Goal: Task Accomplishment & Management: Use online tool/utility

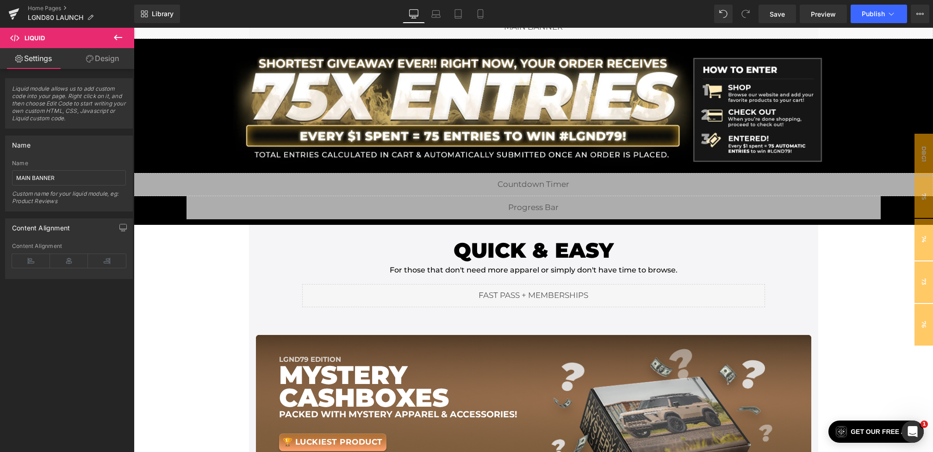
scroll to position [225, 0]
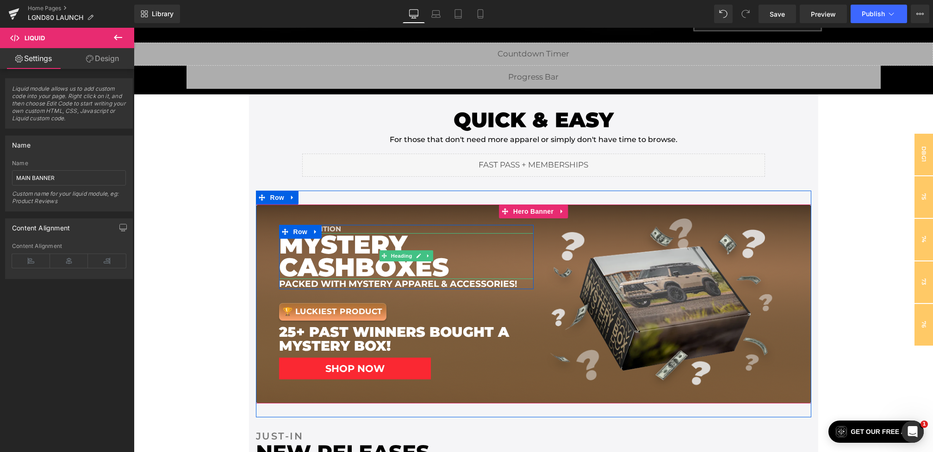
click at [362, 233] on h1 "MYSTERY CASH BOXES" at bounding box center [406, 256] width 254 height 46
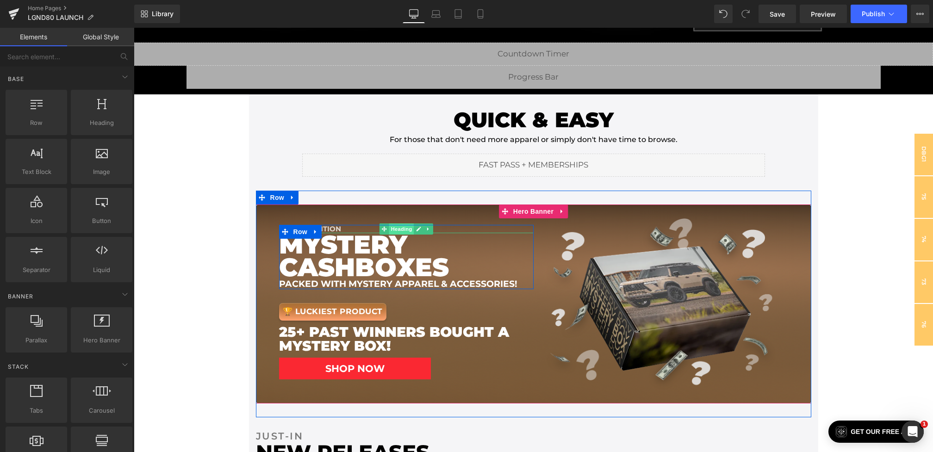
click at [394, 227] on span "Heading" at bounding box center [401, 228] width 25 height 11
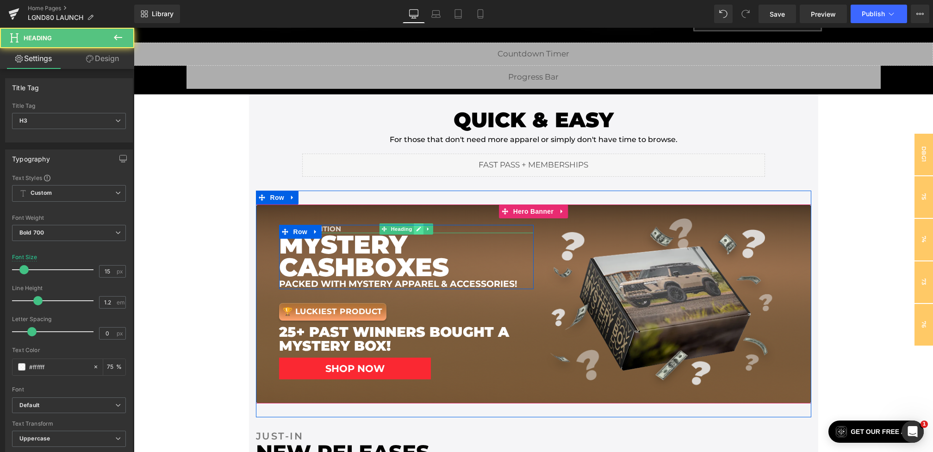
click at [418, 227] on icon at bounding box center [418, 229] width 5 height 6
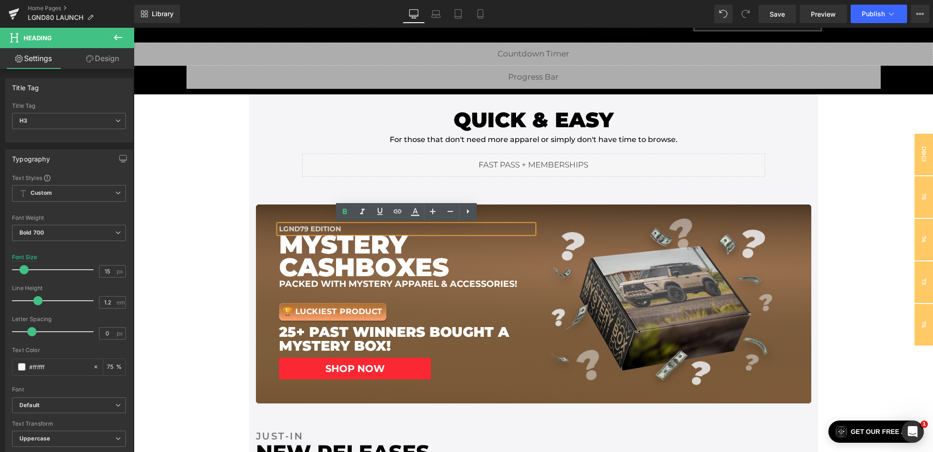
click at [322, 227] on div "lgnd79 EDITION" at bounding box center [406, 229] width 254 height 8
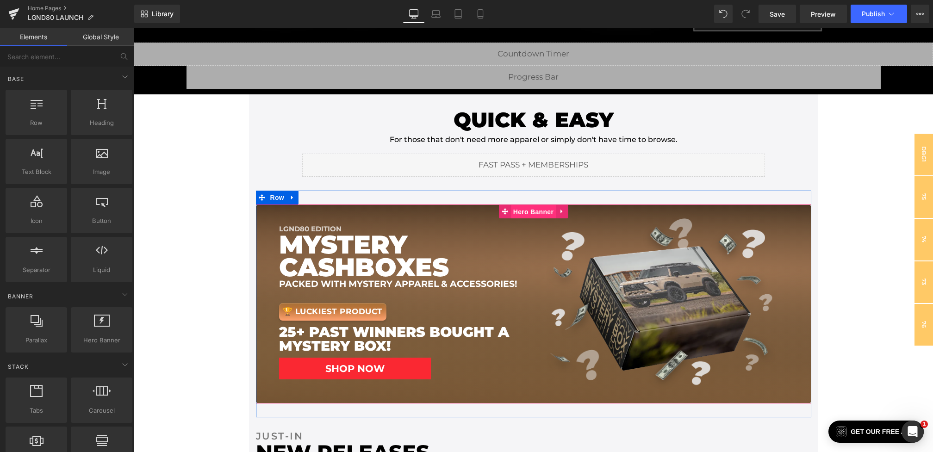
click at [542, 211] on span "Hero Banner" at bounding box center [533, 212] width 45 height 14
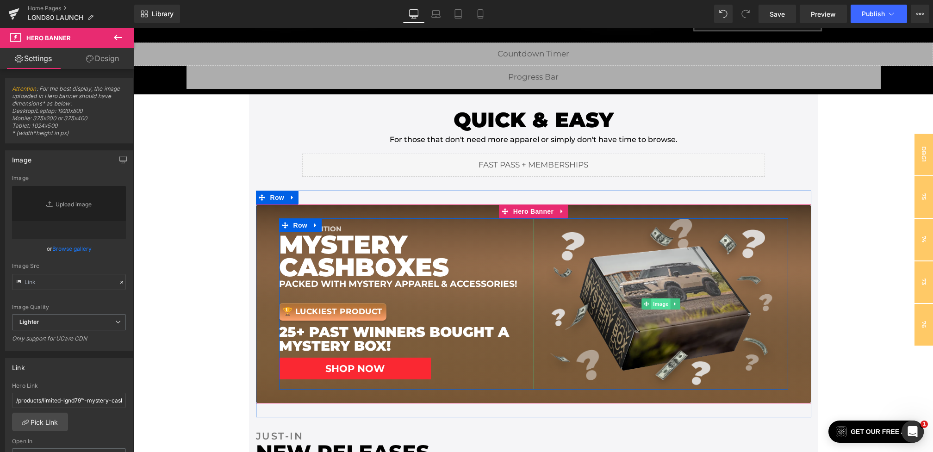
click at [657, 299] on span "Image" at bounding box center [660, 303] width 19 height 11
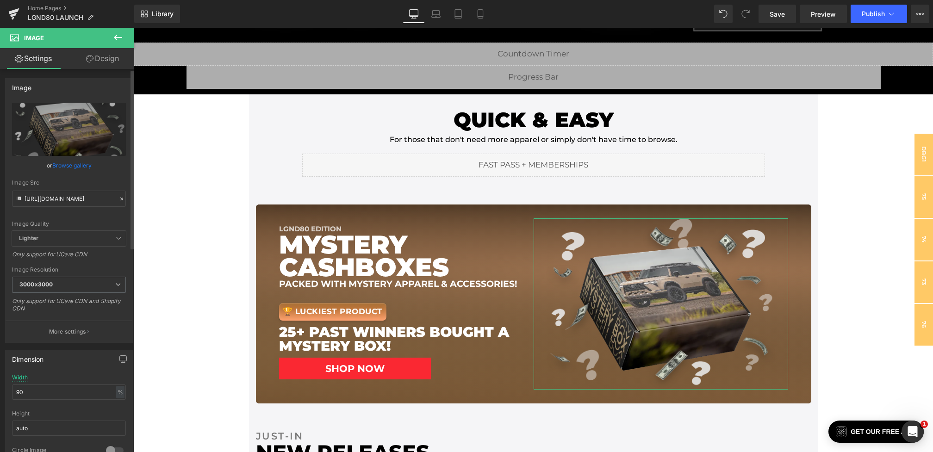
click at [121, 198] on icon at bounding box center [121, 199] width 6 height 6
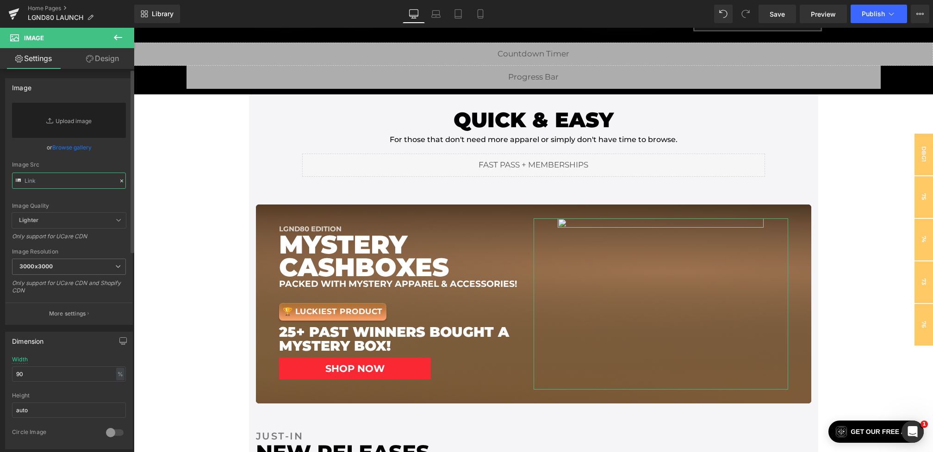
click at [87, 182] on input "text" at bounding box center [69, 181] width 114 height 16
paste input "[URL][DOMAIN_NAME]"
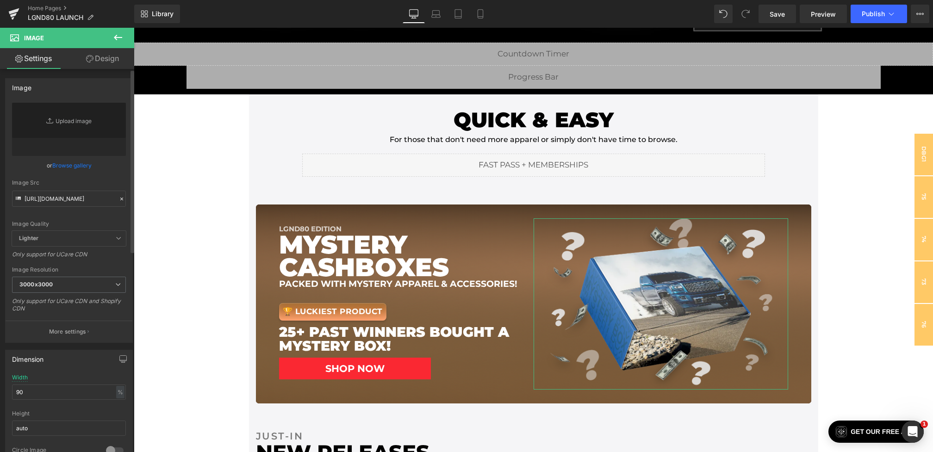
scroll to position [0, 0]
click at [99, 176] on div "Image Quality Lighter Lightest Lighter Lighter Lightest Only support for UCare …" at bounding box center [69, 167] width 114 height 128
type input "[URL][DOMAIN_NAME]"
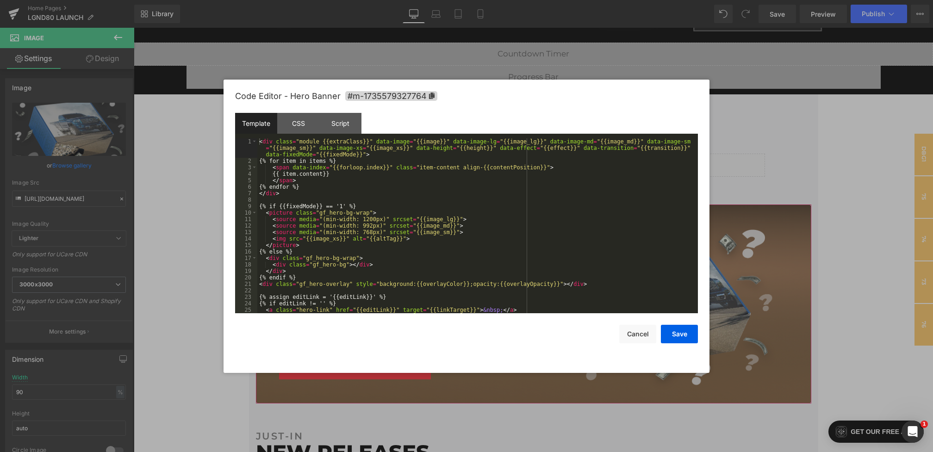
click at [493, 0] on div "Image You are previewing how the will restyle your page. You can not edit Eleme…" at bounding box center [466, 0] width 933 height 0
click at [301, 124] on div "CSS" at bounding box center [298, 123] width 42 height 21
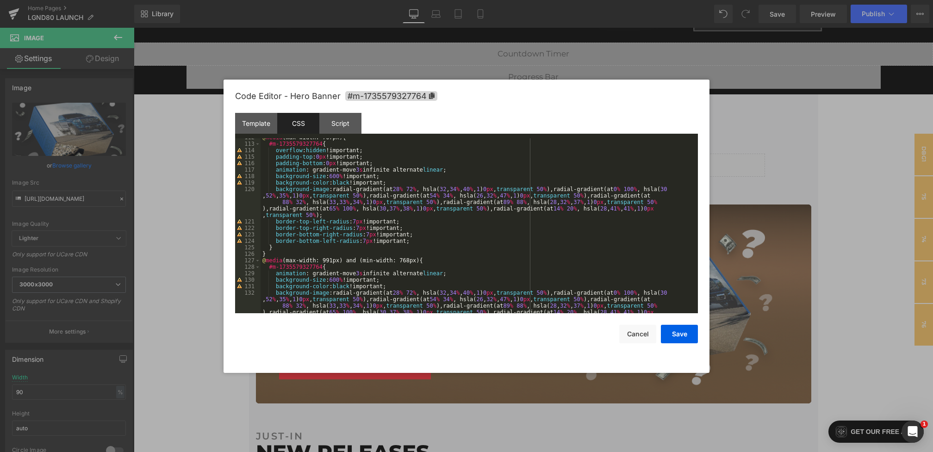
scroll to position [723, 0]
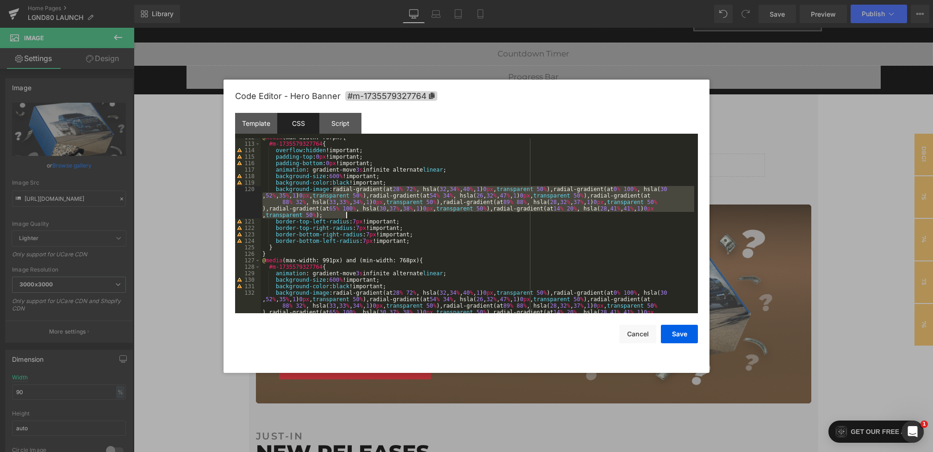
drag, startPoint x: 334, startPoint y: 188, endPoint x: 409, endPoint y: 216, distance: 80.6
click at [409, 216] on div "@ media (max-width: 767px) { #m-1735579327764 { overflow : hidden !important; p…" at bounding box center [477, 241] width 434 height 214
click at [582, 152] on span "All" at bounding box center [579, 151] width 17 height 7
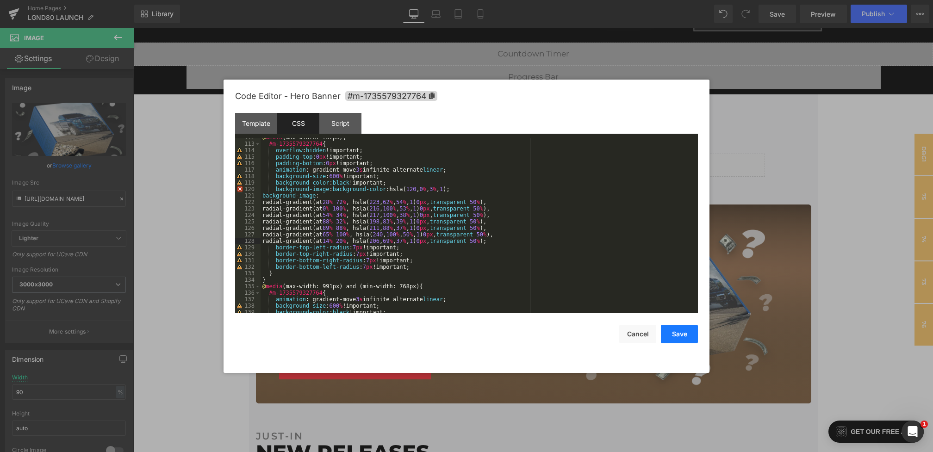
click at [679, 334] on button "Save" at bounding box center [679, 334] width 37 height 19
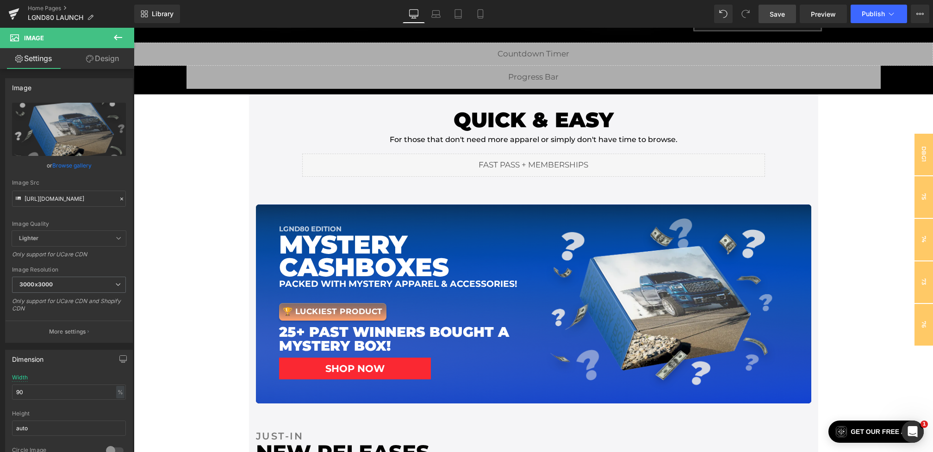
click at [772, 12] on span "Save" at bounding box center [776, 14] width 15 height 10
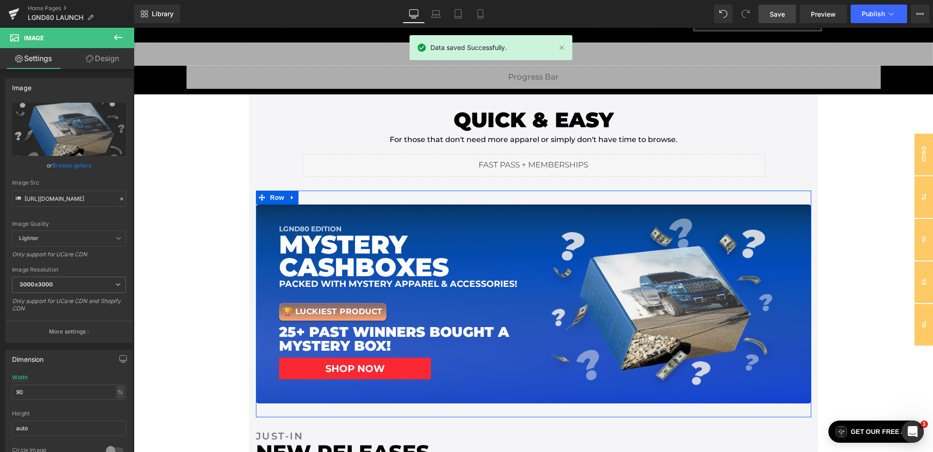
scroll to position [273, 0]
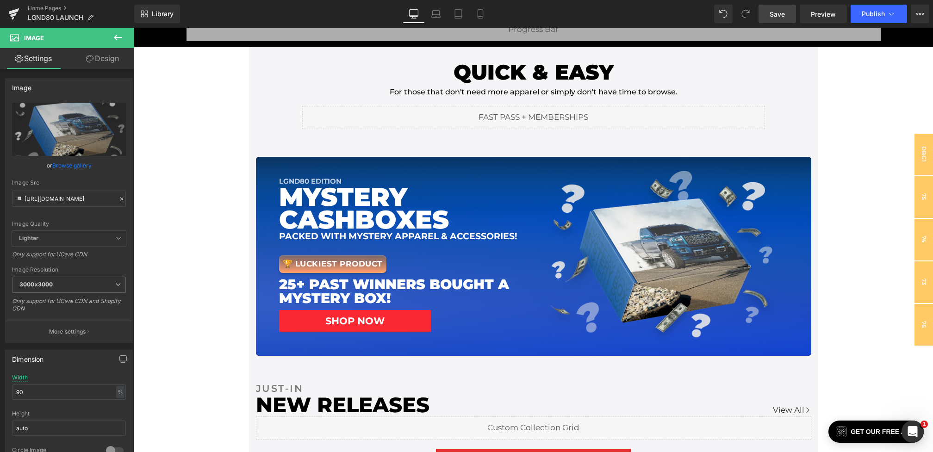
click at [786, 16] on link "Save" at bounding box center [776, 14] width 37 height 19
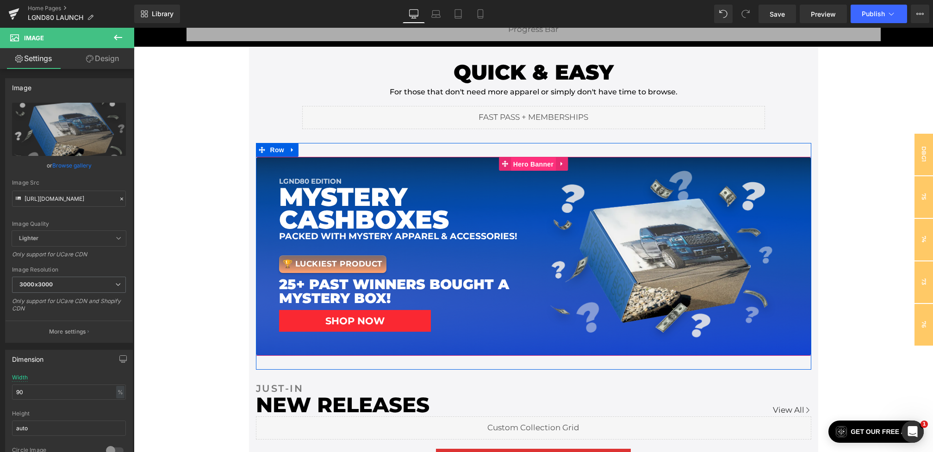
click at [519, 159] on span "Hero Banner" at bounding box center [533, 164] width 45 height 14
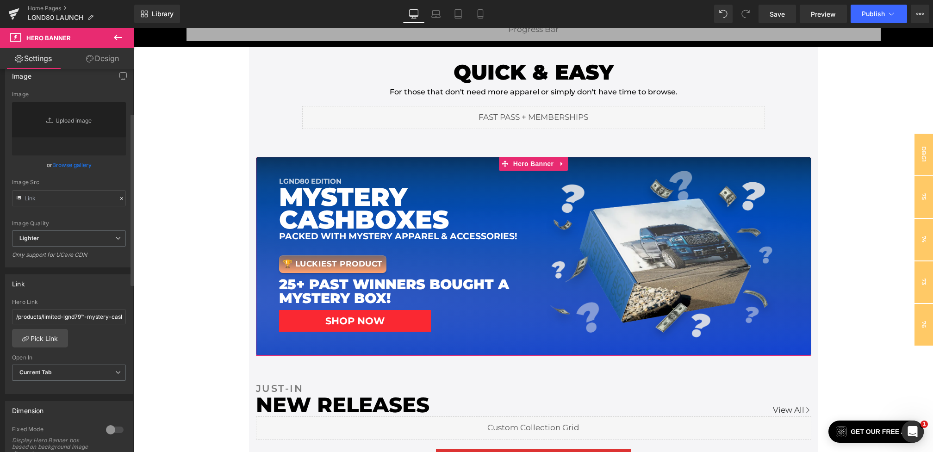
scroll to position [97, 0]
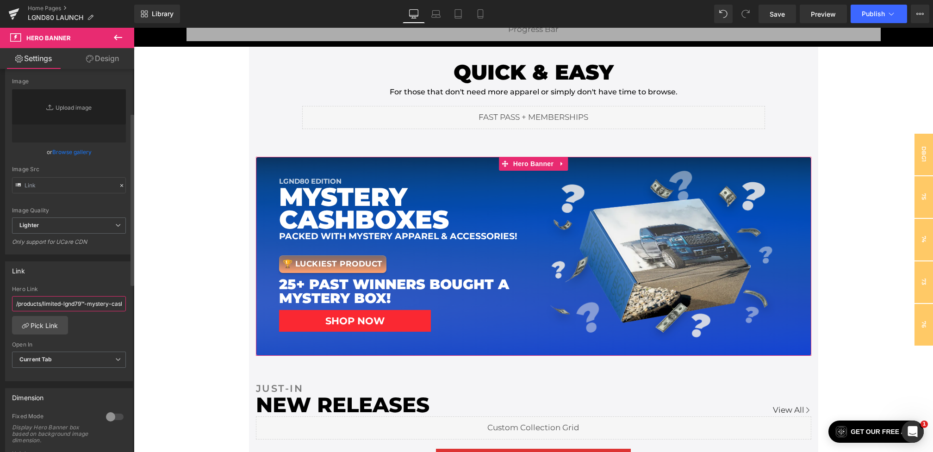
click at [65, 302] on input "/products/limited-lgnd79™-mystery-cash-box" at bounding box center [69, 303] width 114 height 15
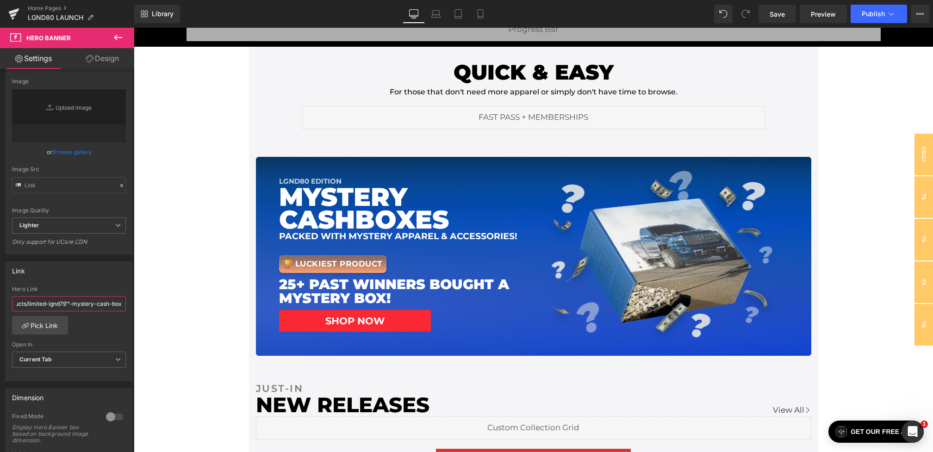
drag, startPoint x: 178, startPoint y: 328, endPoint x: 161, endPoint y: 316, distance: 21.2
paste input "limited-lgnd80™-mystery-cash-box"
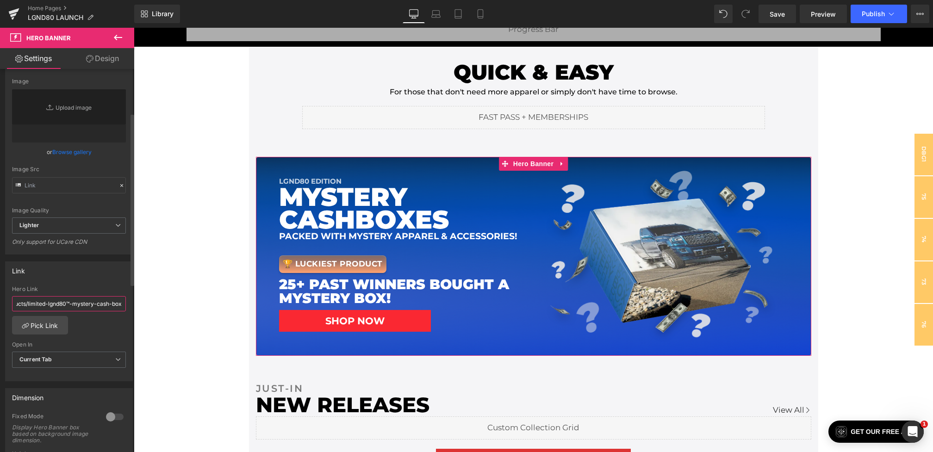
type input "/products/limited-lgnd80™-mystery-cash-box"
click at [83, 270] on div "Link" at bounding box center [69, 271] width 127 height 18
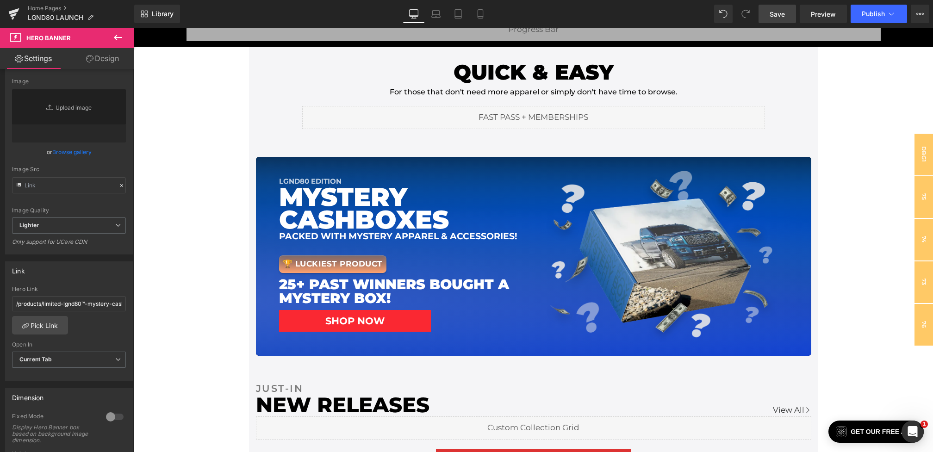
click at [775, 15] on span "Save" at bounding box center [776, 14] width 15 height 10
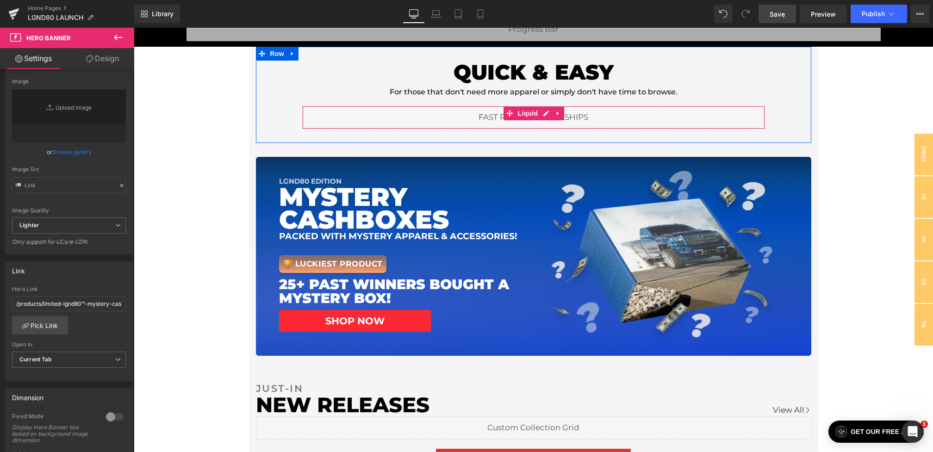
scroll to position [480, 0]
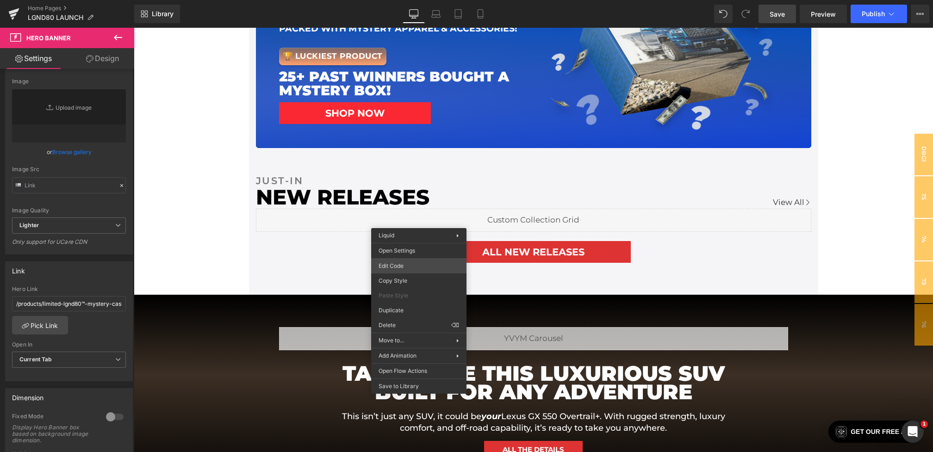
click at [403, 0] on div "Hero Banner You are previewing how the will restyle your page. You can not edit…" at bounding box center [466, 0] width 933 height 0
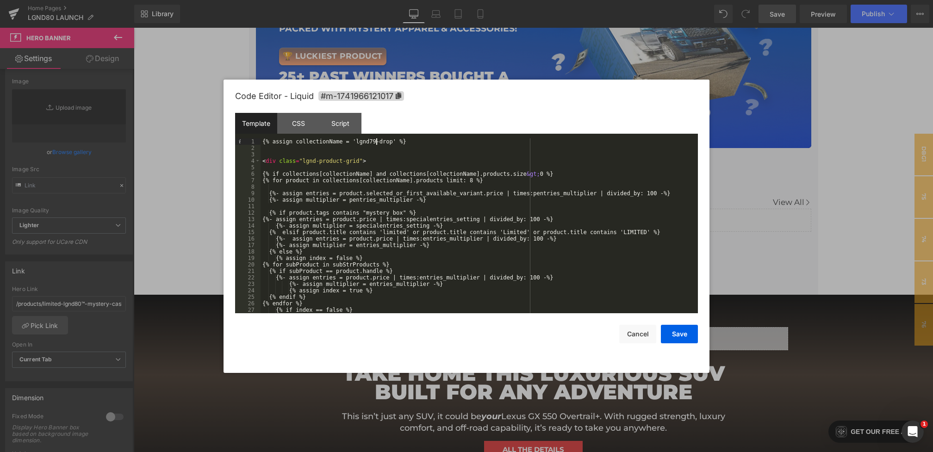
click at [376, 141] on div "{% assign collectionName = 'lgnd79-drop' %} < div class = "lgnd-product-grid" >…" at bounding box center [477, 232] width 434 height 188
click at [675, 331] on button "Save" at bounding box center [679, 334] width 37 height 19
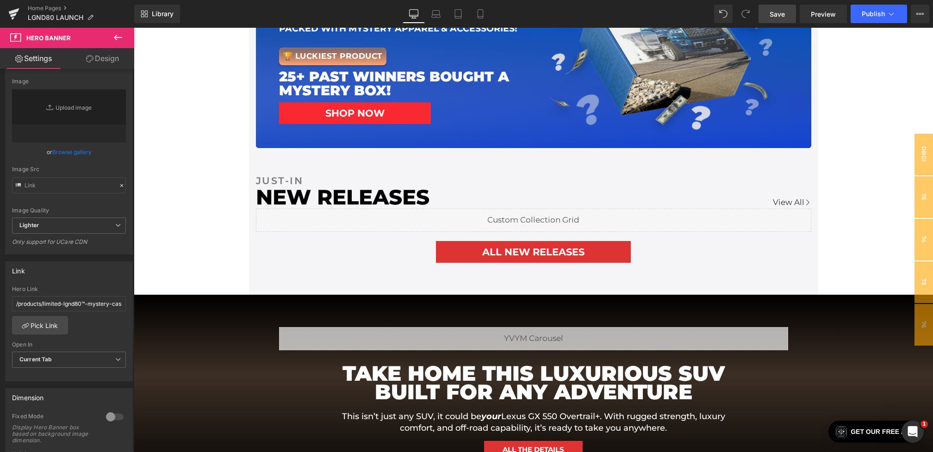
drag, startPoint x: 779, startPoint y: 16, endPoint x: 445, endPoint y: 117, distance: 348.8
click at [779, 16] on span "Save" at bounding box center [776, 14] width 15 height 10
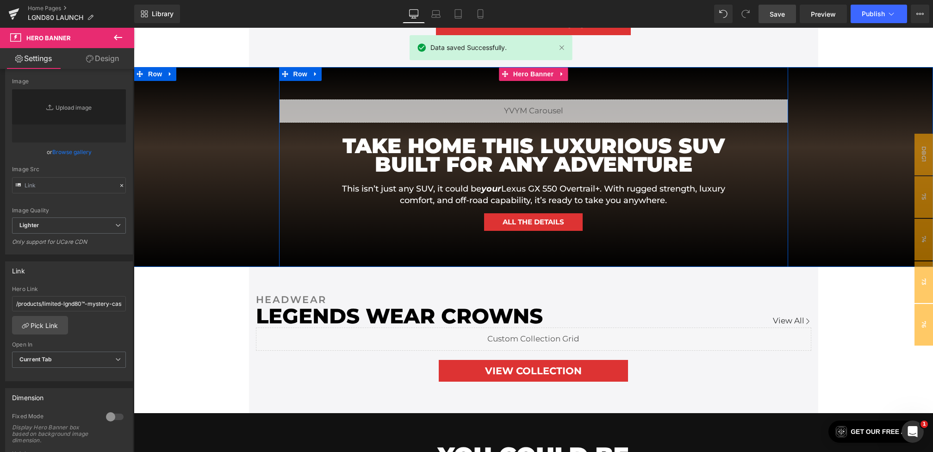
scroll to position [749, 0]
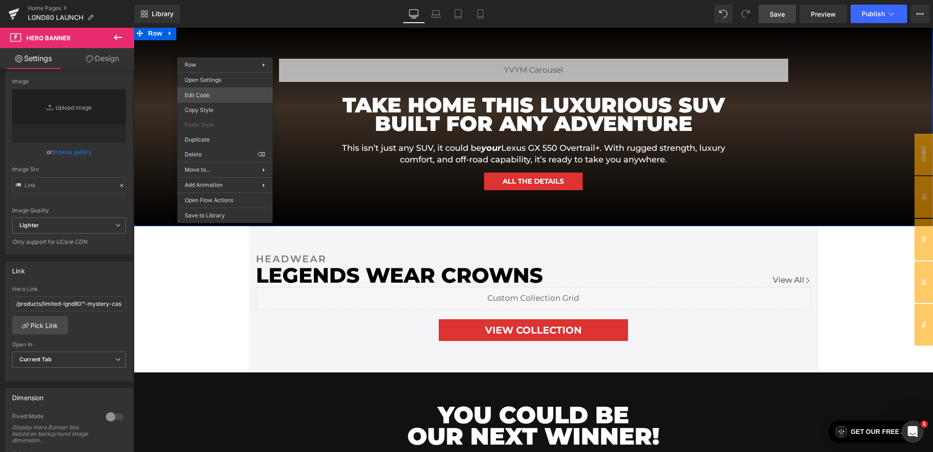
click at [215, 96] on body "Hero Banner You are previewing how the will restyle your page. You can not edit…" at bounding box center [466, 226] width 933 height 452
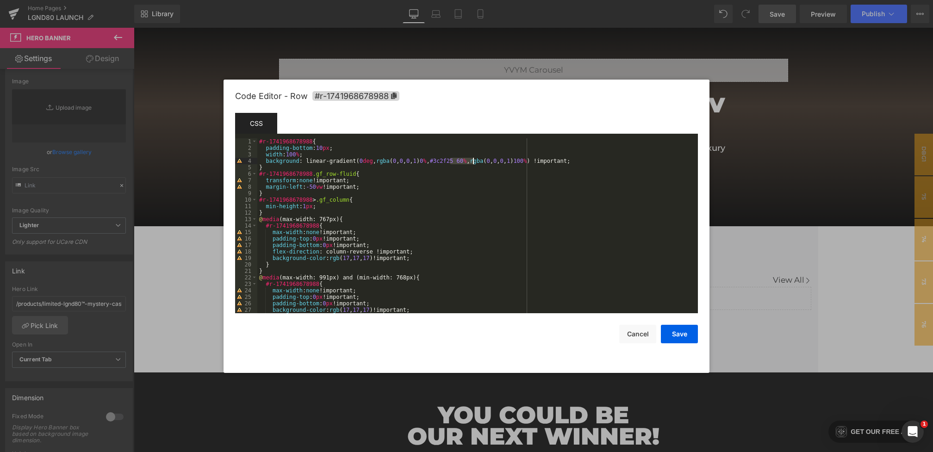
drag, startPoint x: 449, startPoint y: 161, endPoint x: 474, endPoint y: 162, distance: 25.1
click at [474, 162] on div "#r-1741968678988 { padding-bottom : 10 px ; width : 100 % ; background : linear…" at bounding box center [475, 232] width 437 height 188
click at [674, 340] on button "Save" at bounding box center [679, 334] width 37 height 19
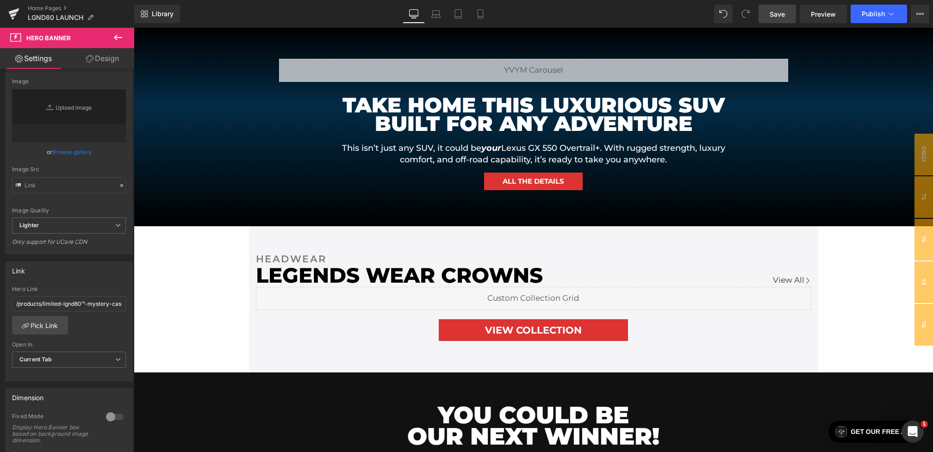
drag, startPoint x: 781, startPoint y: 22, endPoint x: 577, endPoint y: 76, distance: 210.8
click at [781, 22] on link "Save" at bounding box center [776, 14] width 37 height 19
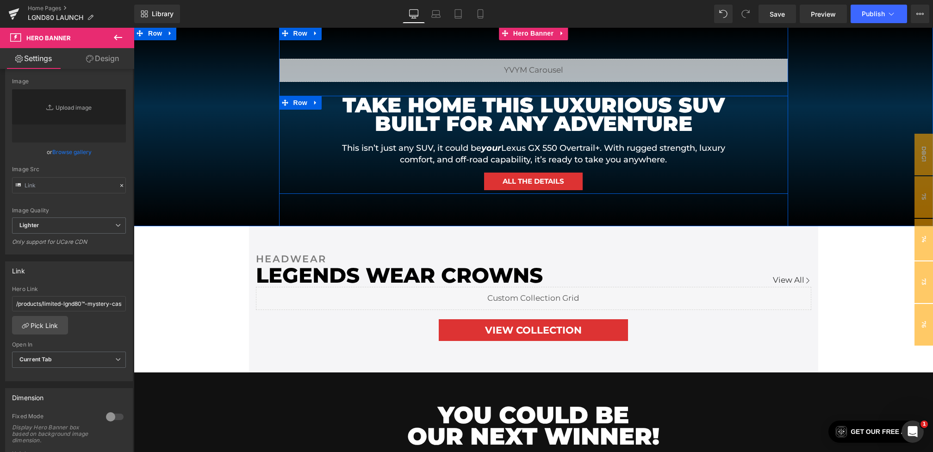
scroll to position [0, 0]
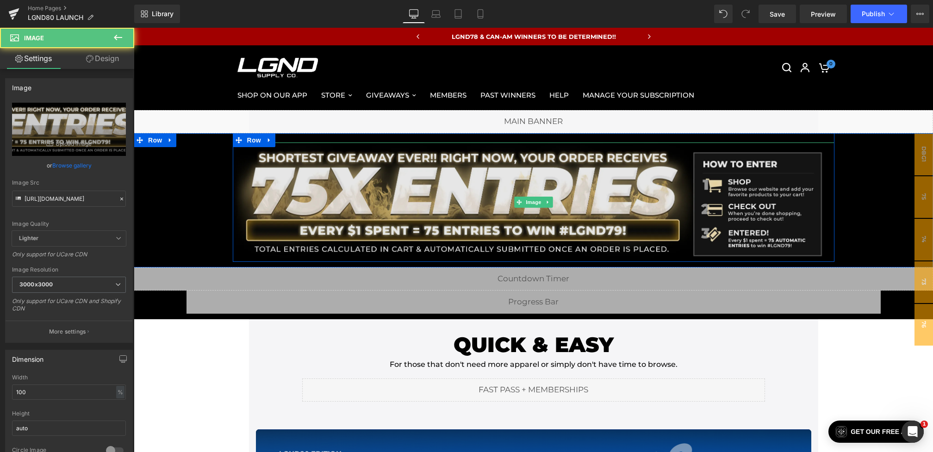
click at [525, 178] on img at bounding box center [533, 202] width 601 height 119
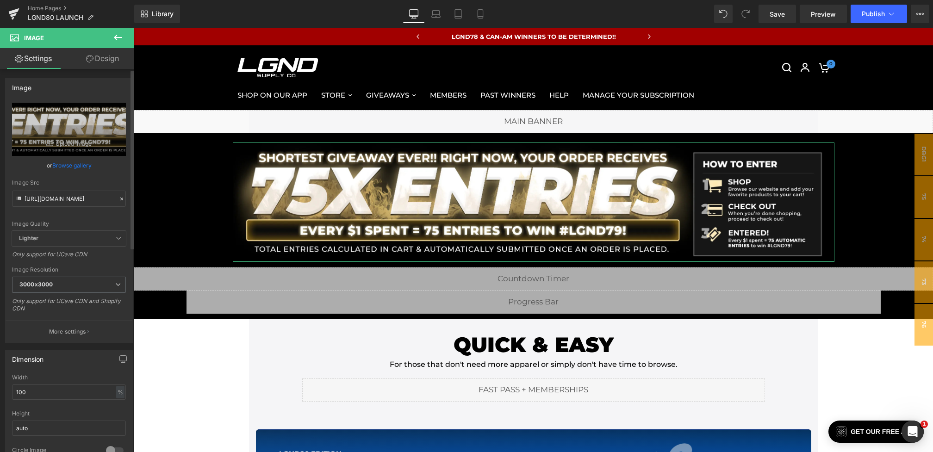
click at [120, 196] on icon at bounding box center [121, 199] width 6 height 6
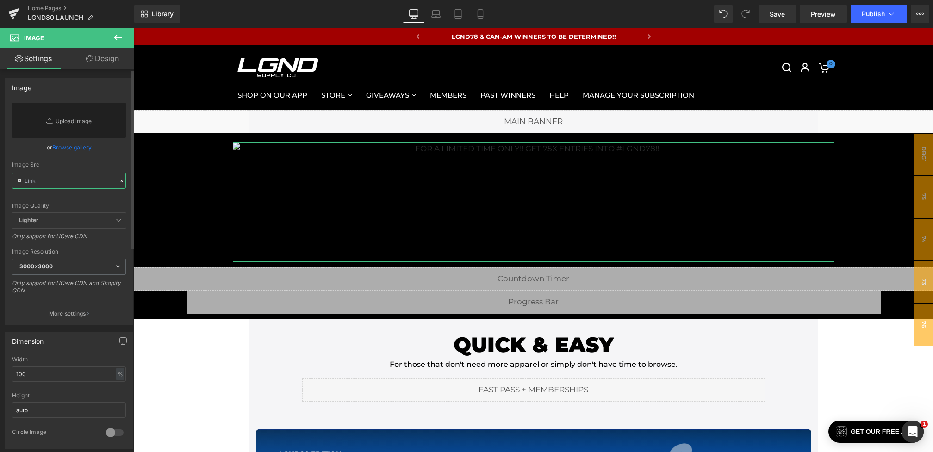
click at [70, 175] on input "text" at bounding box center [69, 181] width 114 height 16
paste input "[URL][DOMAIN_NAME]"
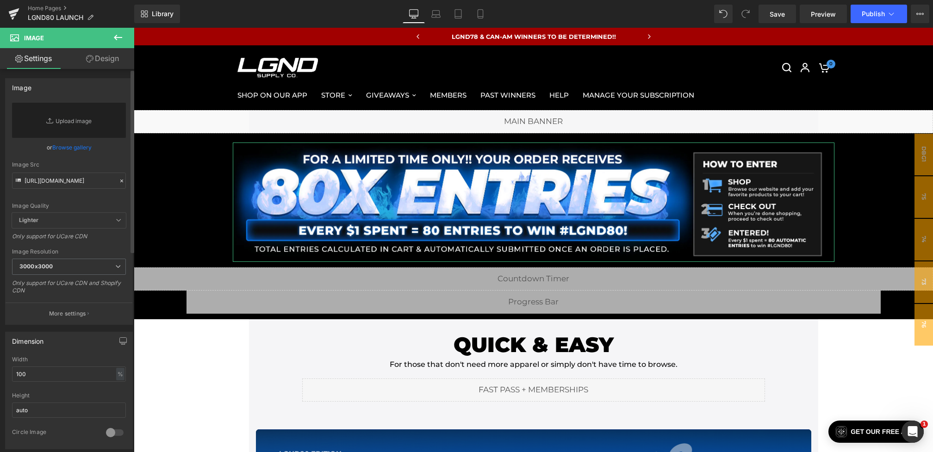
click at [110, 172] on div "Image Quality Lighter Lightest Lighter Lighter Lightest Only support for UCare …" at bounding box center [69, 158] width 114 height 110
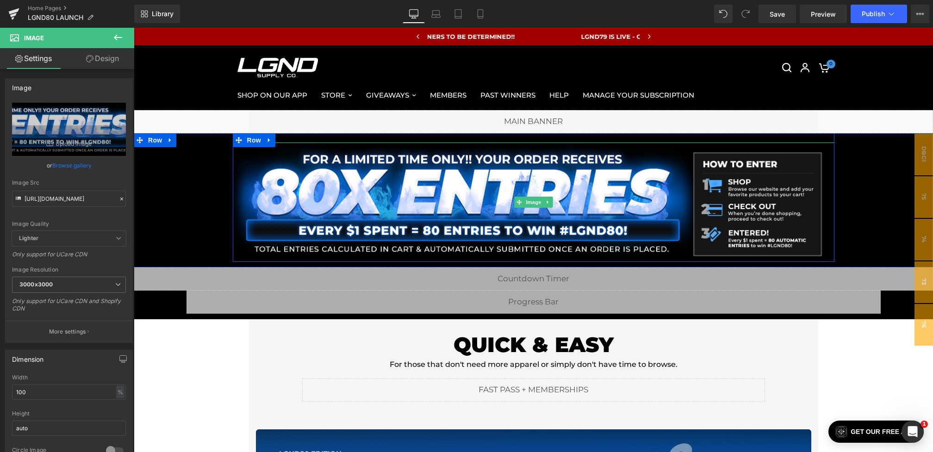
type input "[URL][DOMAIN_NAME]"
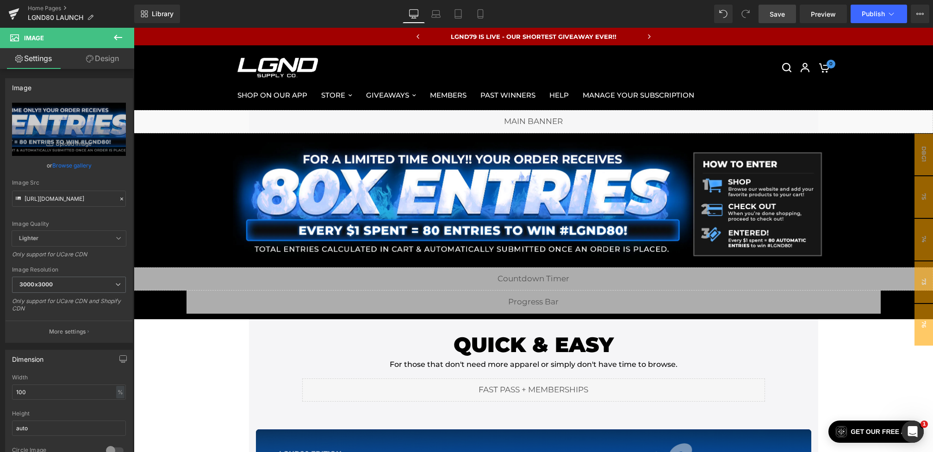
drag, startPoint x: 775, startPoint y: 15, endPoint x: 450, endPoint y: 421, distance: 520.1
click at [775, 15] on span "Save" at bounding box center [776, 14] width 15 height 10
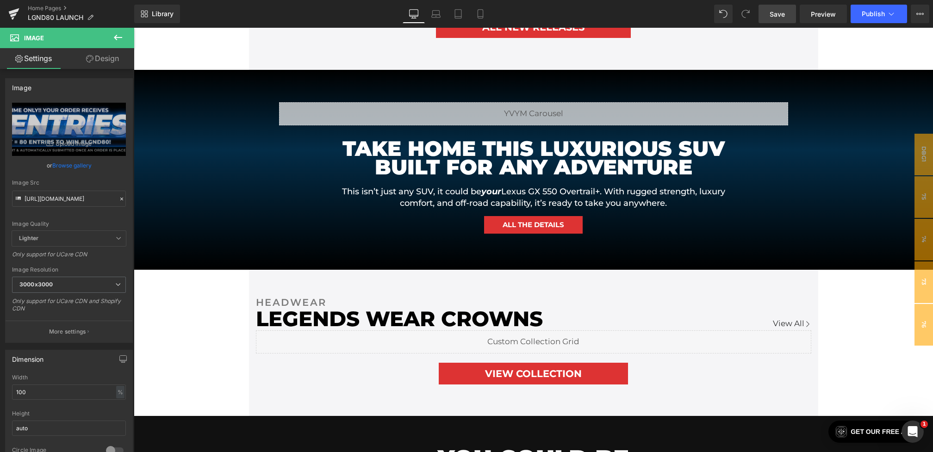
scroll to position [741, 0]
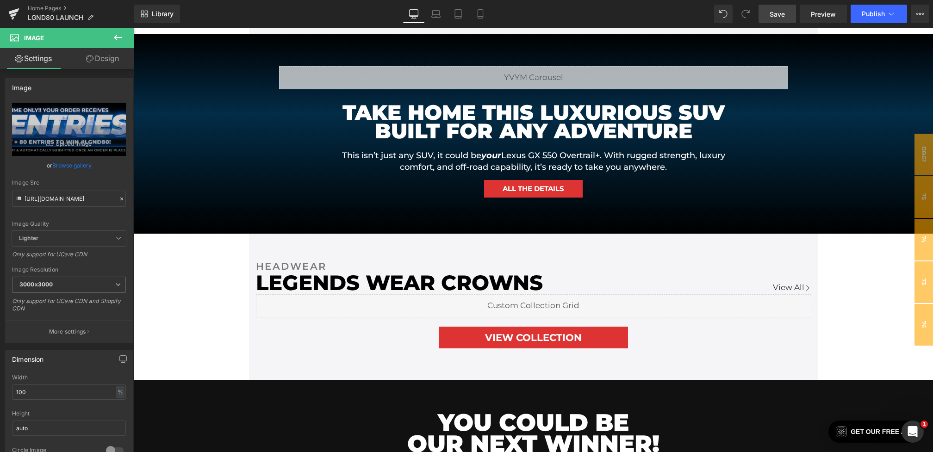
click at [412, 156] on h1 "This isn’t just any SUV, it could be your Lexus GX 550 Overtrail+. With rugged …" at bounding box center [533, 161] width 416 height 23
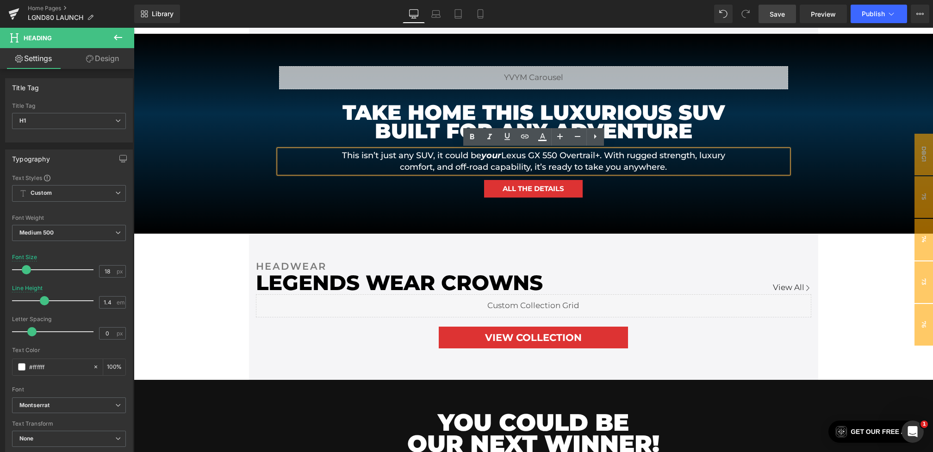
drag, startPoint x: 688, startPoint y: 169, endPoint x: 353, endPoint y: 158, distance: 335.1
click at [353, 158] on h1 "This isn’t just any SUV, it could be your Lexus GX 550 Overtrail+. With rugged …" at bounding box center [533, 161] width 416 height 23
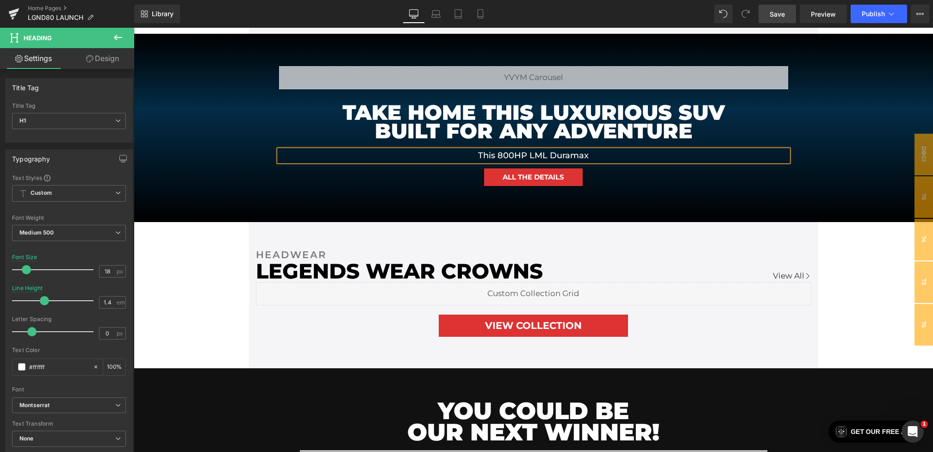
click at [527, 153] on h1 "This 800HP LML Duramax" at bounding box center [533, 156] width 416 height 12
click at [546, 152] on h1 "This 800HP LML Duramax" at bounding box center [533, 156] width 416 height 12
click at [529, 153] on h1 "This 800HP LML Duramax" at bounding box center [533, 156] width 416 height 12
click at [629, 154] on h1 "This 800HP Single Cab LML Duramax" at bounding box center [533, 156] width 416 height 12
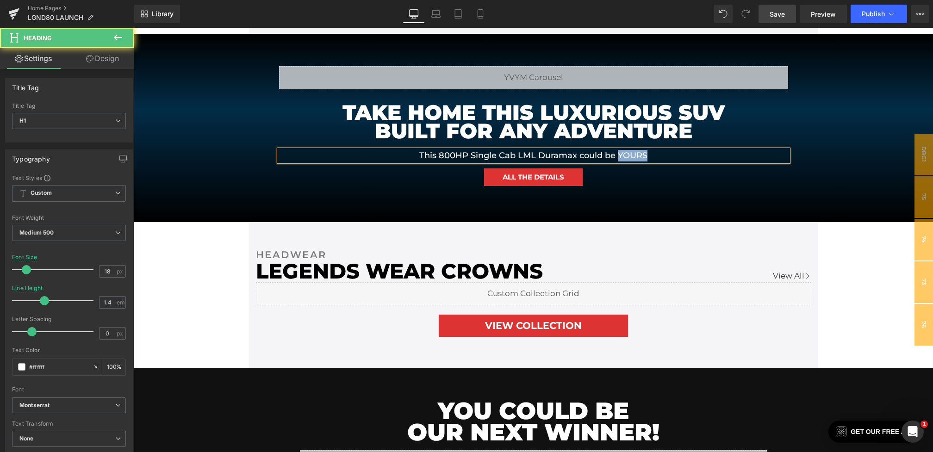
drag, startPoint x: 660, startPoint y: 157, endPoint x: 620, endPoint y: 157, distance: 40.3
click at [620, 157] on h1 "This 800HP Single Cab LML Duramax could be YOURS" at bounding box center [533, 156] width 416 height 12
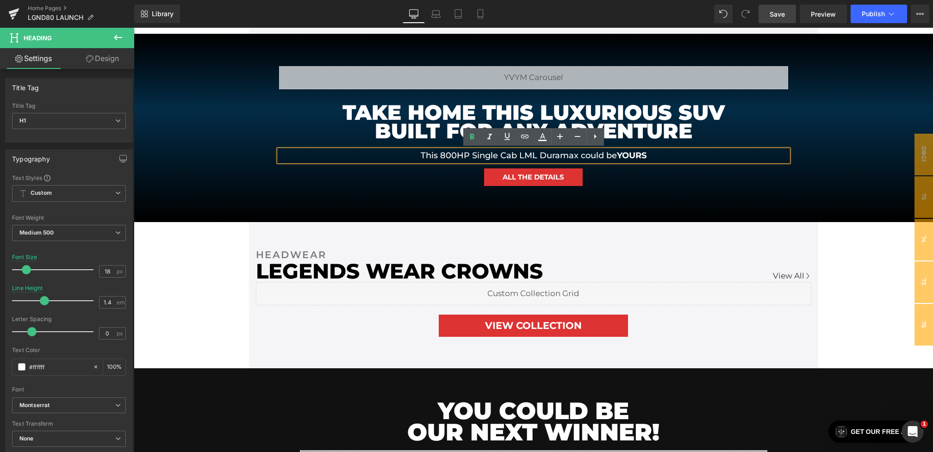
click at [674, 156] on h1 "This 800HP Single Cab LML Duramax could be YOURS" at bounding box center [533, 156] width 416 height 12
click at [641, 123] on h1 "TAKE HOME THIS LUXURIOUS SUV BUILT FOR ANY ADVENTURE" at bounding box center [533, 121] width 416 height 37
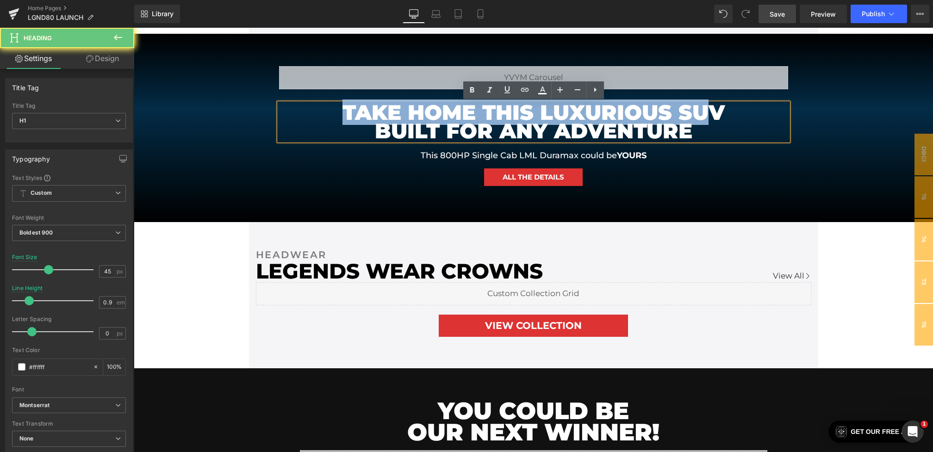
drag, startPoint x: 702, startPoint y: 124, endPoint x: 219, endPoint y: 92, distance: 483.6
click at [219, 92] on div "Liquid TAKE HOME THIS LUXURIOUS SUV BUILT FOR ANY ADVENTURE Heading This 800HP …" at bounding box center [533, 128] width 799 height 188
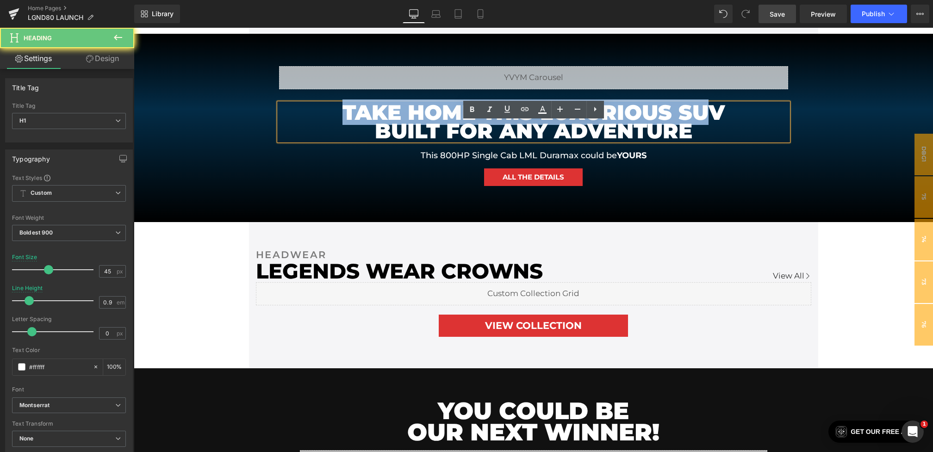
scroll to position [722, 0]
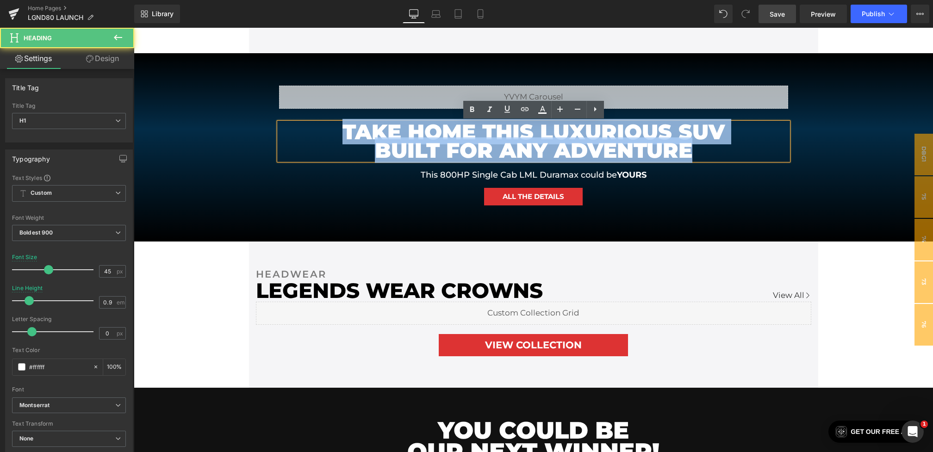
drag, startPoint x: 617, startPoint y: 151, endPoint x: 236, endPoint y: 126, distance: 381.1
click at [236, 126] on div "Liquid TAKE HOME THIS LUXURIOUS SUV BUILT FOR ANY ADVENTURE Heading This 800HP …" at bounding box center [533, 147] width 799 height 188
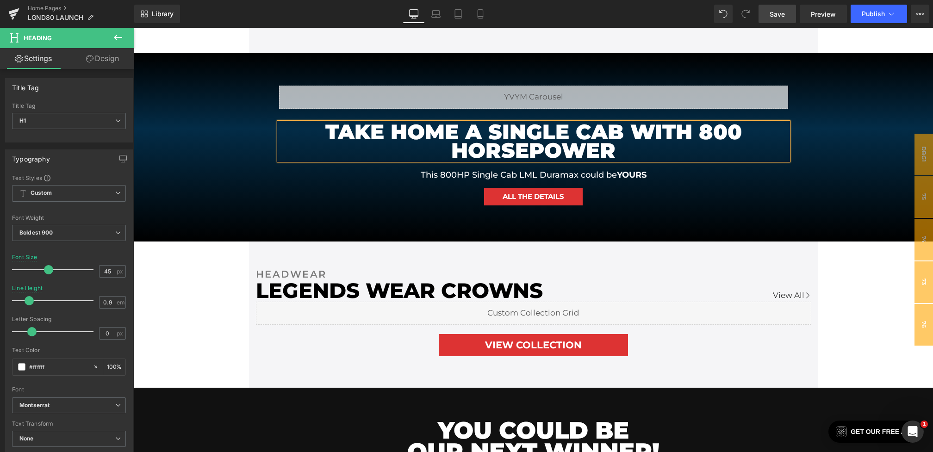
click at [483, 133] on h1 "TAKE HOME A SINGLE CAB WITH 800 HORSEPOWER" at bounding box center [533, 141] width 416 height 37
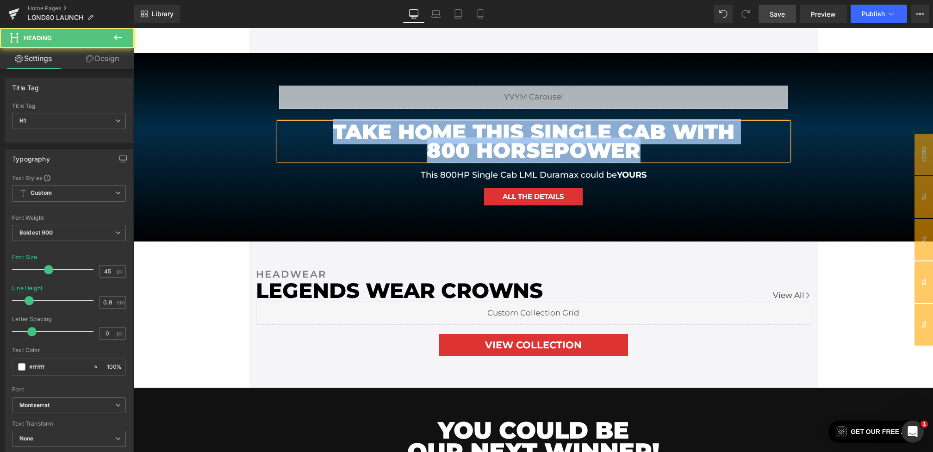
drag, startPoint x: 644, startPoint y: 153, endPoint x: 324, endPoint y: 130, distance: 321.0
click at [324, 130] on div "TAKE HOME THIS SINGLE CAB WITH 800 HORSEPOWER" at bounding box center [533, 141] width 509 height 37
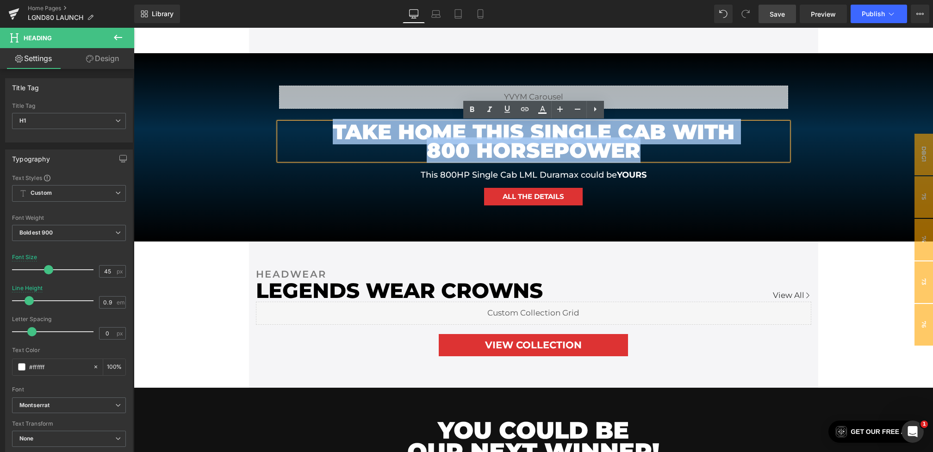
click at [406, 142] on h1 "TAKE HOME THIS SINGLE CAB WITH 800 HORSEPOWER" at bounding box center [533, 141] width 416 height 37
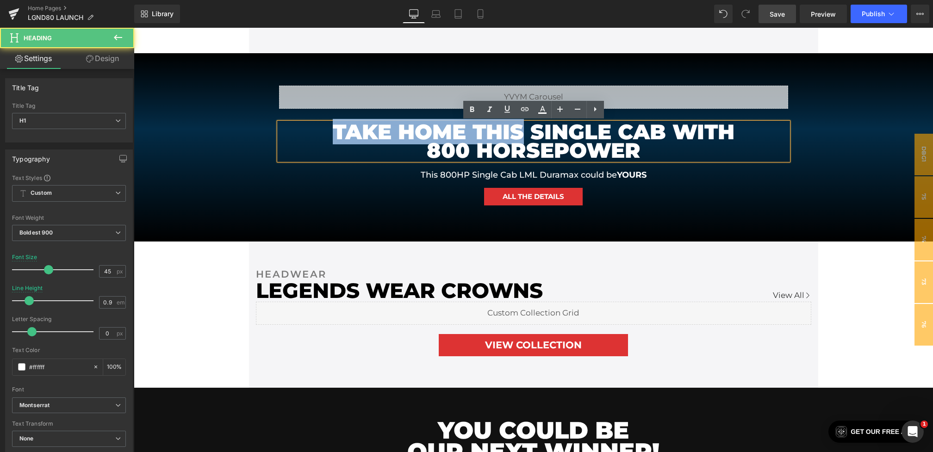
drag, startPoint x: 523, startPoint y: 130, endPoint x: 241, endPoint y: 130, distance: 282.7
click at [241, 130] on div "Liquid TAKE HOME THIS SINGLE CAB WITH 800 HORSEPOWER Heading This 800HP Single …" at bounding box center [533, 147] width 799 height 188
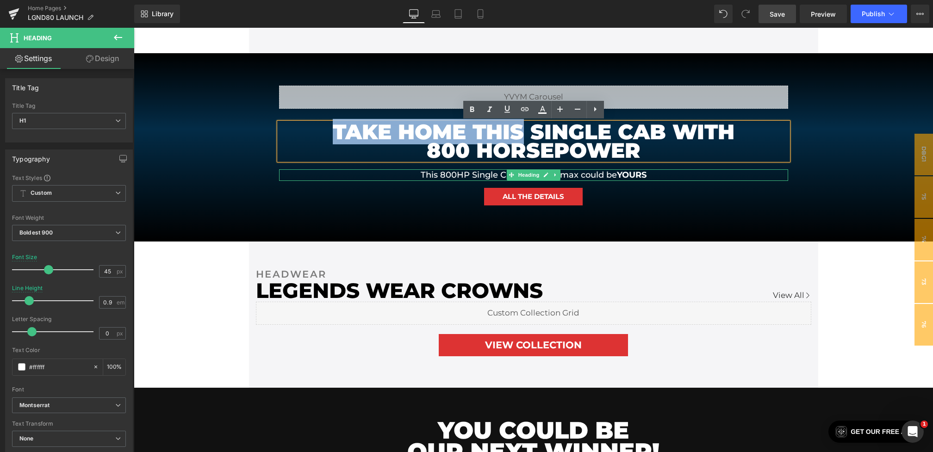
click at [473, 177] on h1 "This 800HP Single Cab LML Duramax could be YOURS" at bounding box center [533, 175] width 416 height 12
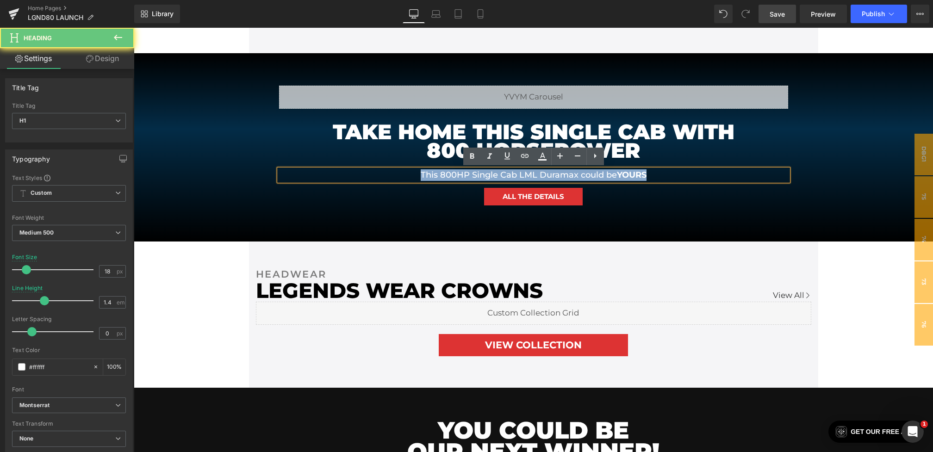
drag, startPoint x: 662, startPoint y: 175, endPoint x: 361, endPoint y: 175, distance: 301.2
click at [361, 175] on h1 "This 800HP Single Cab LML Duramax could be YOURS" at bounding box center [533, 175] width 416 height 12
copy h1 "This 800HP Single Cab LML Duramax could be YOURS"
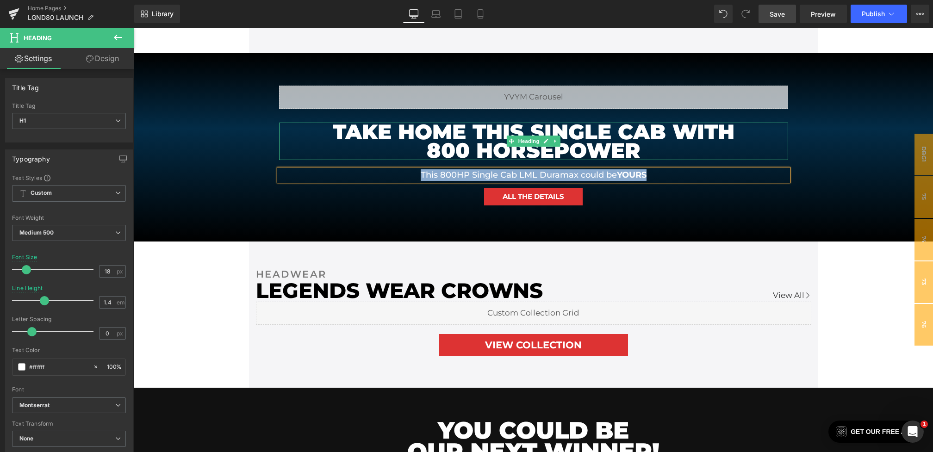
click at [435, 136] on h1 "TAKE HOME THIS SINGLE CAB WITH 800 HORSEPOWER" at bounding box center [533, 141] width 416 height 37
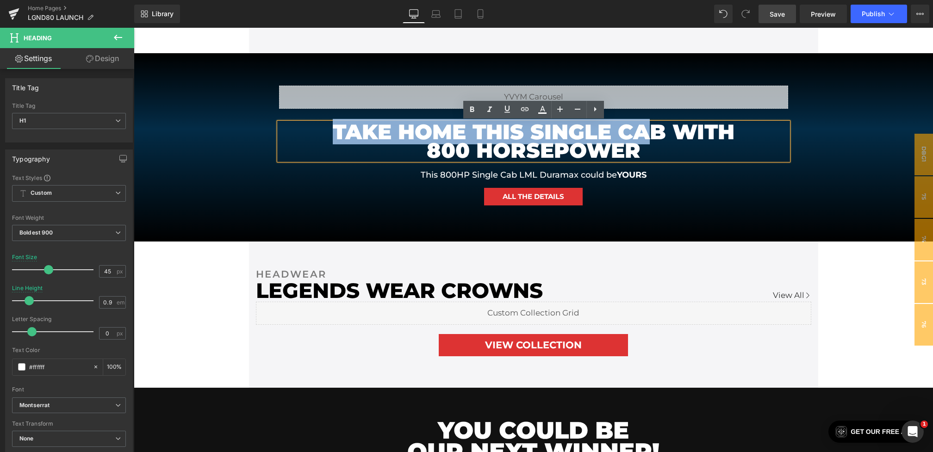
drag, startPoint x: 635, startPoint y: 139, endPoint x: 297, endPoint y: 126, distance: 338.9
click at [297, 126] on div "TAKE HOME THIS SINGLE CAB WITH 800 HORSEPOWER" at bounding box center [533, 141] width 509 height 37
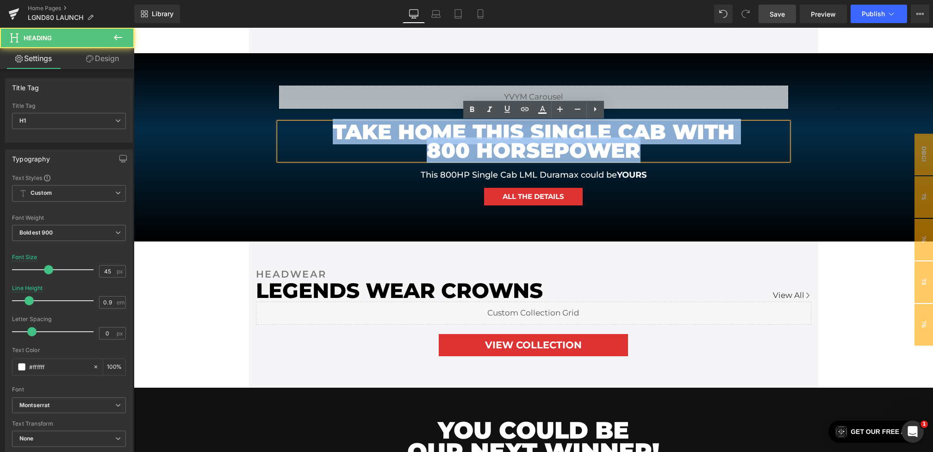
drag, startPoint x: 657, startPoint y: 153, endPoint x: 138, endPoint y: 124, distance: 519.5
click at [138, 124] on div "Liquid TAKE HOME THIS SINGLE CAB WITH 800 HORSEPOWER Heading This 800HP Single …" at bounding box center [533, 147] width 799 height 188
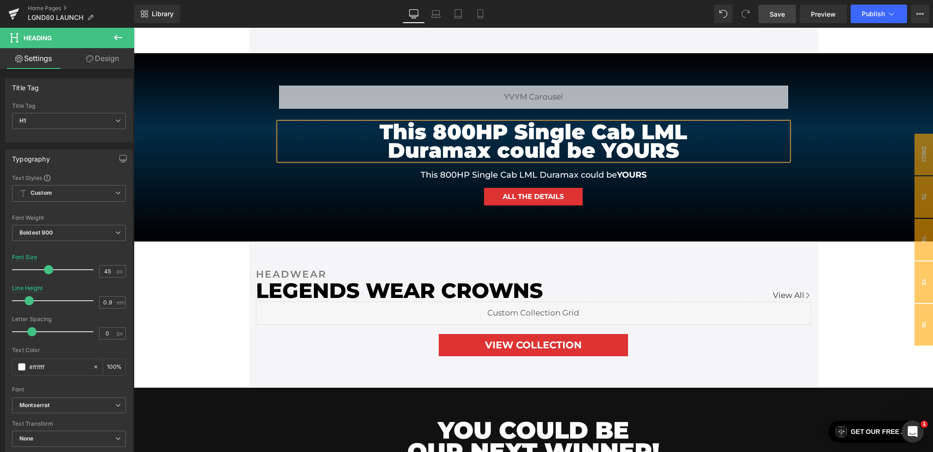
click at [145, 228] on div "Liquid This 800HP Single Cab LML Duramax could be YOURS Heading This 800HP Sing…" at bounding box center [533, 147] width 799 height 188
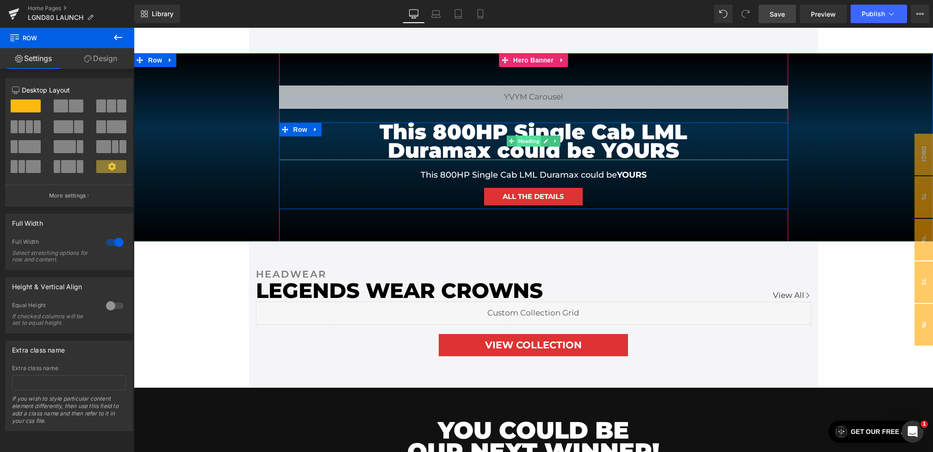
click at [526, 143] on span "Heading" at bounding box center [528, 141] width 25 height 11
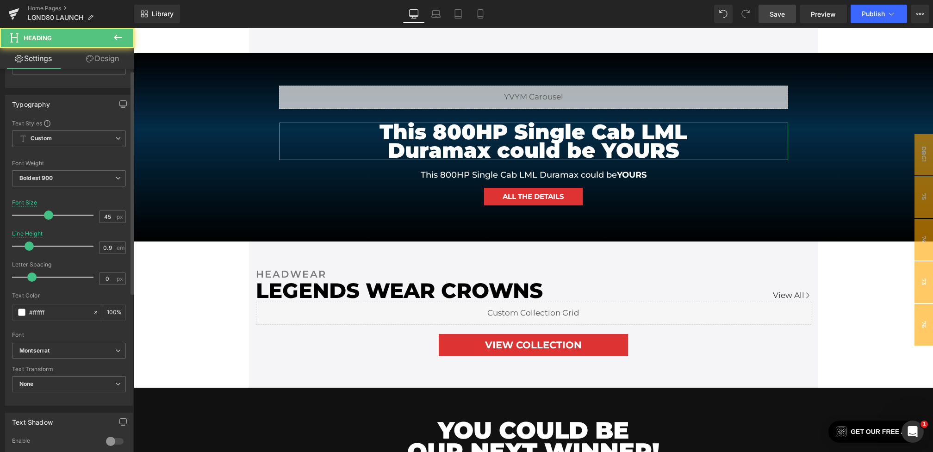
scroll to position [76, 0]
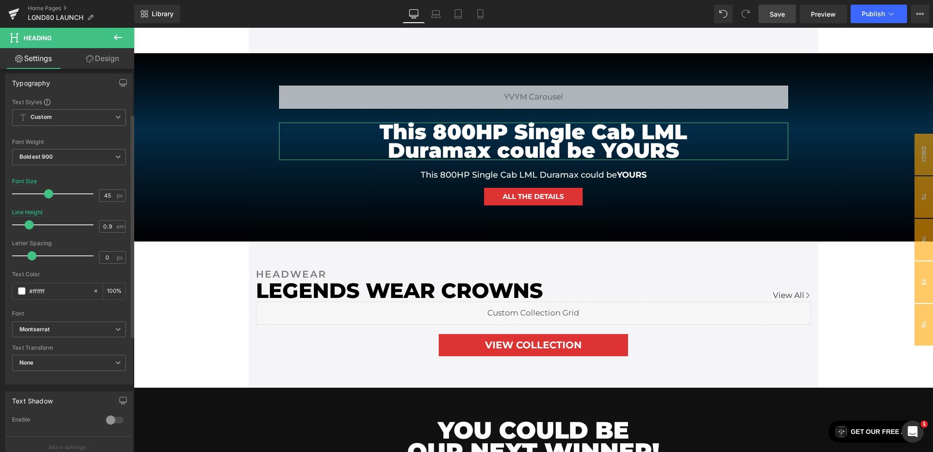
click at [52, 348] on div "Text Transform" at bounding box center [69, 348] width 114 height 6
click at [52, 356] on span "None" at bounding box center [69, 363] width 114 height 16
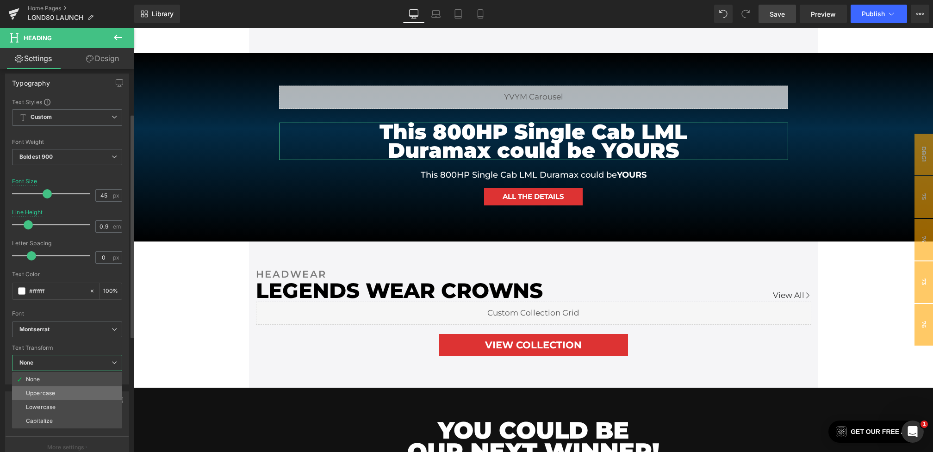
click at [52, 387] on li "Uppercase" at bounding box center [67, 393] width 110 height 14
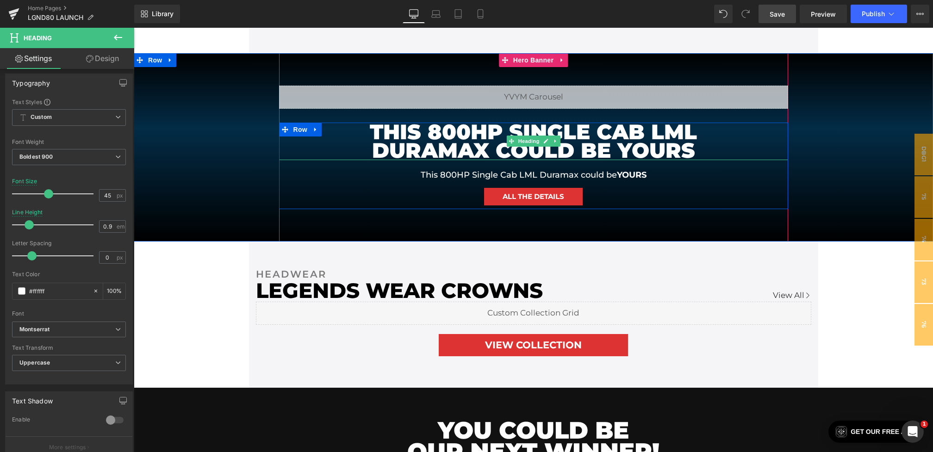
click at [644, 147] on h1 "This 800HP Single Cab LML Duramax could be YOURS" at bounding box center [533, 141] width 416 height 37
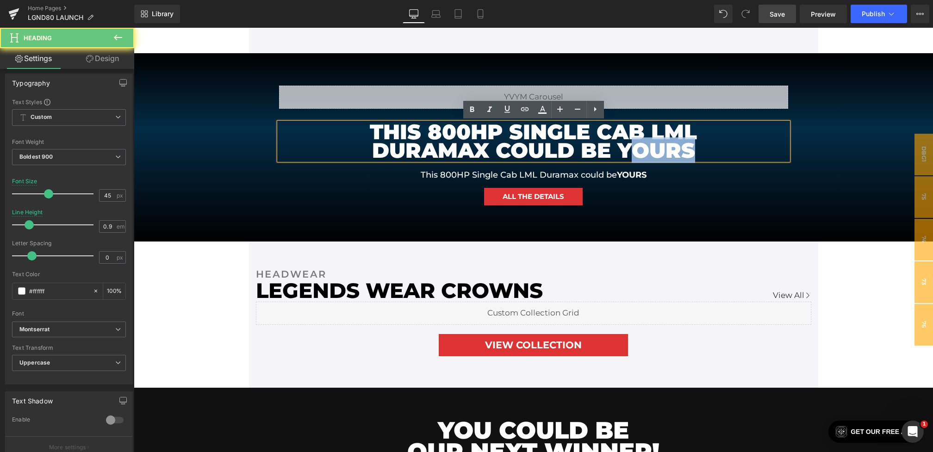
drag, startPoint x: 723, startPoint y: 147, endPoint x: 626, endPoint y: 146, distance: 97.6
click at [626, 147] on h1 "This 800HP Single Cab LML Duramax could be YOURS" at bounding box center [533, 141] width 416 height 37
drag, startPoint x: 622, startPoint y: 147, endPoint x: 723, endPoint y: 147, distance: 100.9
click at [723, 147] on h1 "This 800HP Single Cab LML Duramax could be YOURS" at bounding box center [533, 141] width 416 height 37
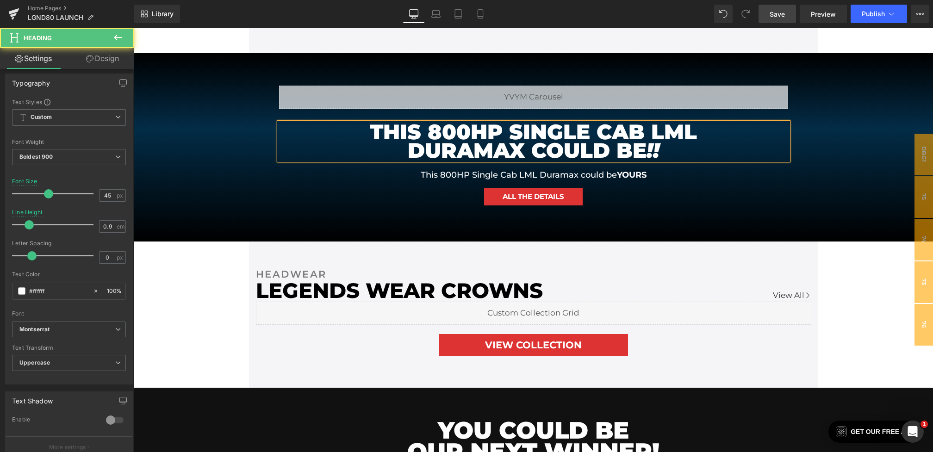
click at [651, 149] on icon "!!" at bounding box center [652, 149] width 13 height 25
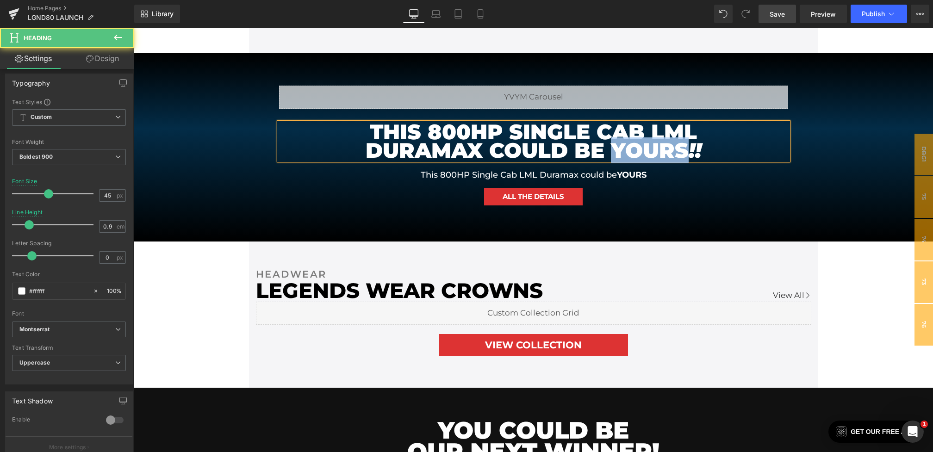
drag, startPoint x: 617, startPoint y: 155, endPoint x: 685, endPoint y: 155, distance: 67.5
click at [685, 155] on h1 "This 800HP Single Cab LML Duramax could be YOURS !!" at bounding box center [533, 141] width 416 height 37
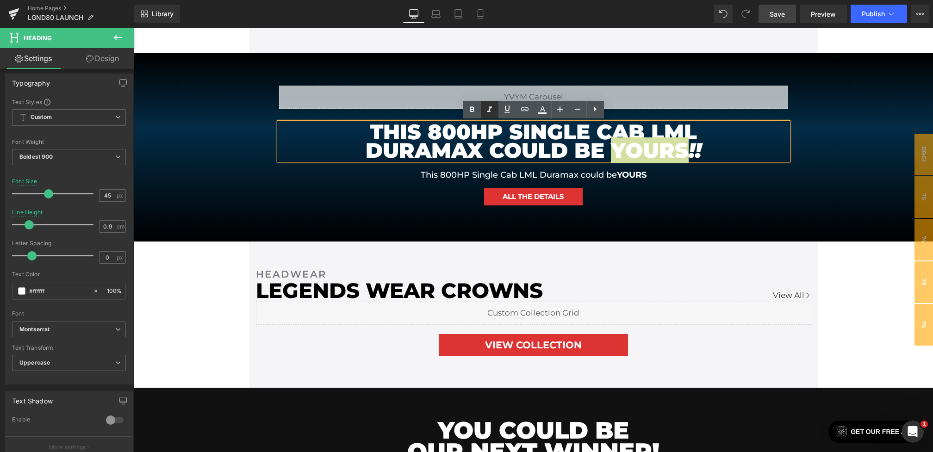
click at [488, 109] on icon at bounding box center [489, 109] width 11 height 11
click at [724, 186] on div "This 800HP Single Cab LML Duramax could be YOURS !! Heading This 800HP Single C…" at bounding box center [533, 166] width 509 height 87
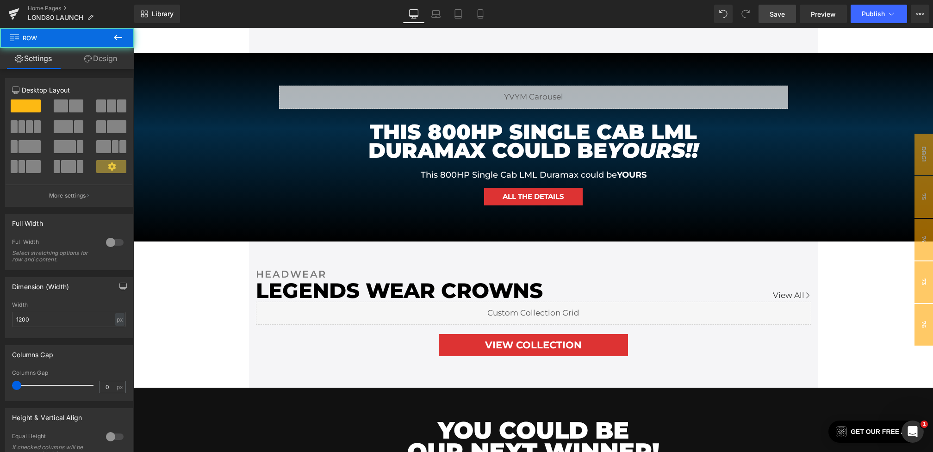
click at [767, 3] on div "Library Desktop Desktop Laptop Tablet Mobile Save Preview Publish Scheduled Vie…" at bounding box center [533, 14] width 799 height 28
click at [773, 12] on span "Save" at bounding box center [776, 14] width 15 height 10
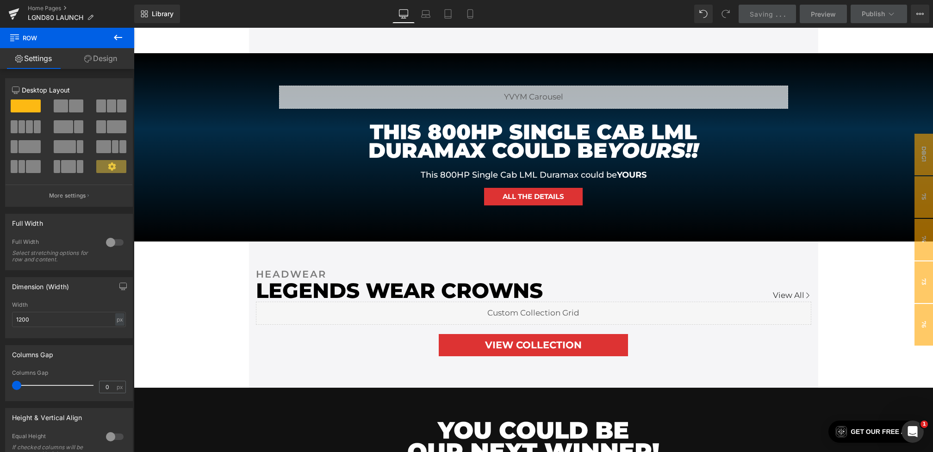
click at [456, 138] on h1 "This 800HP Single Cab LML Duramax could be YOURS !!" at bounding box center [533, 141] width 416 height 37
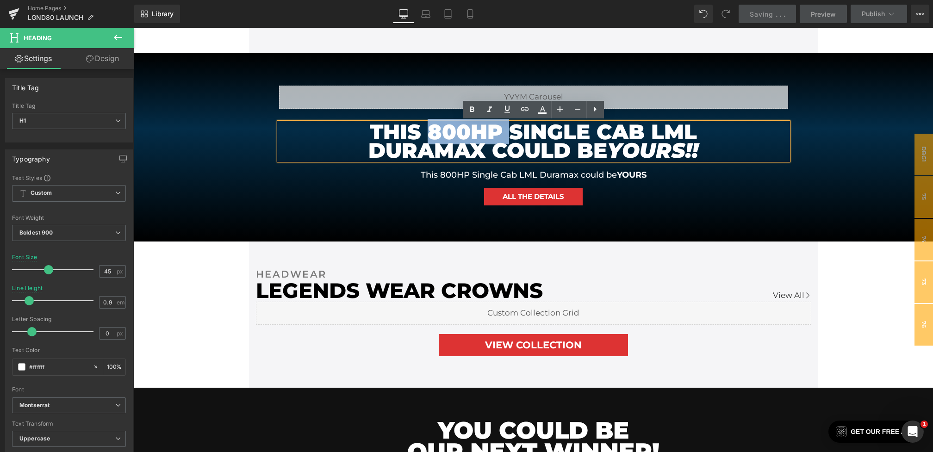
drag, startPoint x: 513, startPoint y: 133, endPoint x: 430, endPoint y: 131, distance: 82.4
click at [430, 131] on h1 "This 800HP Single Cab LML Duramax could be YOURS !!" at bounding box center [533, 141] width 416 height 37
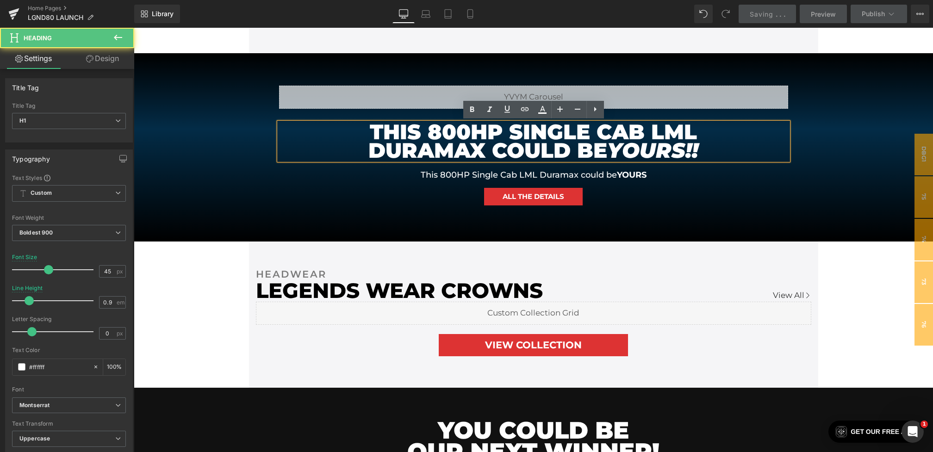
click at [438, 132] on h1 "This 800HP Single Cab LML Duramax could be YOURS !!" at bounding box center [533, 141] width 416 height 37
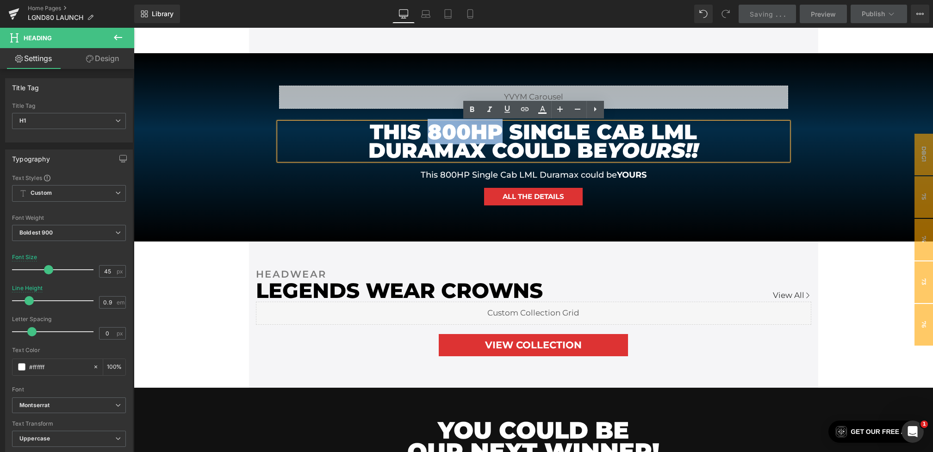
drag, startPoint x: 502, startPoint y: 136, endPoint x: 434, endPoint y: 136, distance: 68.0
click at [434, 136] on h1 "This 800HP Single Cab LML Duramax could be YOURS !!" at bounding box center [533, 141] width 416 height 37
click at [494, 114] on icon at bounding box center [489, 109] width 11 height 11
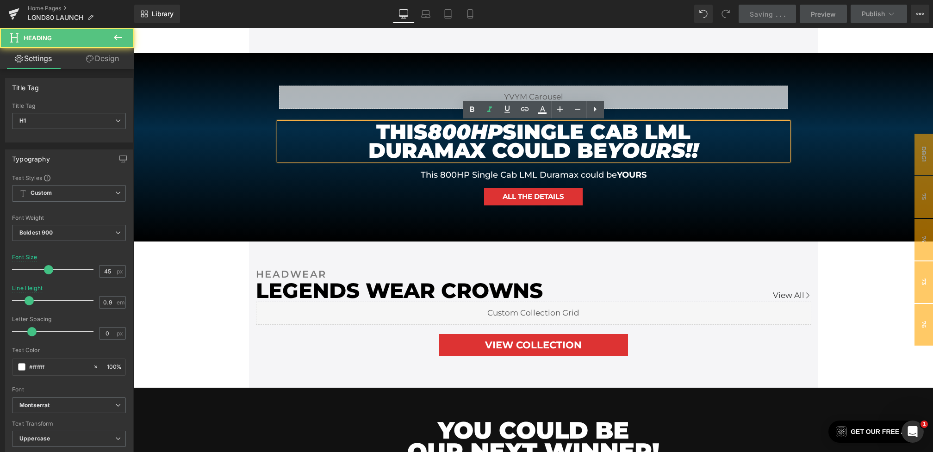
click at [285, 147] on div "This 800HP Single Cab LML Duramax could be YOURS !!" at bounding box center [533, 141] width 509 height 37
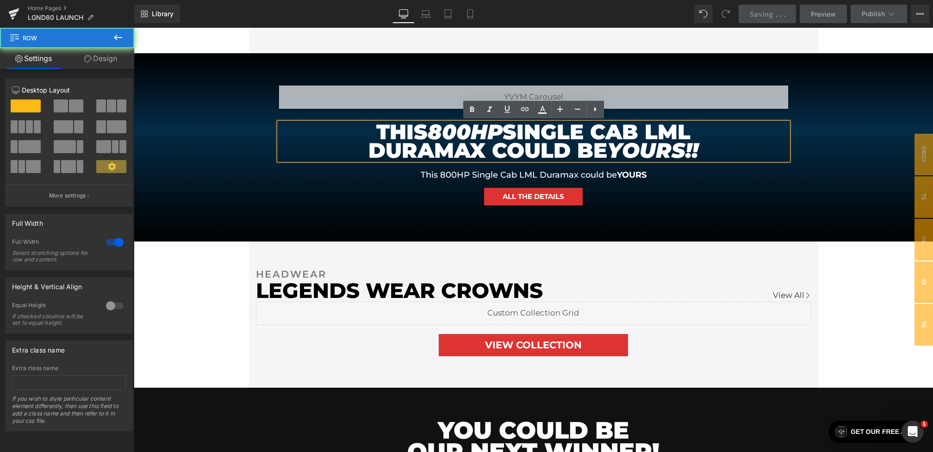
click at [222, 167] on div "Liquid This 800HP Single Cab LML Duramax could be YOURS !! Heading This 800HP S…" at bounding box center [533, 147] width 799 height 188
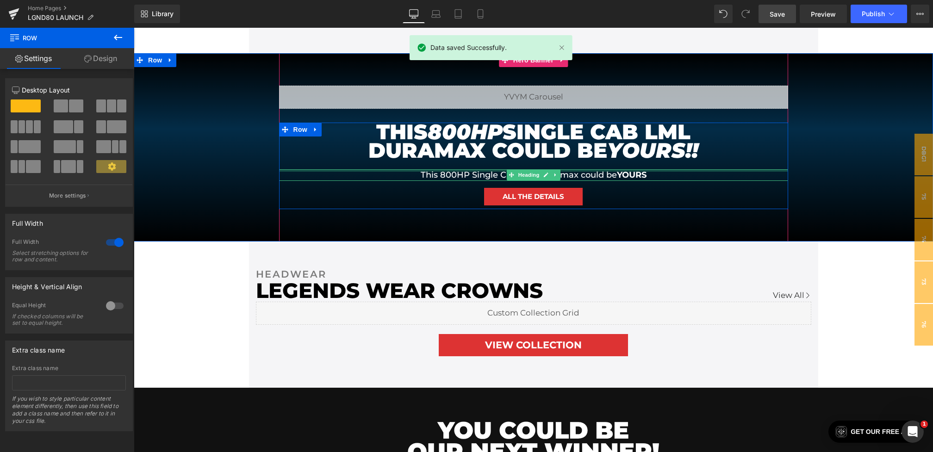
click at [449, 169] on div at bounding box center [533, 170] width 509 height 2
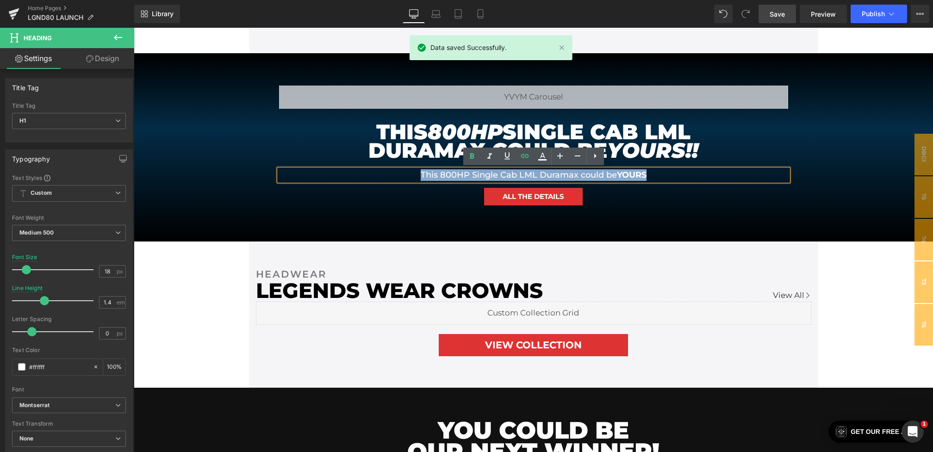
drag, startPoint x: 595, startPoint y: 177, endPoint x: 366, endPoint y: 175, distance: 229.0
click at [366, 175] on h1 "This 800HP Single Cab LML Duramax could be YOURS" at bounding box center [533, 175] width 416 height 12
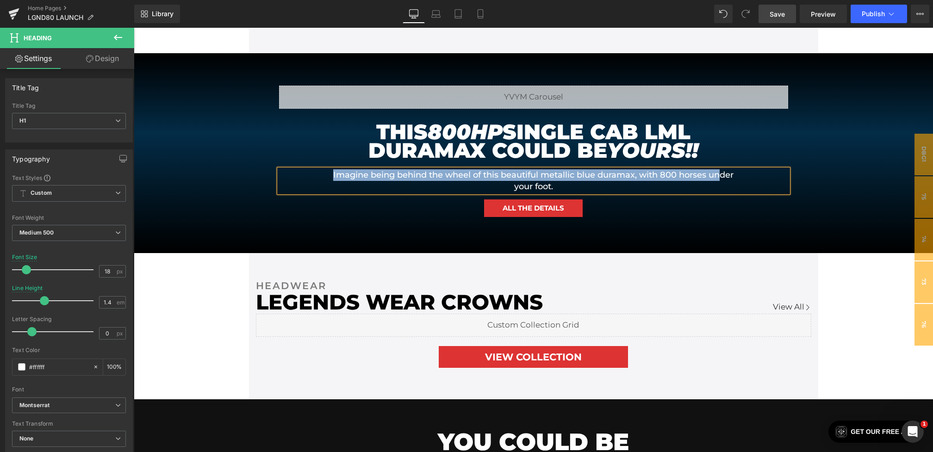
drag, startPoint x: 576, startPoint y: 190, endPoint x: 720, endPoint y: 176, distance: 144.5
click at [720, 176] on h1 "Imagine being behind the wheel of this beautiful metallic blue duramax, with 80…" at bounding box center [533, 180] width 416 height 23
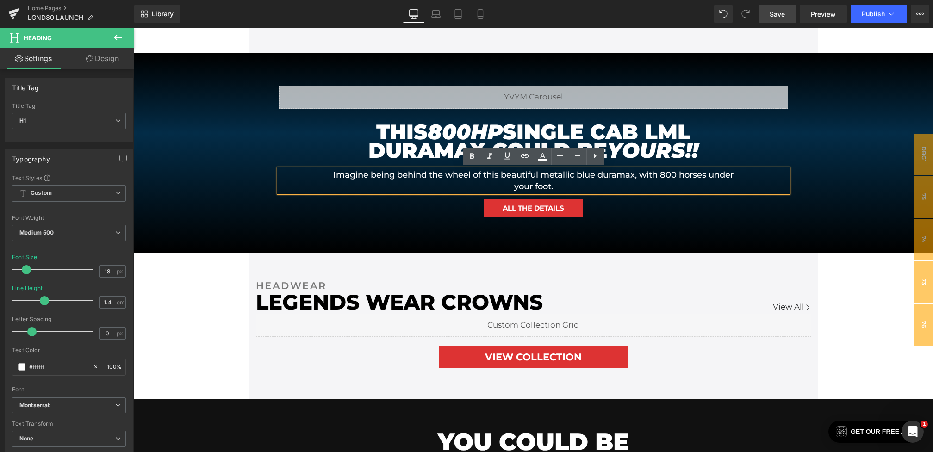
click at [669, 182] on h1 "Imagine being behind the wheel of this beautiful metallic blue duramax, with 80…" at bounding box center [533, 180] width 416 height 23
drag, startPoint x: 686, startPoint y: 181, endPoint x: 709, endPoint y: 177, distance: 23.6
click at [709, 177] on h1 "Imagine being behind the wheel of this beautiful metallic blue duramax, with 80…" at bounding box center [533, 180] width 416 height 23
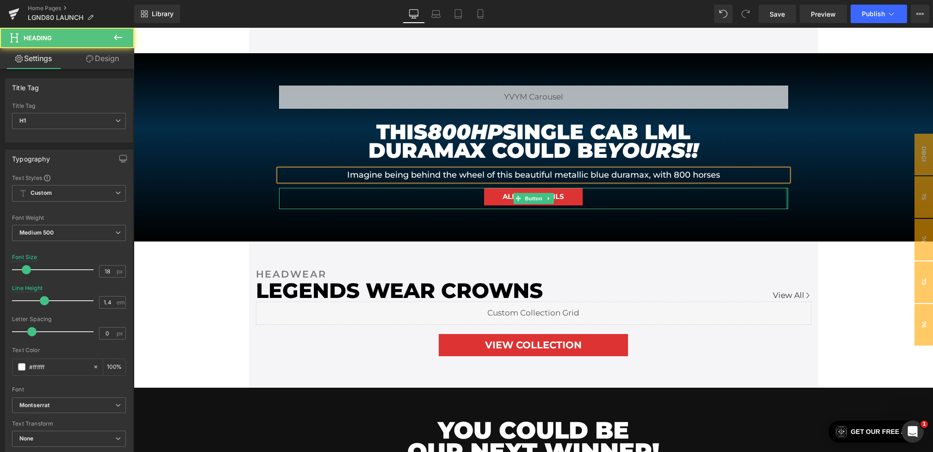
drag, startPoint x: 342, startPoint y: 174, endPoint x: 788, endPoint y: 192, distance: 446.8
click at [788, 192] on div "Liquid This 800HP Single Cab LML Duramax could be YOURS !! Heading Imagine bein…" at bounding box center [533, 147] width 555 height 188
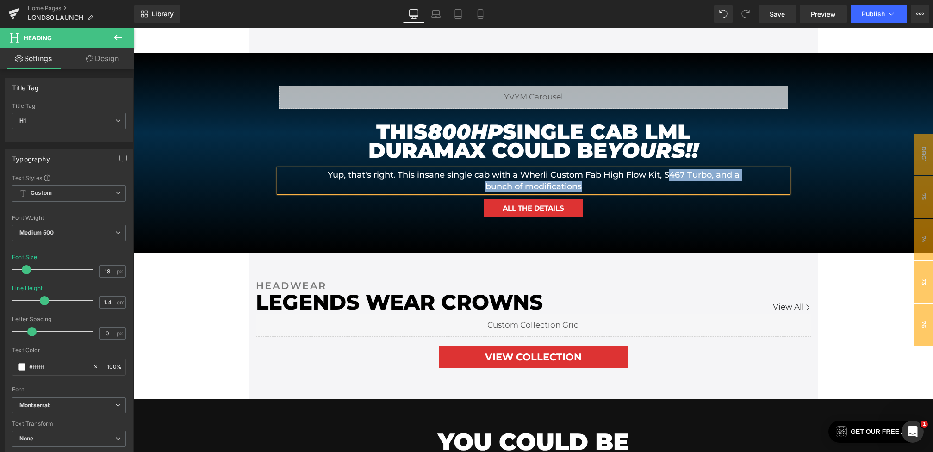
drag, startPoint x: 561, startPoint y: 187, endPoint x: 668, endPoint y: 177, distance: 106.9
click at [668, 177] on h1 "Yup, that's right. This insane single cab with a Wherli Custom Fab High Flow Ki…" at bounding box center [533, 180] width 416 height 23
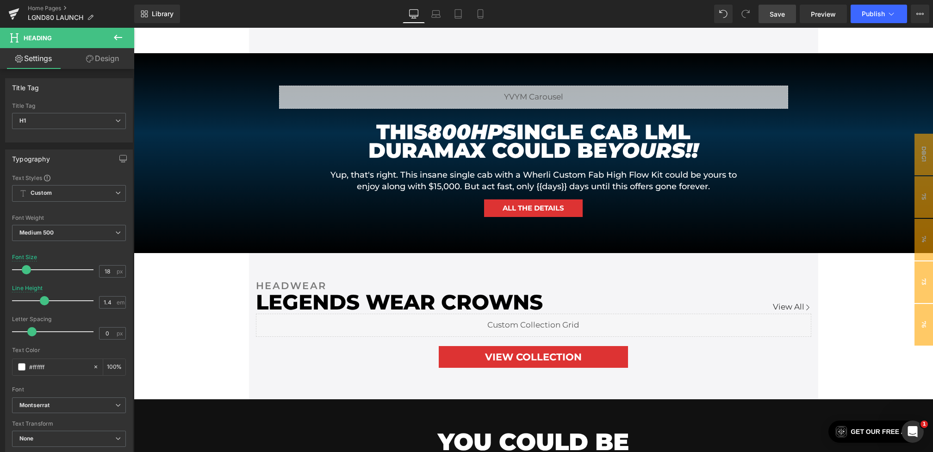
click at [773, 15] on span "Save" at bounding box center [776, 14] width 15 height 10
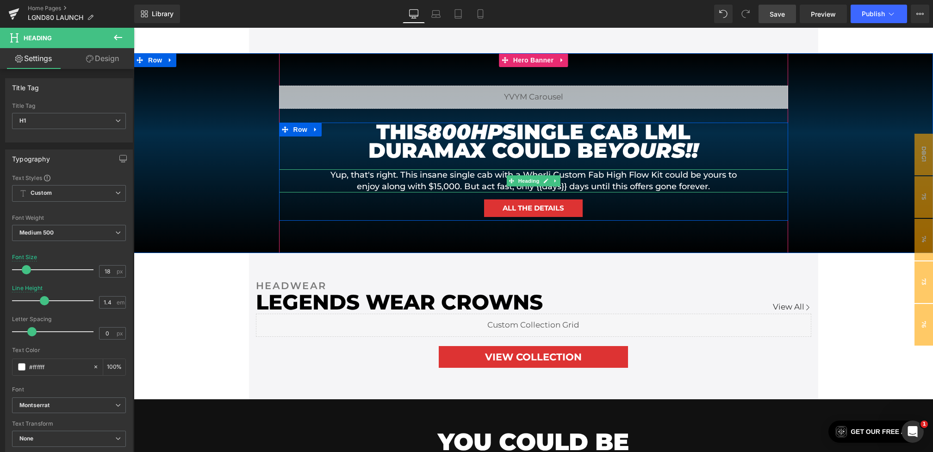
click at [478, 185] on h1 "Yup, that's right. This insane single cab with a Wherli Custom Fab High Flow Ki…" at bounding box center [533, 180] width 416 height 23
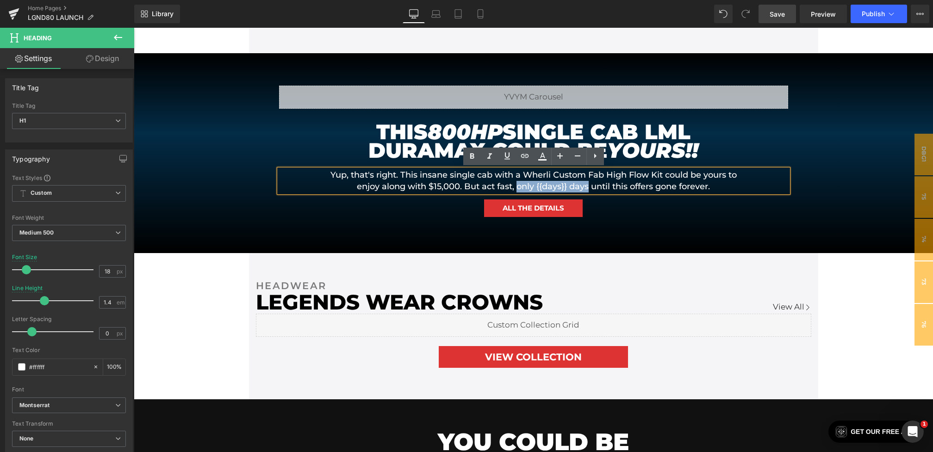
drag, startPoint x: 516, startPoint y: 186, endPoint x: 589, endPoint y: 183, distance: 72.7
click at [589, 183] on h1 "Yup, that's right. This insane single cab with a Wherli Custom Fab High Flow Ki…" at bounding box center [533, 180] width 416 height 23
click at [591, 186] on h1 "Yup, that's right. This insane single cab with a Wherli Custom Fab High Flow Ki…" at bounding box center [533, 180] width 416 height 23
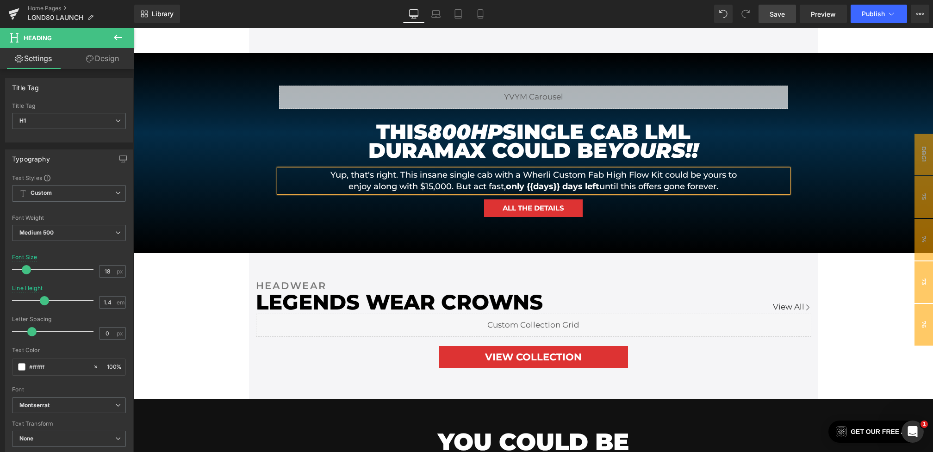
click at [771, 11] on span "Save" at bounding box center [776, 14] width 15 height 10
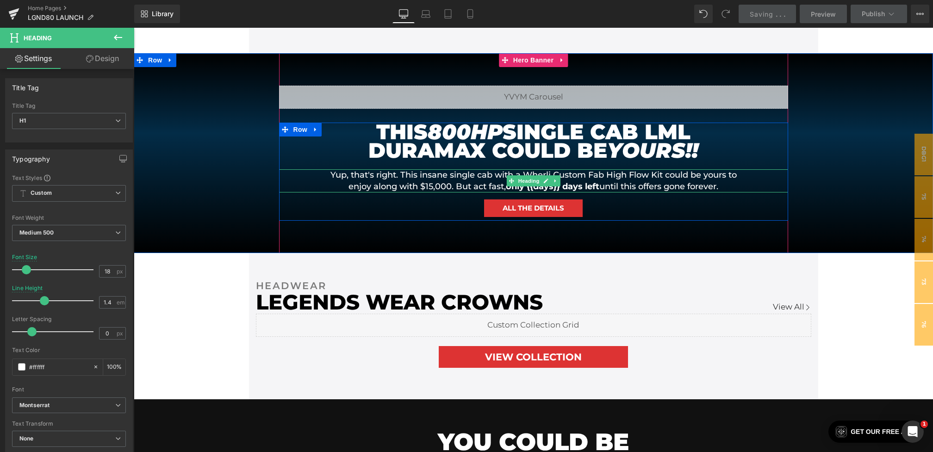
click at [662, 186] on h1 "Yup, that's right. This insane single cab with a Wherli Custom Fab High Flow Ki…" at bounding box center [533, 180] width 416 height 23
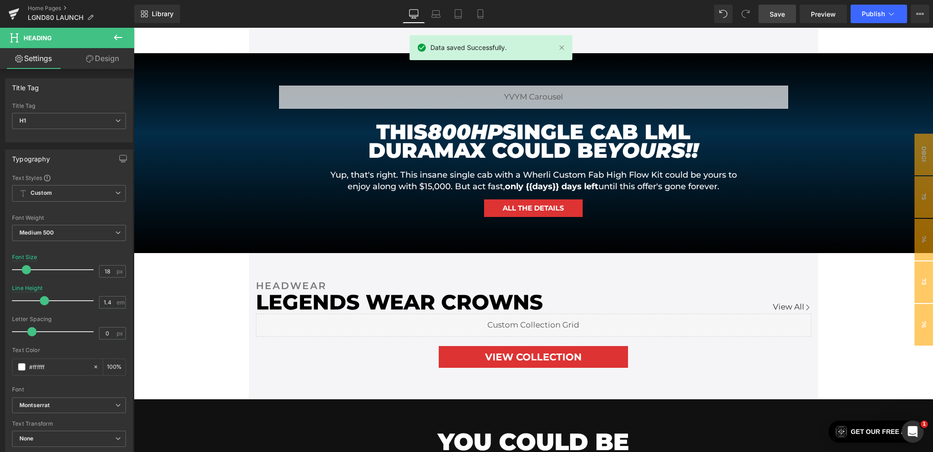
click at [785, 6] on link "Save" at bounding box center [776, 14] width 37 height 19
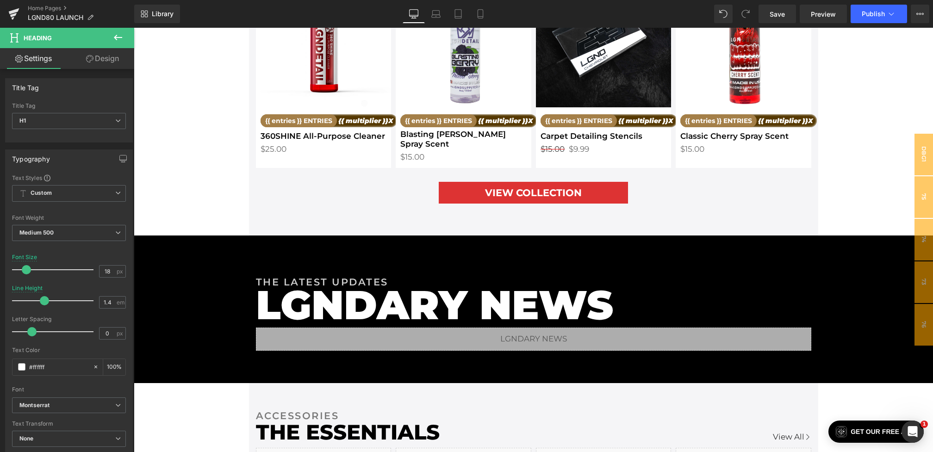
scroll to position [1496, 0]
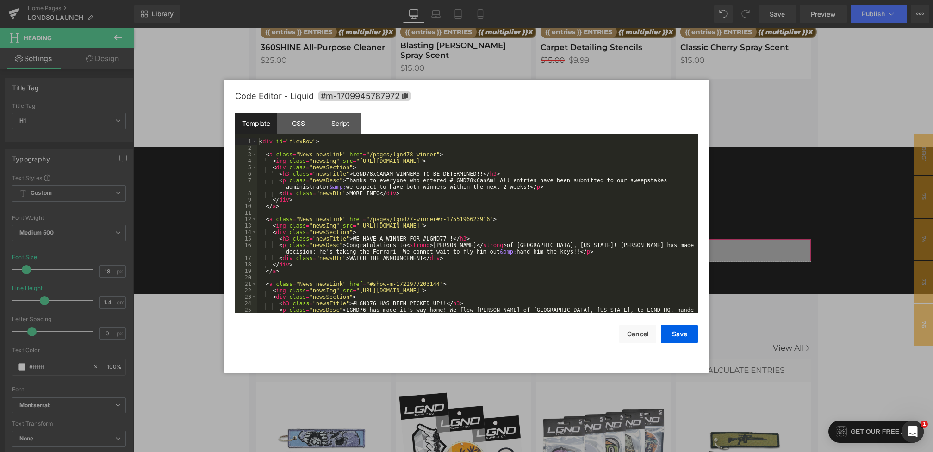
click at [347, 0] on div "Heading You are previewing how the will restyle your page. You can not edit Ele…" at bounding box center [466, 0] width 933 height 0
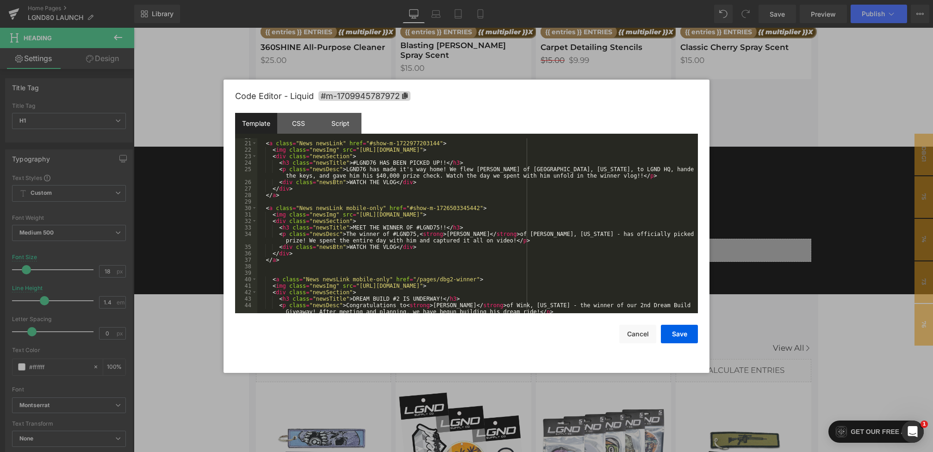
scroll to position [140, 0]
click at [305, 268] on div "< a class = "News newsLink" href = "#show-m-1722977203144" > < img class = "new…" at bounding box center [475, 232] width 437 height 194
click at [305, 259] on div "< a class = "News newsLink" href = "#show-m-1722977203144" > < img class = "new…" at bounding box center [475, 232] width 437 height 194
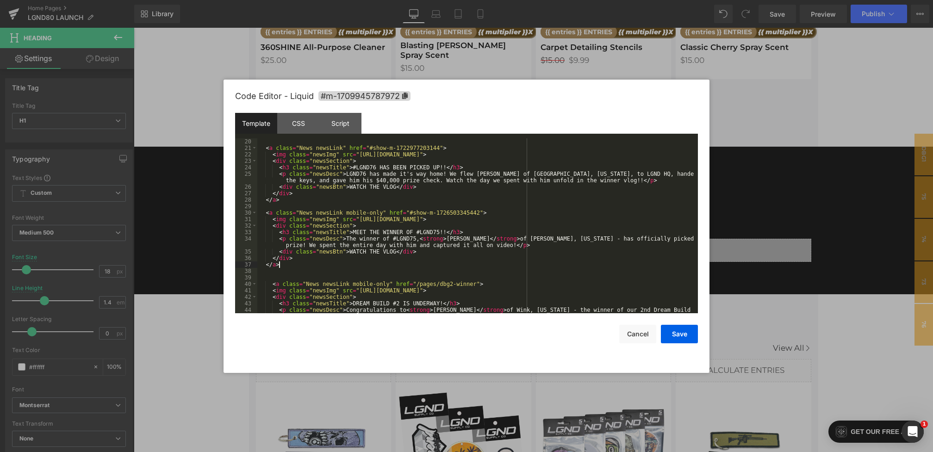
scroll to position [76, 0]
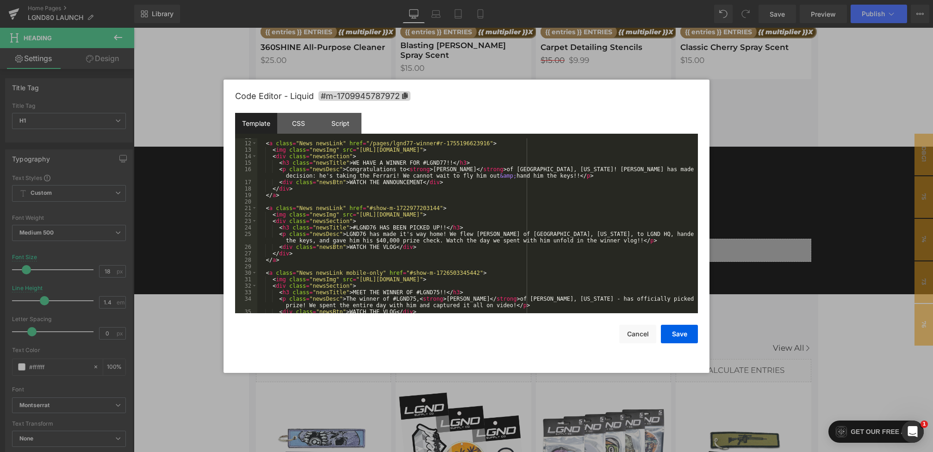
click at [264, 207] on div "< a class = "News newsLink" href = "/pages/lgnd77-winner#r-1755196623916" > < i…" at bounding box center [475, 228] width 437 height 188
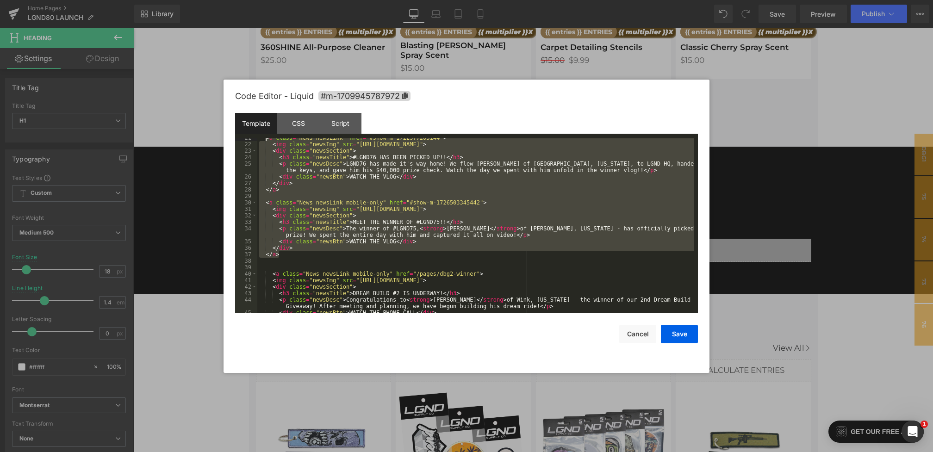
scroll to position [148, 0]
click at [395, 237] on div "< a class = "News newsLink" href = "#show-m-1722977203144" > < img class = "new…" at bounding box center [475, 227] width 437 height 188
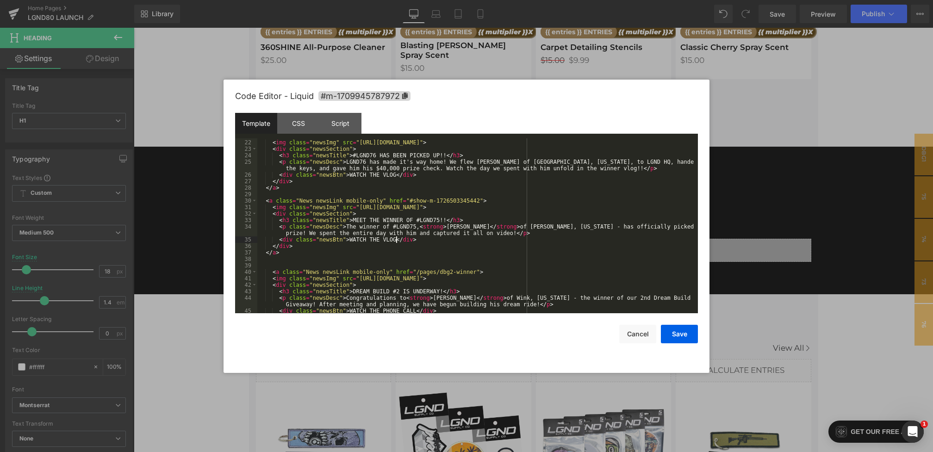
click at [305, 253] on div "< a class = "News newsLink" href = "#show-m-1722977203144" > < img class = "new…" at bounding box center [475, 227] width 437 height 188
click at [262, 200] on div "< a class = "News newsLink" href = "#show-m-1722977203144" > < img class = "new…" at bounding box center [475, 227] width 437 height 188
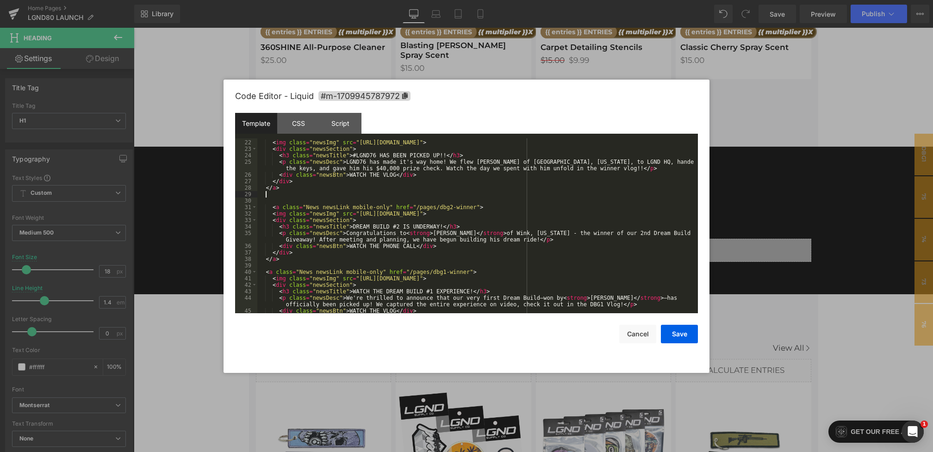
click at [312, 196] on div "< a class = "News newsLink" href = "#show-m-1722977203144" > < img class = "new…" at bounding box center [475, 227] width 437 height 188
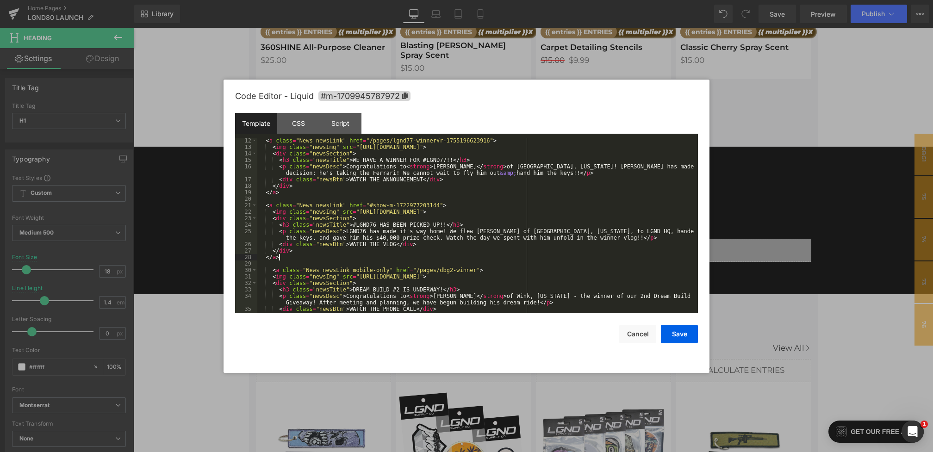
scroll to position [79, 0]
click at [341, 205] on div "< a class = "News newsLink" href = "/pages/lgnd77-winner#r-1755196623916" > < i…" at bounding box center [475, 231] width 437 height 188
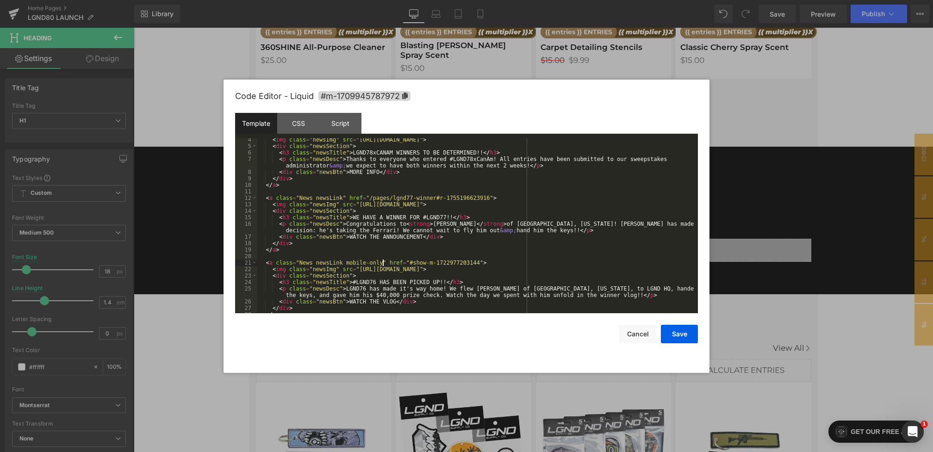
scroll to position [0, 0]
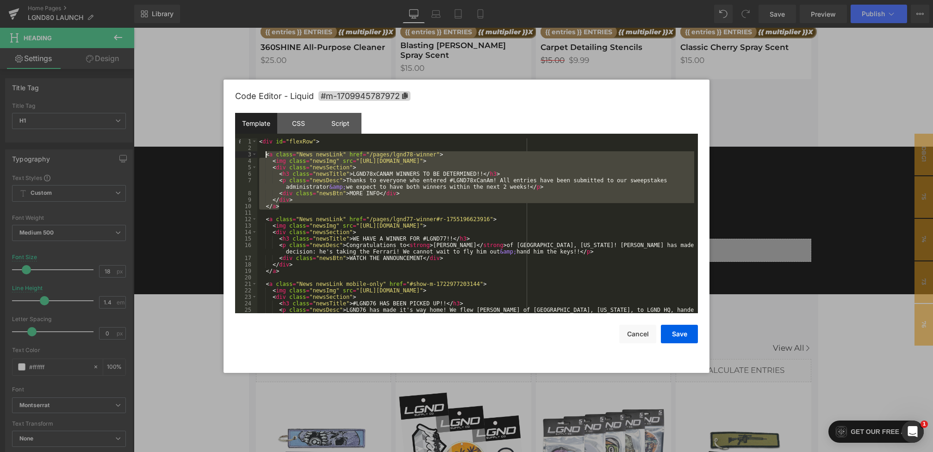
drag, startPoint x: 291, startPoint y: 204, endPoint x: 266, endPoint y: 154, distance: 55.9
click at [266, 154] on div "< div id = "flexRow" > < a class = "News newsLink" href = "/pages/lgnd78-winner…" at bounding box center [475, 235] width 437 height 194
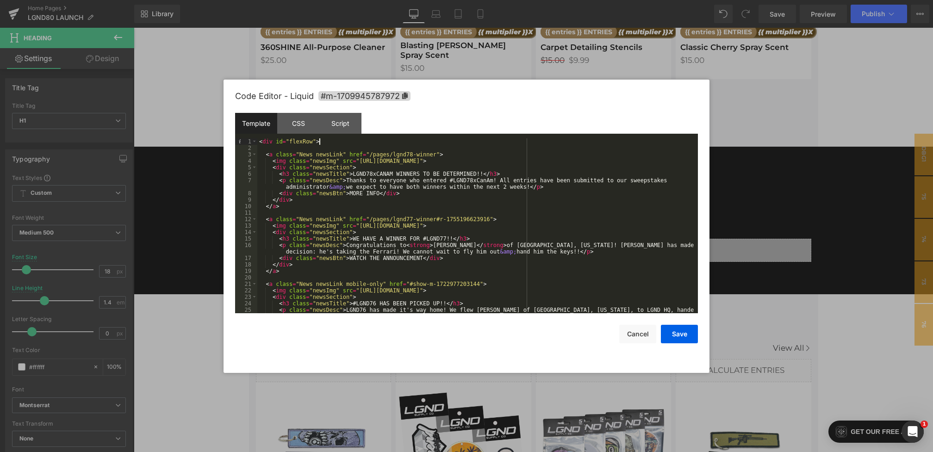
click at [333, 141] on div "< div id = "flexRow" > < a class = "News newsLink" href = "/pages/lgnd78-winner…" at bounding box center [475, 235] width 437 height 194
drag, startPoint x: 422, startPoint y: 238, endPoint x: 475, endPoint y: 240, distance: 52.3
click at [475, 240] on div "< div id = "flexRow" > < a class = "News newsLink" href = "/pages/lgnd78-winner…" at bounding box center [475, 235] width 437 height 194
click at [346, 245] on div "< div id = "flexRow" > < a class = "News newsLink" href = "/pages/lgnd78-winner…" at bounding box center [475, 235] width 437 height 194
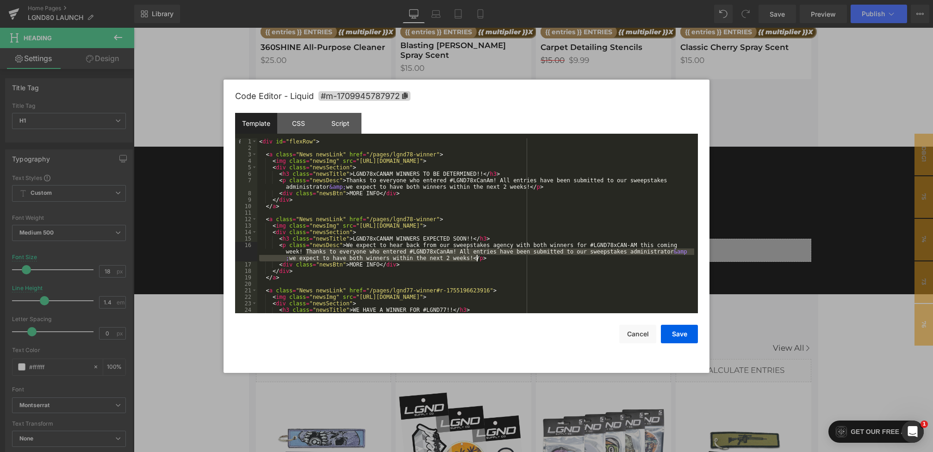
drag, startPoint x: 305, startPoint y: 252, endPoint x: 476, endPoint y: 257, distance: 170.8
click at [476, 257] on div "< div id = "flexRow" > < a class = "News newsLink" href = "/pages/lgnd78-winner…" at bounding box center [475, 235] width 437 height 194
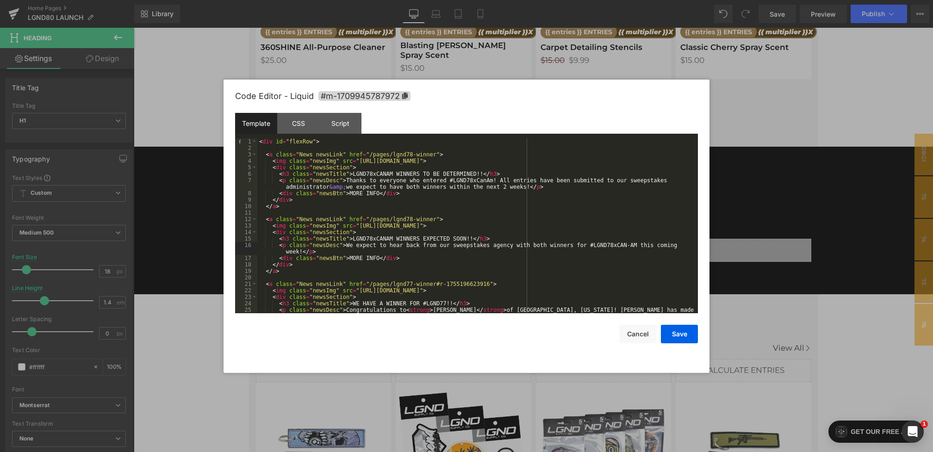
click at [413, 154] on div "< div id = "flexRow" > < a class = "News newsLink" href = "/pages/lgnd78-winner…" at bounding box center [475, 235] width 437 height 194
click at [436, 155] on div "< div id = "flexRow" > < a class = "News newsLink" href = "/pages/lgnd79-winner…" at bounding box center [475, 235] width 437 height 194
drag, startPoint x: 353, startPoint y: 174, endPoint x: 392, endPoint y: 175, distance: 39.8
click at [392, 175] on div "< div id = "flexRow" > < a class = "News newsLink" href = "/pages/lgnd79" > < i…" at bounding box center [475, 235] width 437 height 194
click at [400, 173] on div "< div id = "flexRow" > < a class = "News newsLink" href = "/pages/lgnd79" > < i…" at bounding box center [475, 235] width 437 height 194
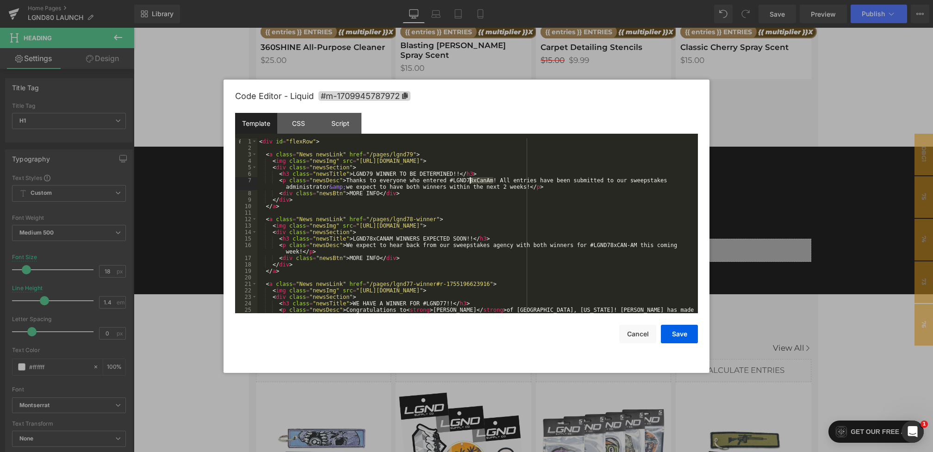
drag, startPoint x: 493, startPoint y: 182, endPoint x: 468, endPoint y: 181, distance: 25.0
click at [468, 181] on div "< div id = "flexRow" > < a class = "News newsLink" href = "/pages/lgnd79" > < i…" at bounding box center [475, 235] width 437 height 194
click at [366, 180] on div "< div id = "flexRow" > < a class = "News newsLink" href = "/pages/lgnd79" > < i…" at bounding box center [475, 235] width 437 height 194
drag, startPoint x: 413, startPoint y: 188, endPoint x: 453, endPoint y: 188, distance: 40.7
click at [453, 188] on div "< div id = "flexRow" > < a class = "News newsLink" href = "/pages/lgnd79" > < i…" at bounding box center [475, 235] width 437 height 194
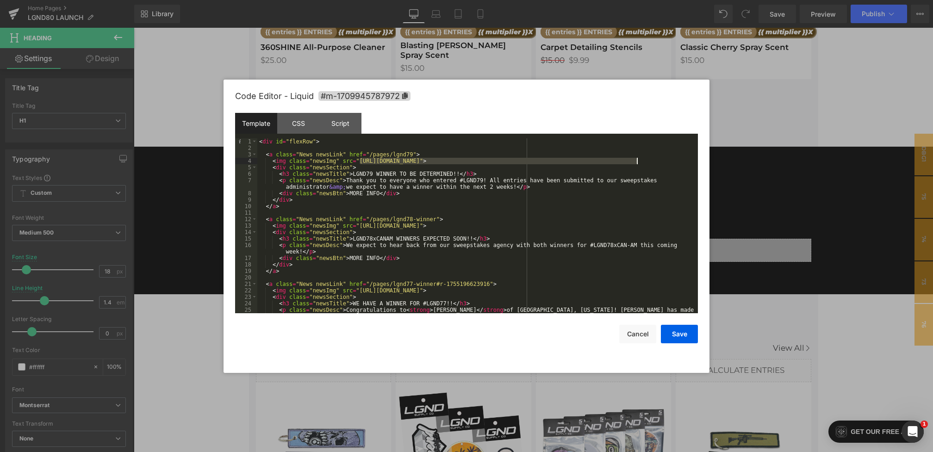
drag, startPoint x: 359, startPoint y: 161, endPoint x: 637, endPoint y: 162, distance: 278.1
click at [637, 162] on div "< div id = "flexRow" > < a class = "News newsLink" href = "/pages/lgnd79" > < i…" at bounding box center [475, 235] width 437 height 194
click at [688, 336] on button "Save" at bounding box center [679, 334] width 37 height 19
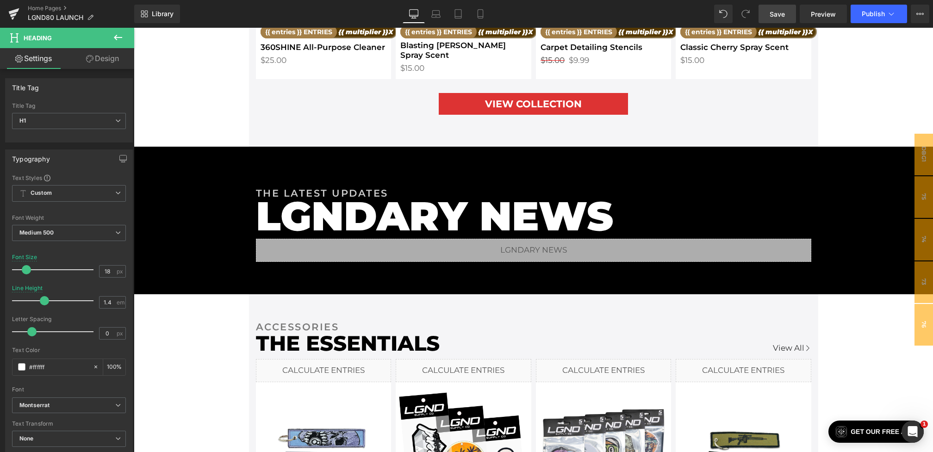
click at [778, 20] on link "Save" at bounding box center [776, 14] width 37 height 19
click at [824, 12] on span "Preview" at bounding box center [823, 14] width 25 height 10
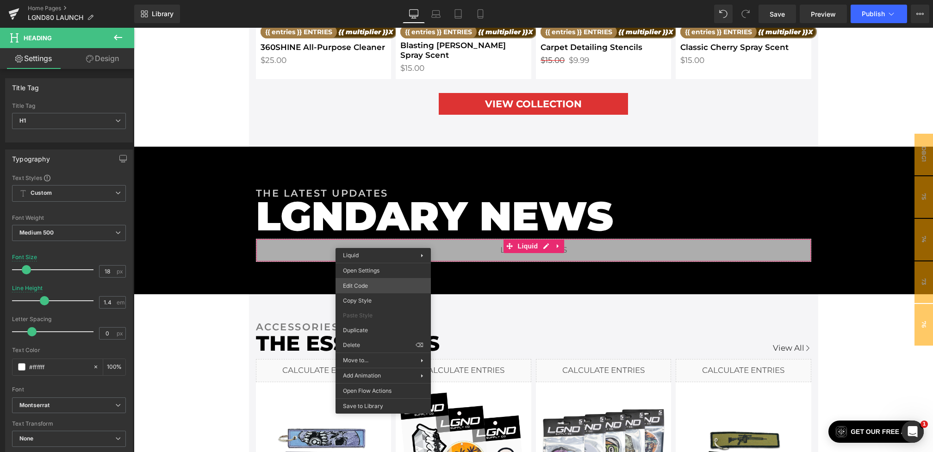
click at [357, 0] on div "Heading You are previewing how the will restyle your page. You can not edit Ele…" at bounding box center [466, 0] width 933 height 0
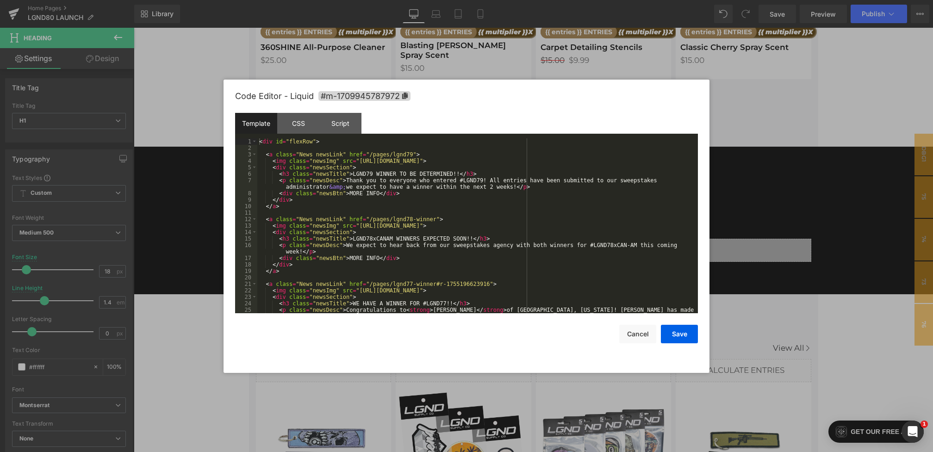
scroll to position [9, 0]
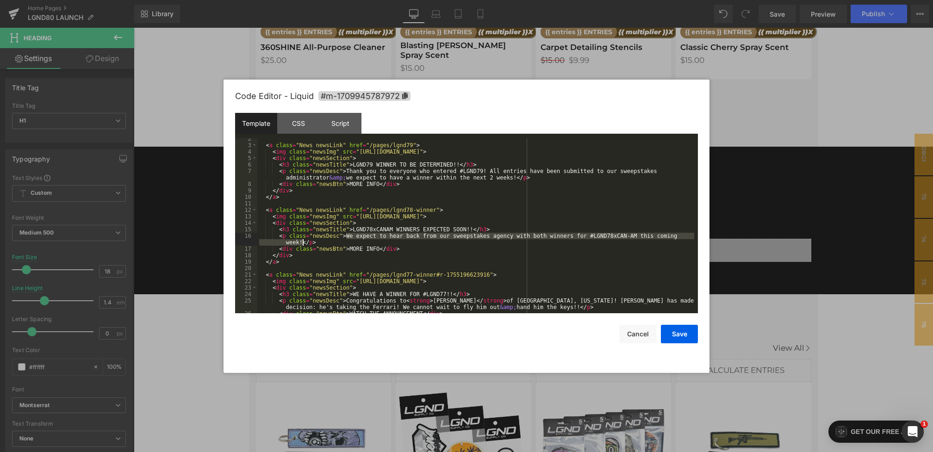
drag, startPoint x: 346, startPoint y: 235, endPoint x: 302, endPoint y: 240, distance: 44.2
click at [302, 240] on div "< a class = "News newsLink" href = "/pages/lgnd79" > < img class = "newsImg" sr…" at bounding box center [475, 230] width 437 height 188
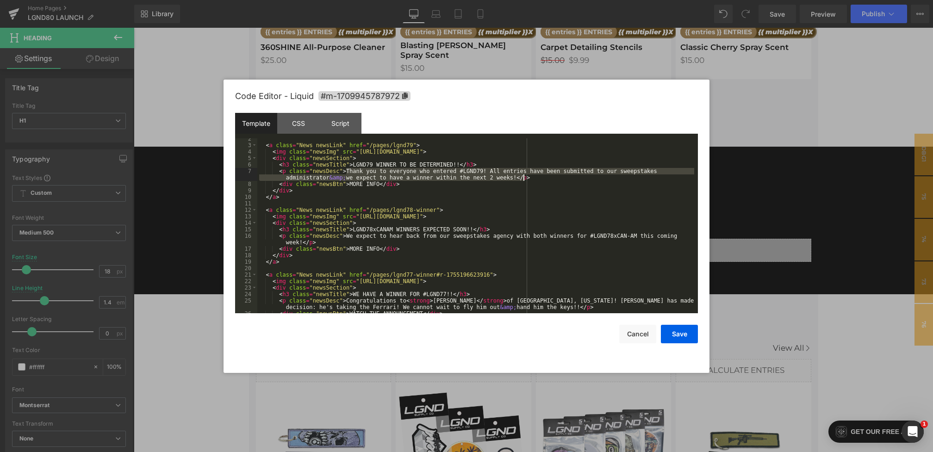
drag, startPoint x: 346, startPoint y: 169, endPoint x: 523, endPoint y: 179, distance: 177.4
click at [523, 179] on div "< a class = "News newsLink" href = "/pages/lgnd79" > < img class = "newsImg" sr…" at bounding box center [475, 230] width 437 height 188
click at [742, 223] on div at bounding box center [466, 226] width 933 height 452
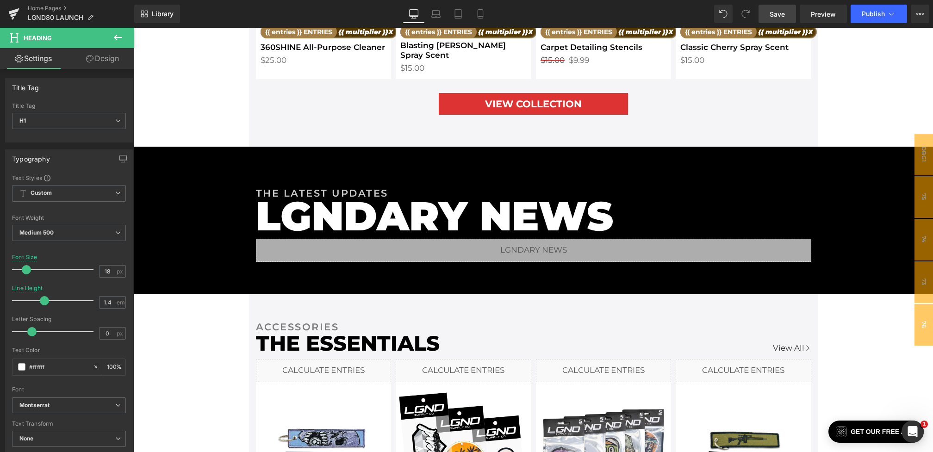
click at [774, 8] on link "Save" at bounding box center [776, 14] width 37 height 19
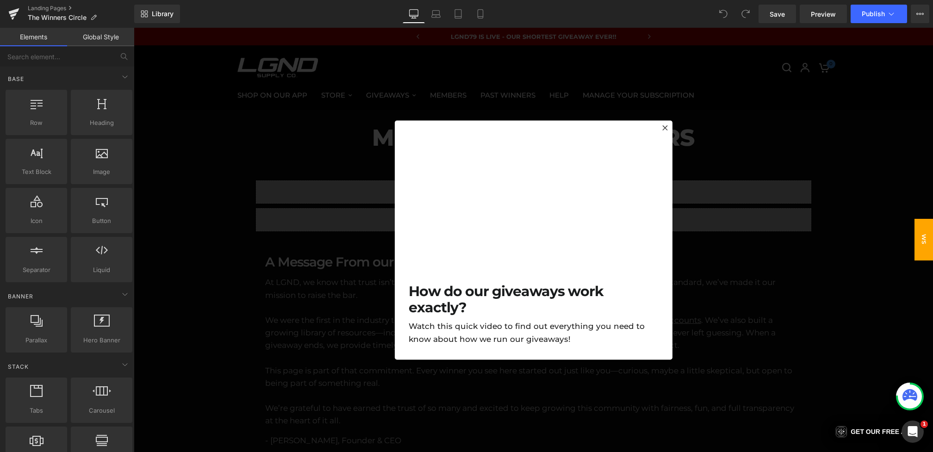
click at [321, 199] on div at bounding box center [533, 240] width 799 height 424
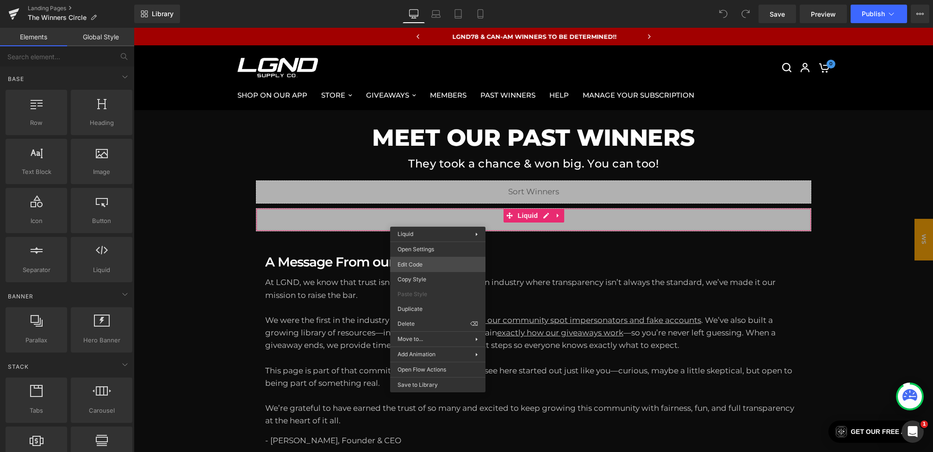
click at [418, 0] on div "You are previewing how the will restyle your page. You can not edit Elements in…" at bounding box center [466, 0] width 933 height 0
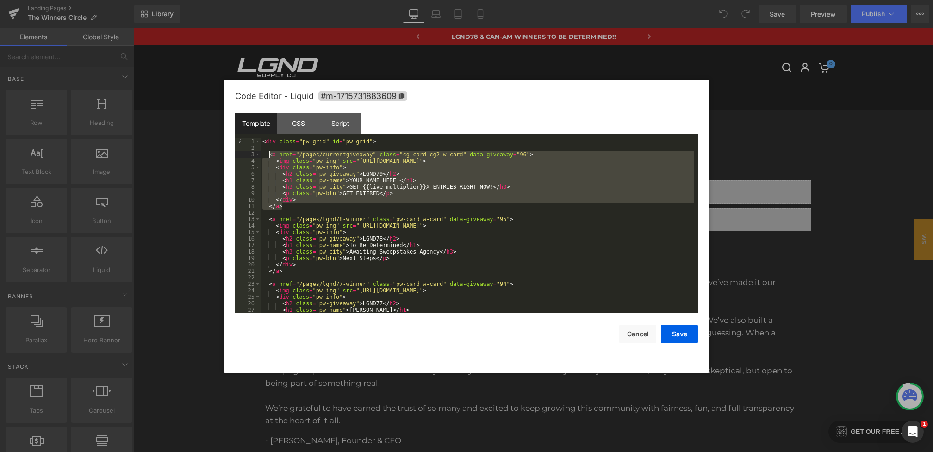
drag, startPoint x: 306, startPoint y: 204, endPoint x: 267, endPoint y: 155, distance: 62.7
click at [267, 155] on div "< div class = "pw-grid" id = "pw-grid" > < a href = "/pages/currentgiveaway" cl…" at bounding box center [477, 232] width 434 height 188
click at [385, 143] on div "< div class = "pw-grid" id = "pw-grid" > < a href = "/pages/currentgiveaway" cl…" at bounding box center [477, 232] width 434 height 188
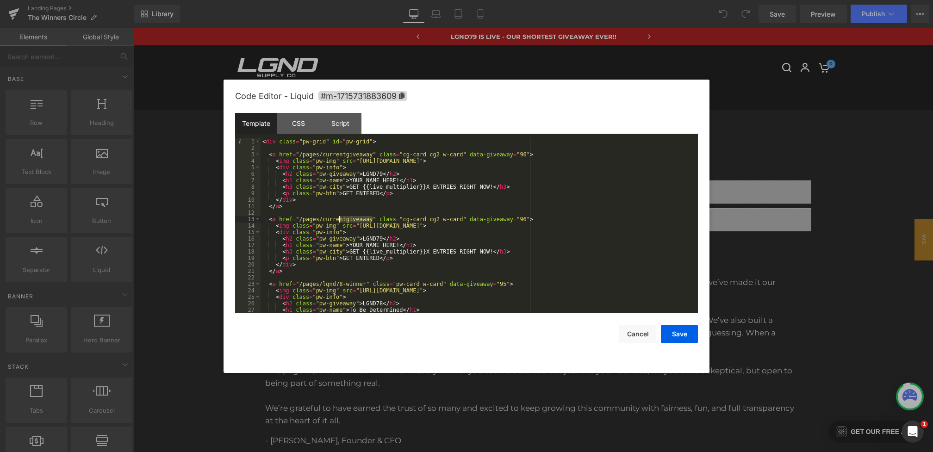
drag, startPoint x: 372, startPoint y: 221, endPoint x: 328, endPoint y: 221, distance: 44.4
click at [328, 221] on div "< div class = "pw-grid" id = "pw-grid" > < a href = "/pages/currentgiveaway" cl…" at bounding box center [477, 232] width 434 height 188
drag, startPoint x: 350, startPoint y: 246, endPoint x: 399, endPoint y: 247, distance: 49.1
click at [399, 247] on div "< div class = "pw-grid" id = "pw-grid" > < a href = "/pages/currentgiveaway" cl…" at bounding box center [477, 232] width 434 height 188
drag, startPoint x: 488, startPoint y: 250, endPoint x: 353, endPoint y: 250, distance: 134.2
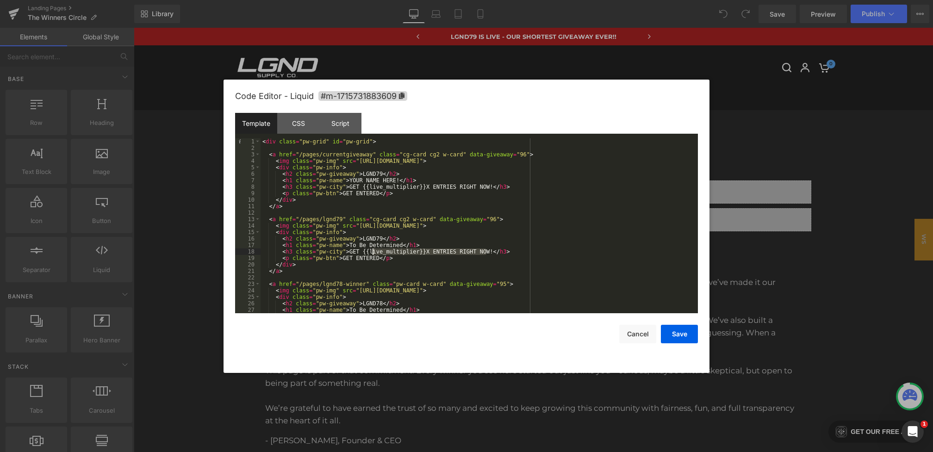
click at [353, 250] on div "< div class = "pw-grid" id = "pw-grid" > < a href = "/pages/currentgiveaway" cl…" at bounding box center [477, 232] width 434 height 188
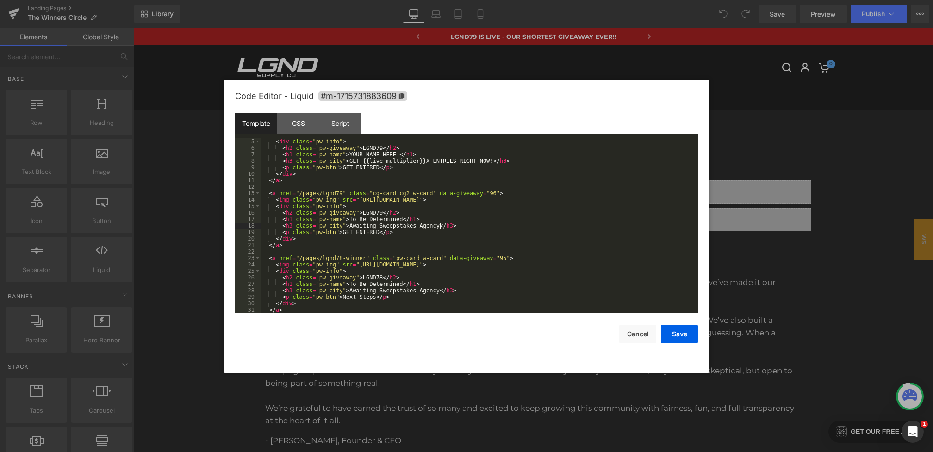
scroll to position [68, 0]
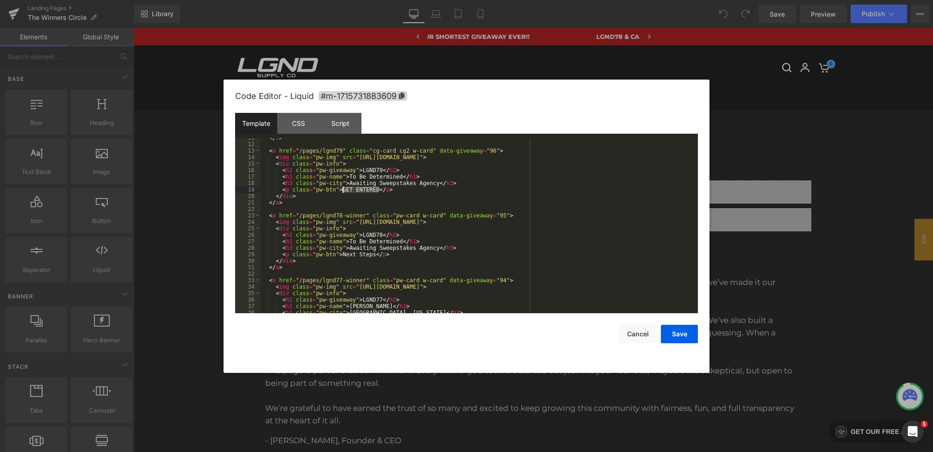
drag, startPoint x: 379, startPoint y: 191, endPoint x: 343, endPoint y: 191, distance: 35.6
click at [343, 191] on div "</ a > < a href = "/pages/lgnd79" class = "cg-card cg2 w-card" data-giveaway = …" at bounding box center [477, 229] width 434 height 188
drag, startPoint x: 409, startPoint y: 151, endPoint x: 378, endPoint y: 151, distance: 31.0
click at [378, 151] on div "</ a > < a href = "/pages/lgnd79" class = "cg-card cg2 w-card" data-giveaway = …" at bounding box center [477, 229] width 434 height 188
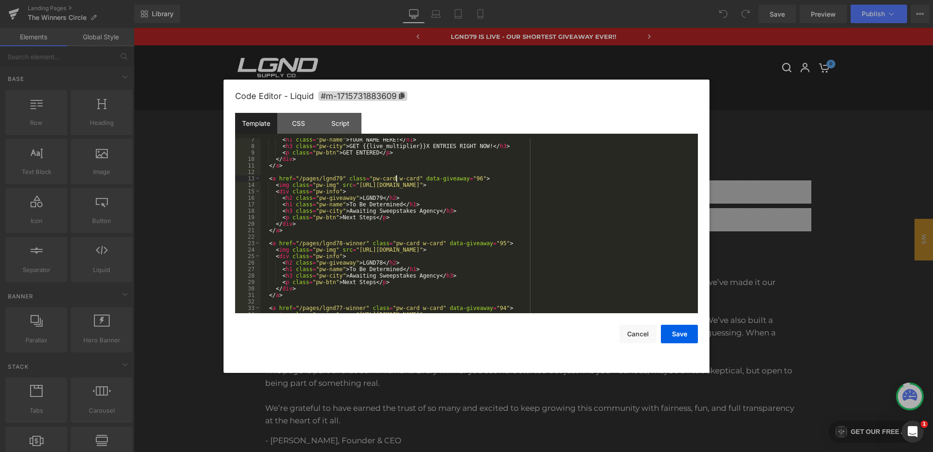
scroll to position [0, 0]
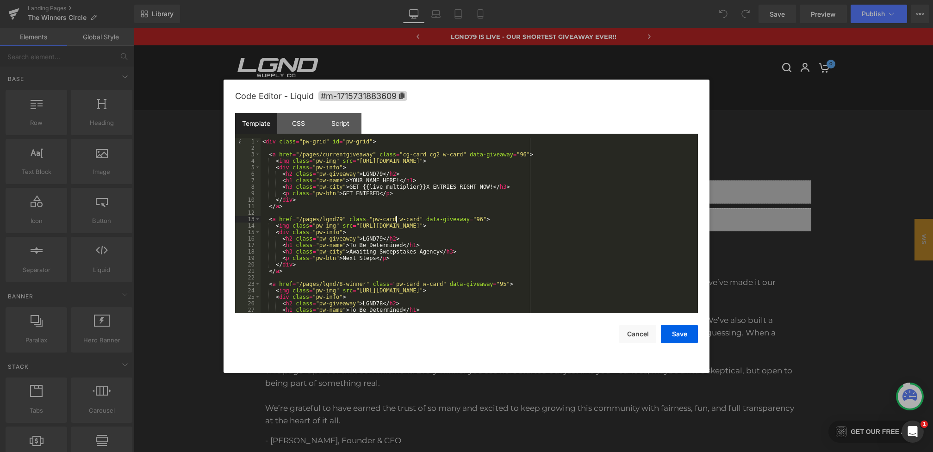
click at [524, 156] on div "< div class = "pw-grid" id = "pw-grid" > < a href = "/pages/currentgiveaway" cl…" at bounding box center [477, 232] width 434 height 188
click at [382, 174] on div "< div class = "pw-grid" id = "pw-grid" > < a href = "/pages/currentgiveaway" cl…" at bounding box center [477, 232] width 434 height 188
drag, startPoint x: 359, startPoint y: 161, endPoint x: 634, endPoint y: 162, distance: 275.3
click at [634, 162] on div "< div class = "pw-grid" id = "pw-grid" > < a href = "/pages/currentgiveaway" cl…" at bounding box center [477, 232] width 434 height 188
drag, startPoint x: 359, startPoint y: 227, endPoint x: 632, endPoint y: 226, distance: 273.4
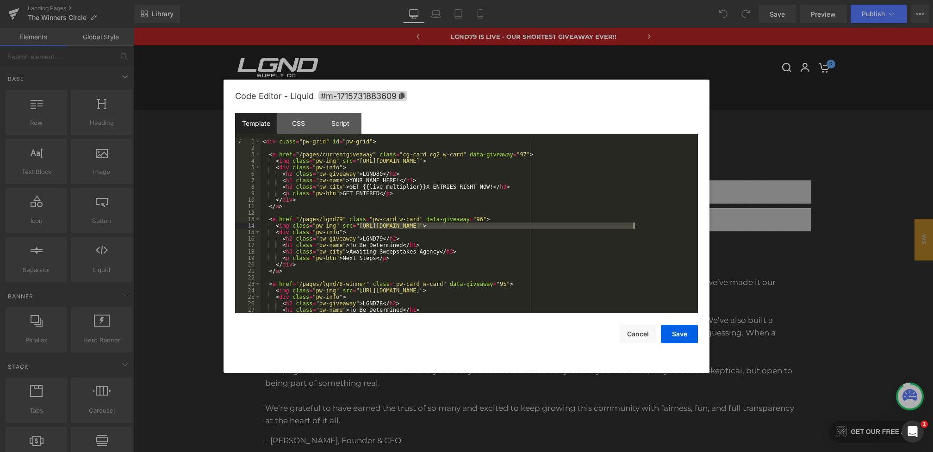
click at [632, 226] on div "< div class = "pw-grid" id = "pw-grid" > < a href = "/pages/currentgiveaway" cl…" at bounding box center [477, 232] width 434 height 188
click at [675, 333] on button "Save" at bounding box center [679, 334] width 37 height 19
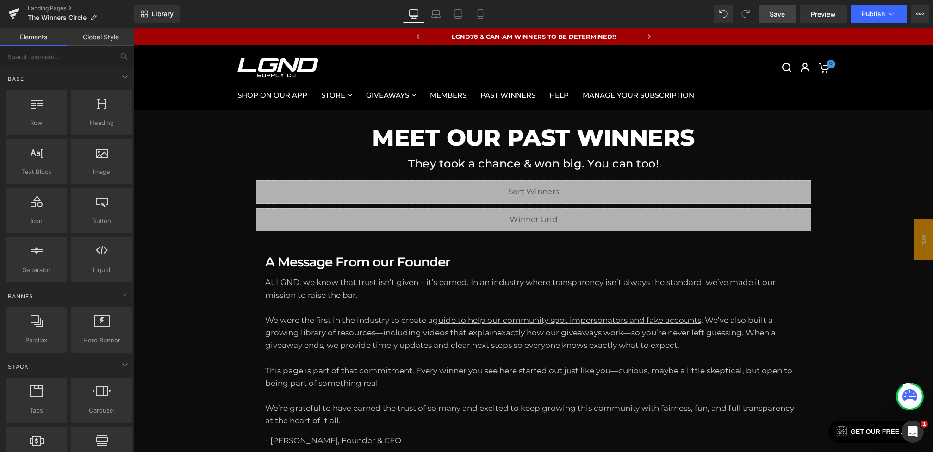
click at [784, 12] on span "Save" at bounding box center [776, 14] width 15 height 10
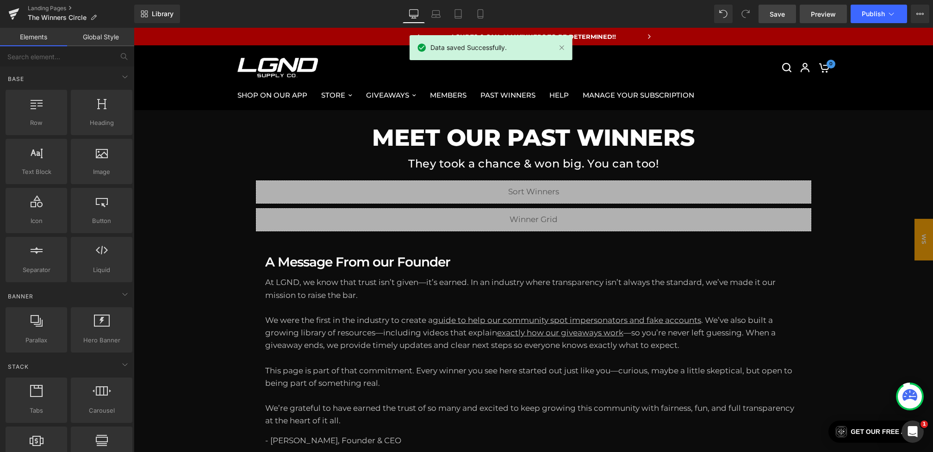
click at [808, 12] on link "Preview" at bounding box center [822, 14] width 47 height 19
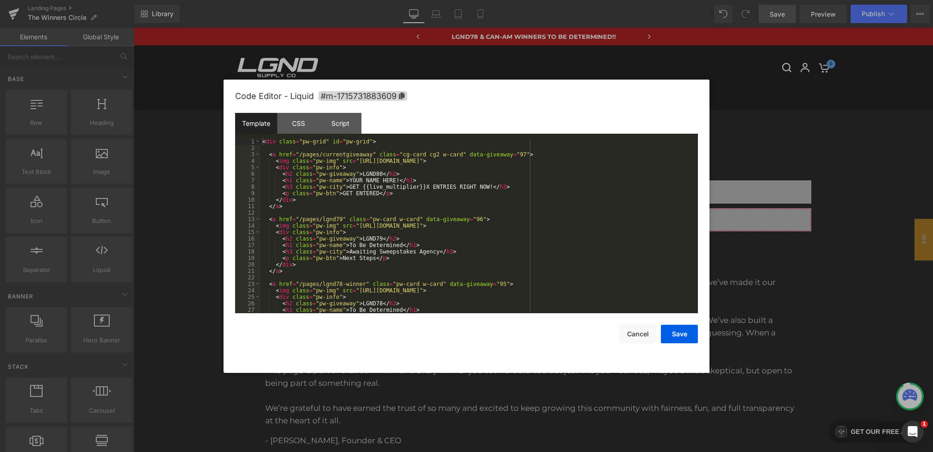
click at [352, 0] on div "You are previewing how the will restyle your page. You can not edit Elements in…" at bounding box center [466, 0] width 933 height 0
click at [299, 129] on div "CSS" at bounding box center [298, 123] width 42 height 21
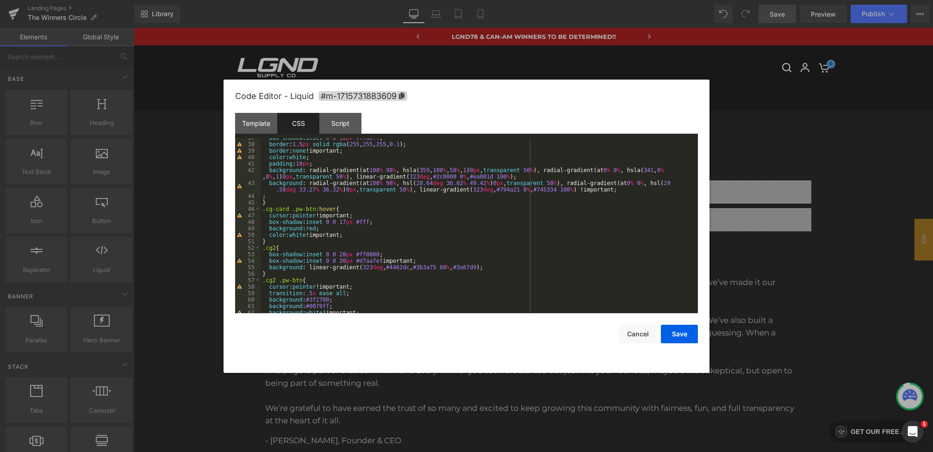
scroll to position [275, 0]
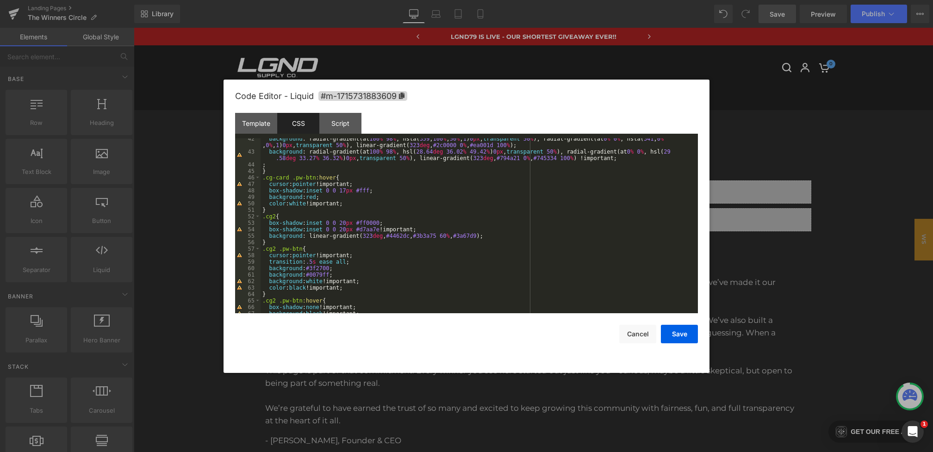
click at [498, 234] on div "background : radial-gradient(at 100 % 98 % , hsla( 359 , 100 % , 50 % , 1 ) 0 p…" at bounding box center [477, 233] width 434 height 194
paste textarea
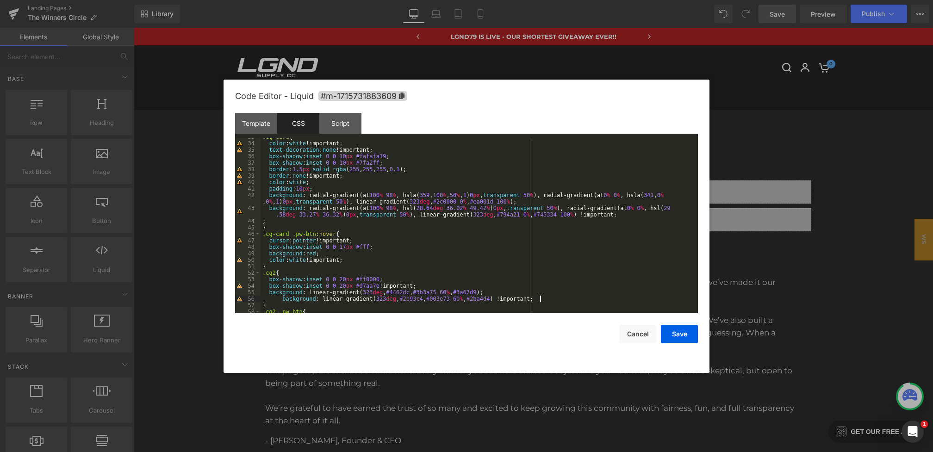
scroll to position [180, 0]
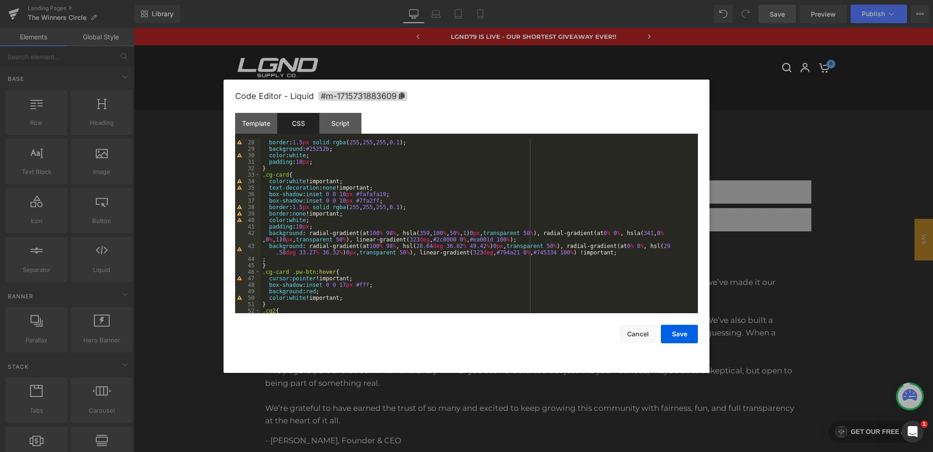
click at [394, 200] on div "box-shadow : inset 0 0 10 px #fafafa19 ; border : 1.5 px solid rgba ( 255 , 255…" at bounding box center [477, 227] width 434 height 188
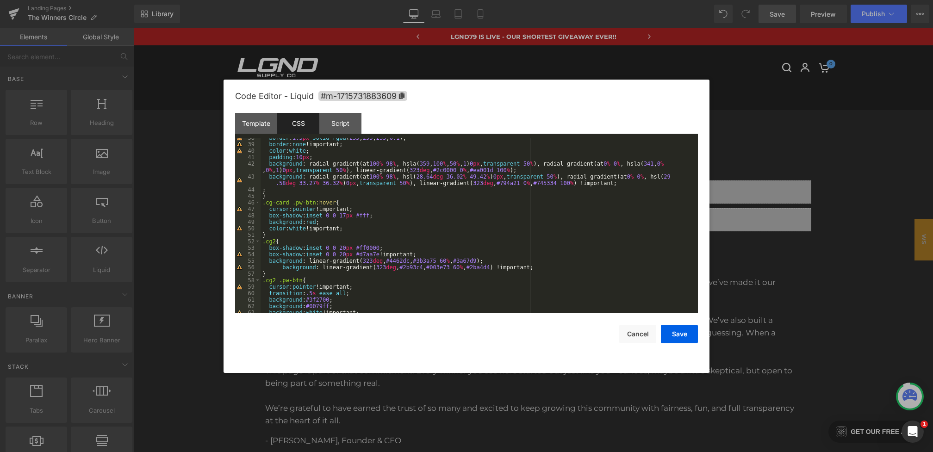
scroll to position [260, 0]
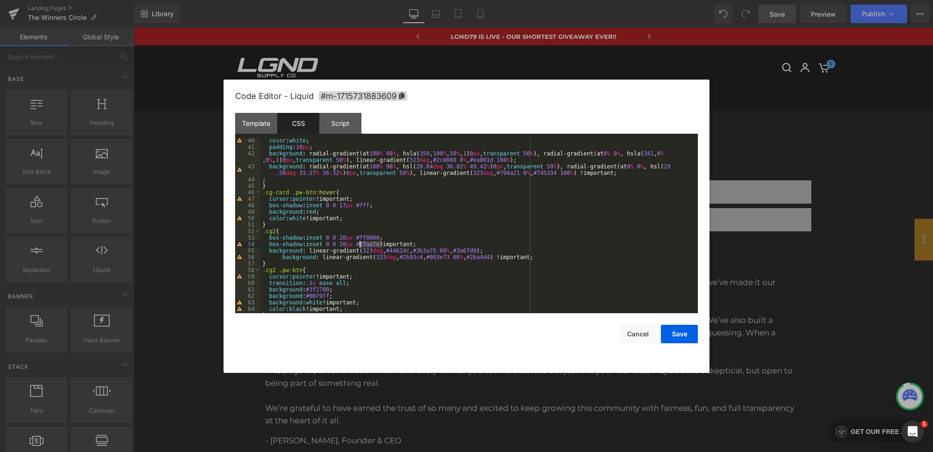
drag, startPoint x: 384, startPoint y: 243, endPoint x: 359, endPoint y: 243, distance: 24.1
click at [359, 243] on div "color : white ; padding : 10 px ; background : radial-gradient(at 100 % 98 % , …" at bounding box center [477, 231] width 434 height 188
click at [436, 244] on div "color : white ; padding : 10 px ; background : radial-gradient(at 100 % 98 % , …" at bounding box center [477, 231] width 434 height 188
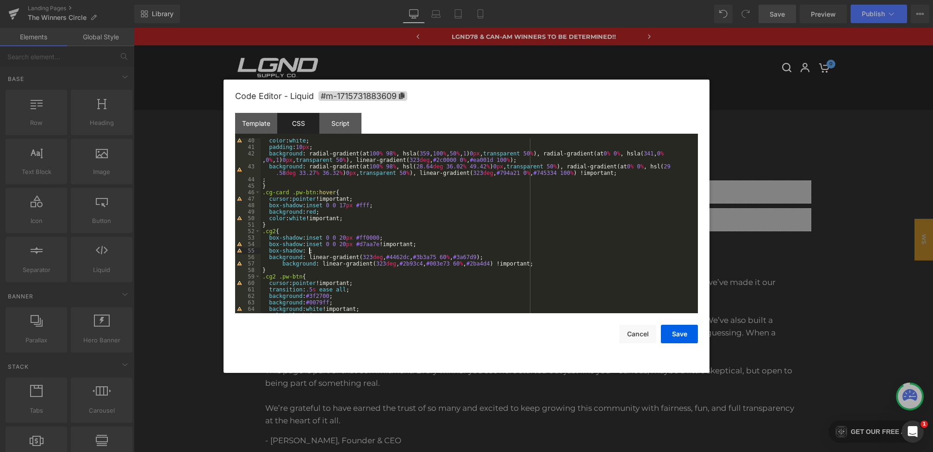
paste textarea
click at [420, 244] on div "color : white ; padding : 10 px ; background : radial-gradient(at 100 % 98 % , …" at bounding box center [477, 231] width 434 height 188
click at [691, 339] on button "Save" at bounding box center [679, 334] width 37 height 19
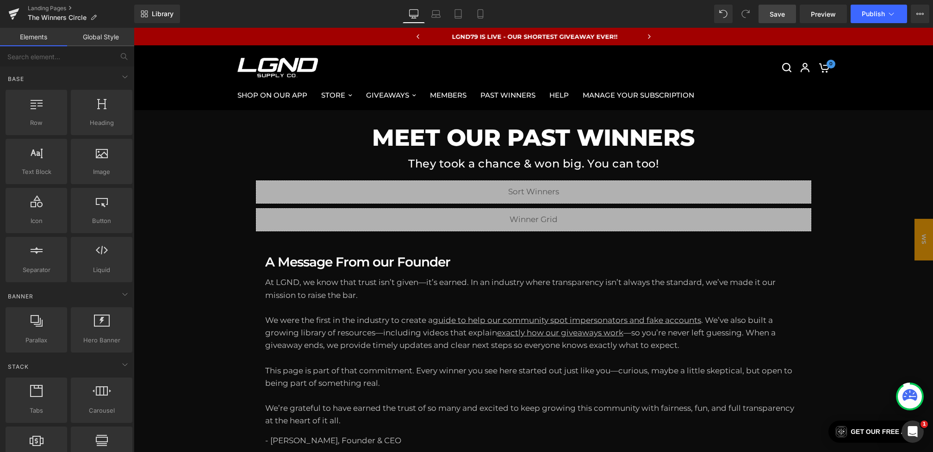
click at [781, 11] on span "Save" at bounding box center [776, 14] width 15 height 10
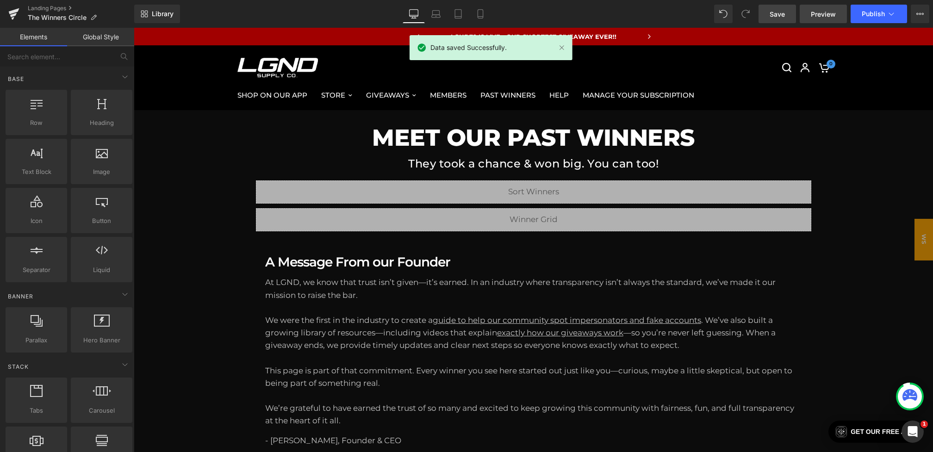
click at [824, 13] on span "Preview" at bounding box center [823, 14] width 25 height 10
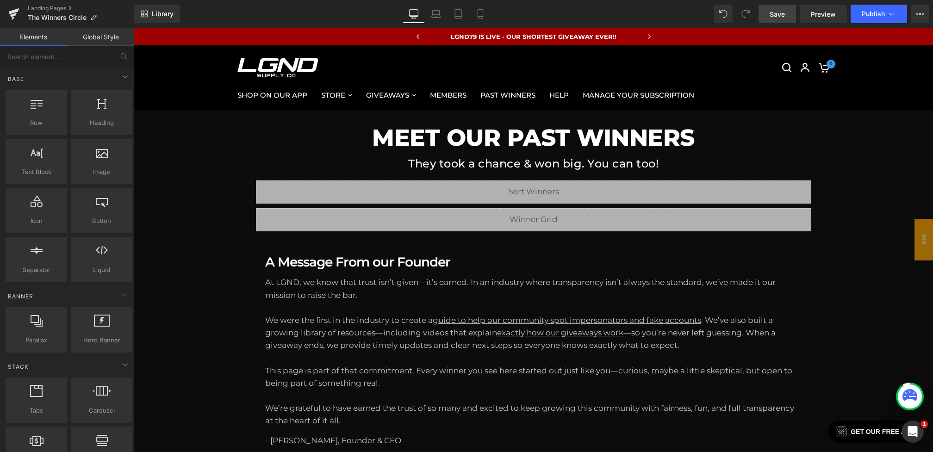
click at [774, 13] on span "Save" at bounding box center [776, 14] width 15 height 10
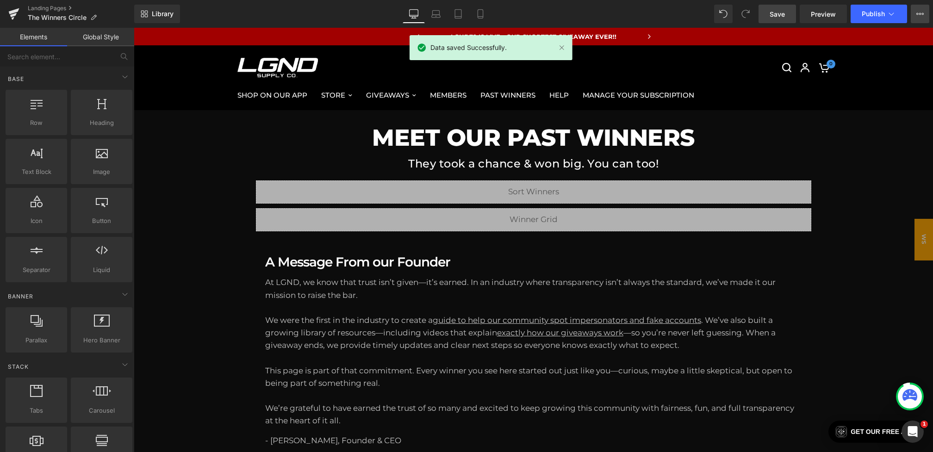
click at [915, 10] on button "View Live Page View with current Template Save Template to Library Schedule Pub…" at bounding box center [920, 14] width 19 height 19
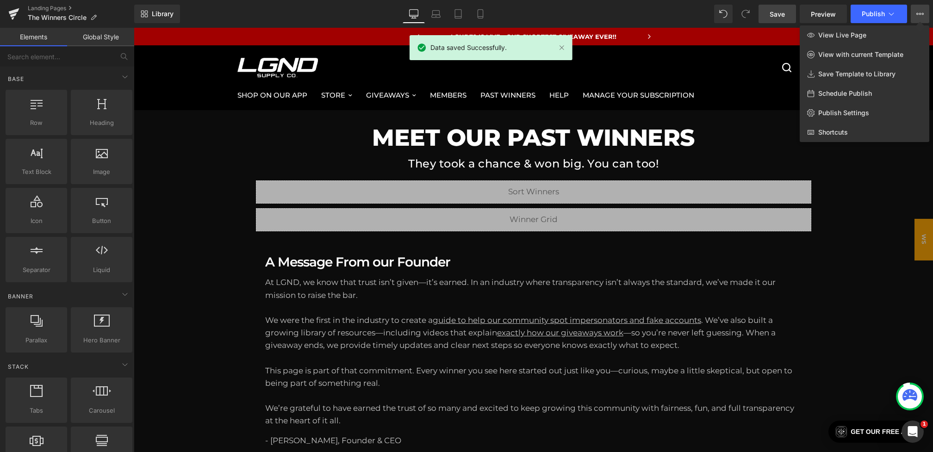
click at [833, 90] on span "Schedule Publish" at bounding box center [845, 93] width 54 height 8
select select
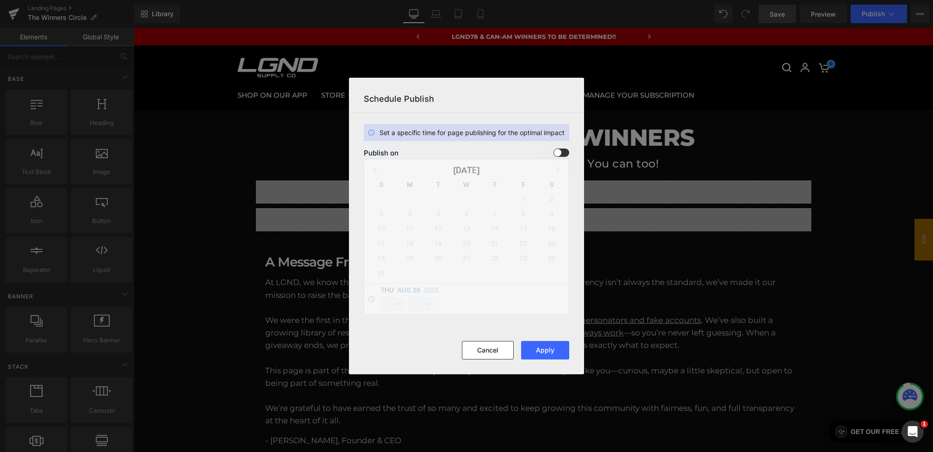
click at [558, 156] on span at bounding box center [561, 153] width 16 height 8
click at [0, 0] on input "checkbox" at bounding box center [0, 0] width 0 height 0
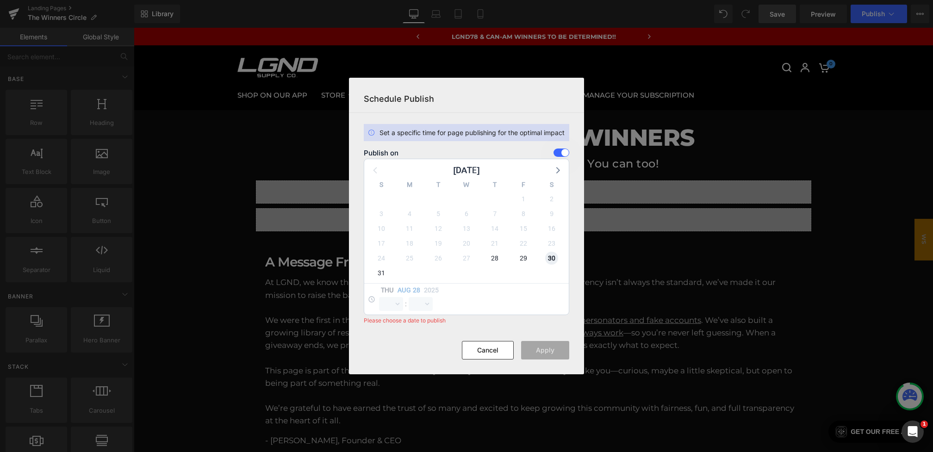
click at [549, 262] on span "30" at bounding box center [551, 258] width 13 height 13
select select "23"
select select "59"
click at [388, 301] on select "00 01 02 03 04 05 06 07 08 09 10 11 12 13 14 15 16 17 18 19 20 21 22 23" at bounding box center [391, 304] width 24 height 14
click at [379, 297] on select "00 01 02 03 04 05 06 07 08 09 10 11 12 13 14 15 16 17 18 19 20 21 22 23" at bounding box center [391, 304] width 24 height 14
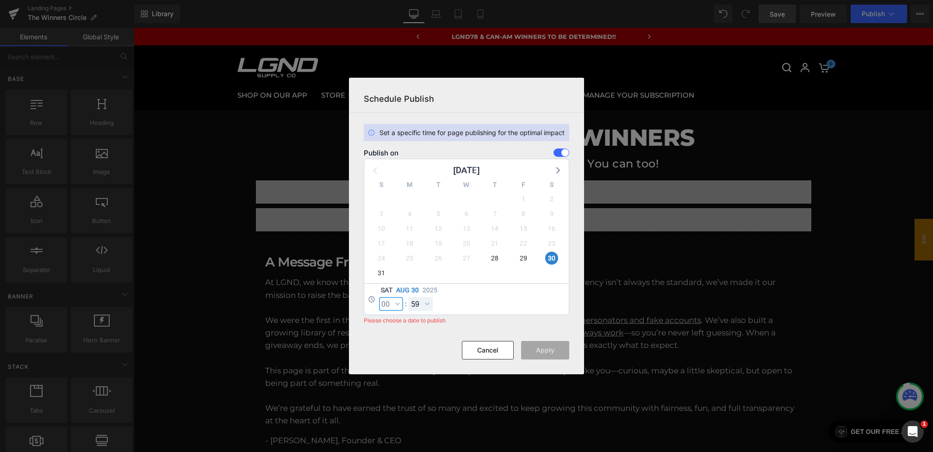
select select "0"
click at [419, 300] on select "00 01 02 03 04 05 06 07 08 09 10 11 12 13 14 15 16 17 18 19 20 21 22 23 24 25 2…" at bounding box center [421, 304] width 24 height 14
click at [409, 297] on select "00 01 02 03 04 05 06 07 08 09 10 11 12 13 14 15 16 17 18 19 20 21 22 23 24 25 2…" at bounding box center [421, 304] width 24 height 14
click at [428, 307] on select "00 01 02 03 04 05 06 07 08 09 10 11 12 13 14 15 16 17 18 19 20 21 22 23 24 25 2…" at bounding box center [421, 304] width 24 height 14
click at [409, 297] on select "00 01 02 03 04 05 06 07 08 09 10 11 12 13 14 15 16 17 18 19 20 21 22 23 24 25 2…" at bounding box center [421, 304] width 24 height 14
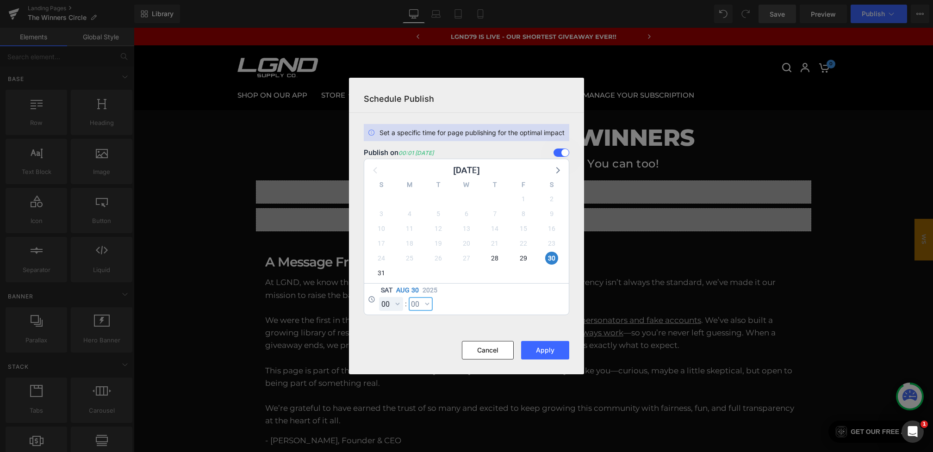
select select "0"
click at [542, 349] on button "Apply" at bounding box center [545, 350] width 48 height 19
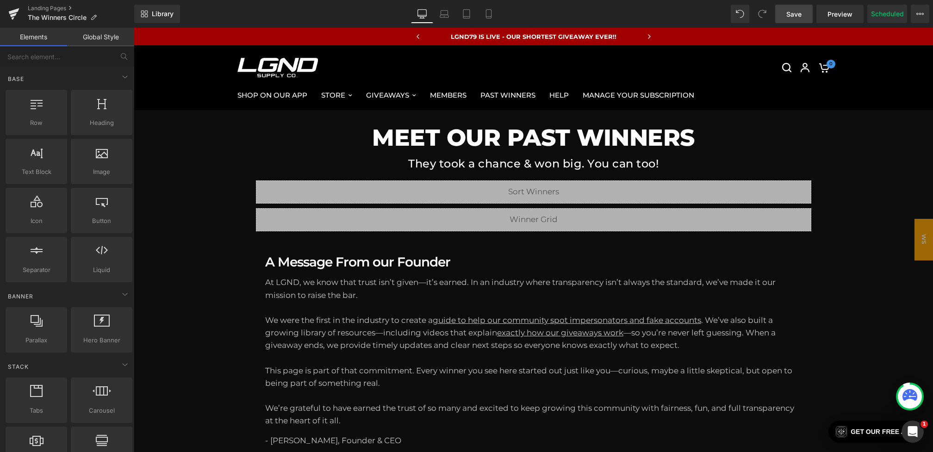
click at [796, 14] on span "Save" at bounding box center [793, 14] width 15 height 10
click at [837, 12] on span "Preview" at bounding box center [839, 14] width 25 height 10
click at [927, 13] on button "View Live Page View with current Template Save Template to Library Schedule Pub…" at bounding box center [920, 14] width 19 height 19
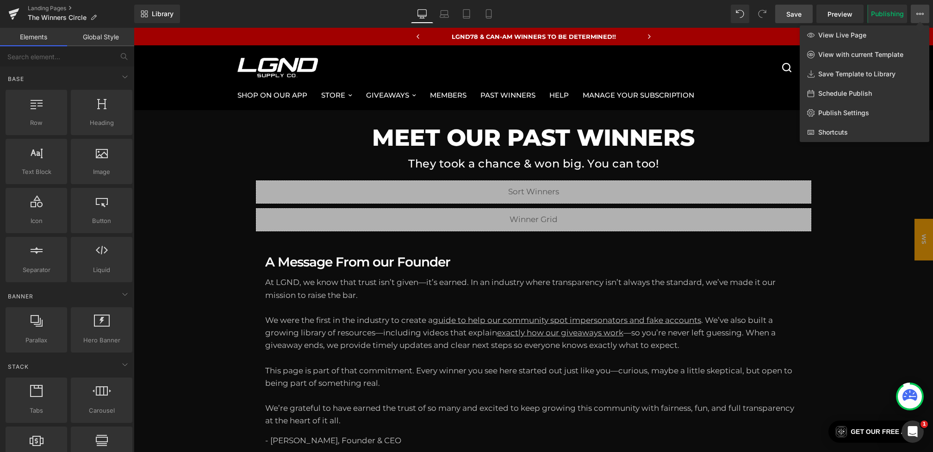
click at [837, 95] on span "Schedule Publish" at bounding box center [845, 93] width 54 height 8
select select
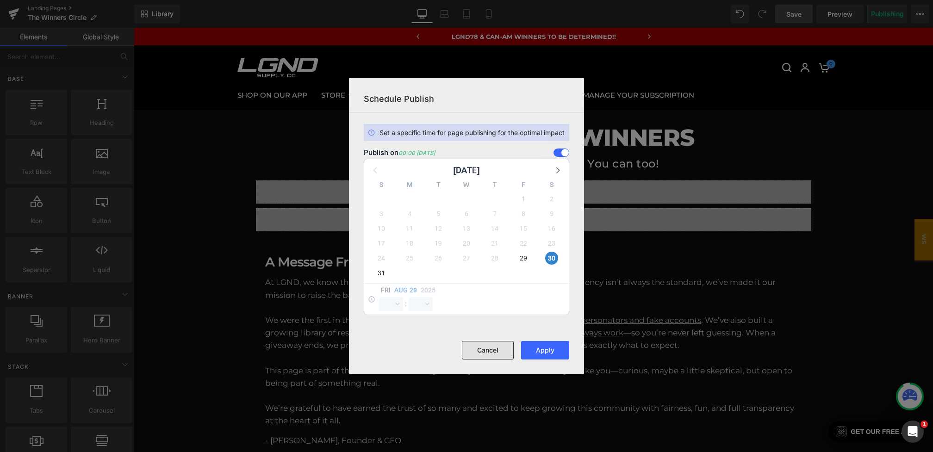
click at [492, 354] on button "Cancel" at bounding box center [488, 350] width 52 height 19
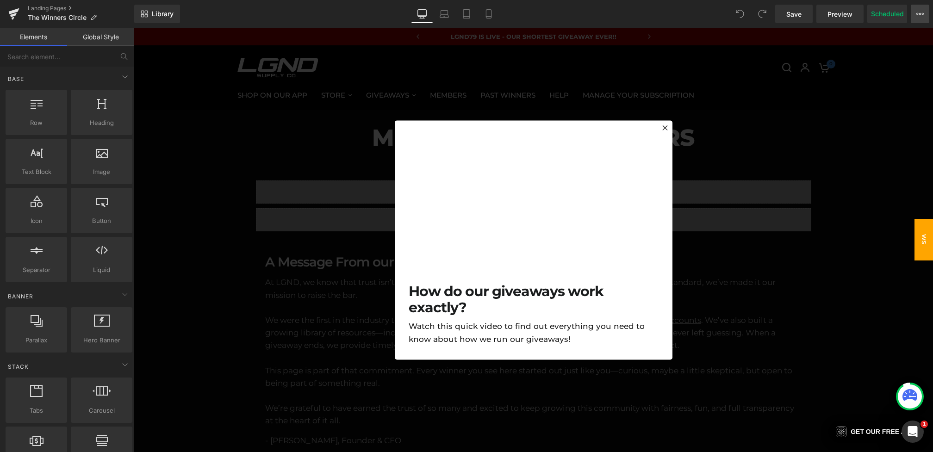
click at [927, 10] on button "View Live Page View with current Template Save Template to Library Schedule Pub…" at bounding box center [920, 14] width 19 height 19
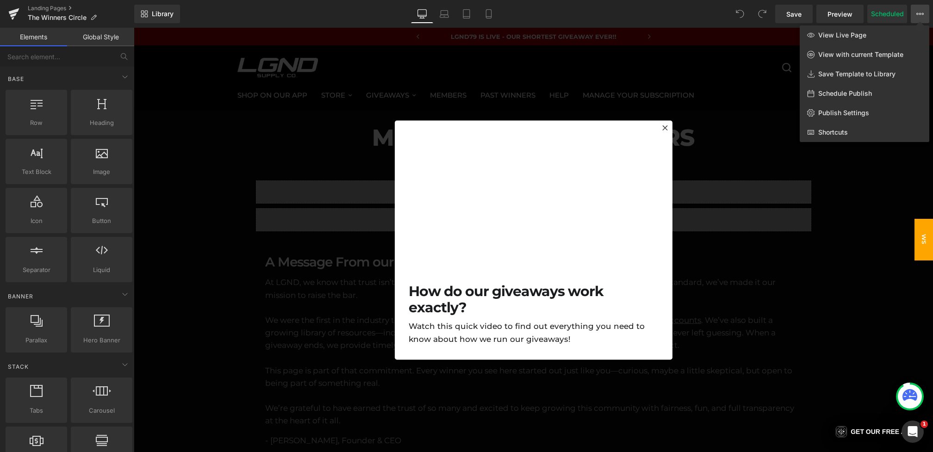
click at [856, 93] on span "Schedule Publish" at bounding box center [845, 93] width 54 height 8
select select
